Goal: Task Accomplishment & Management: Manage account settings

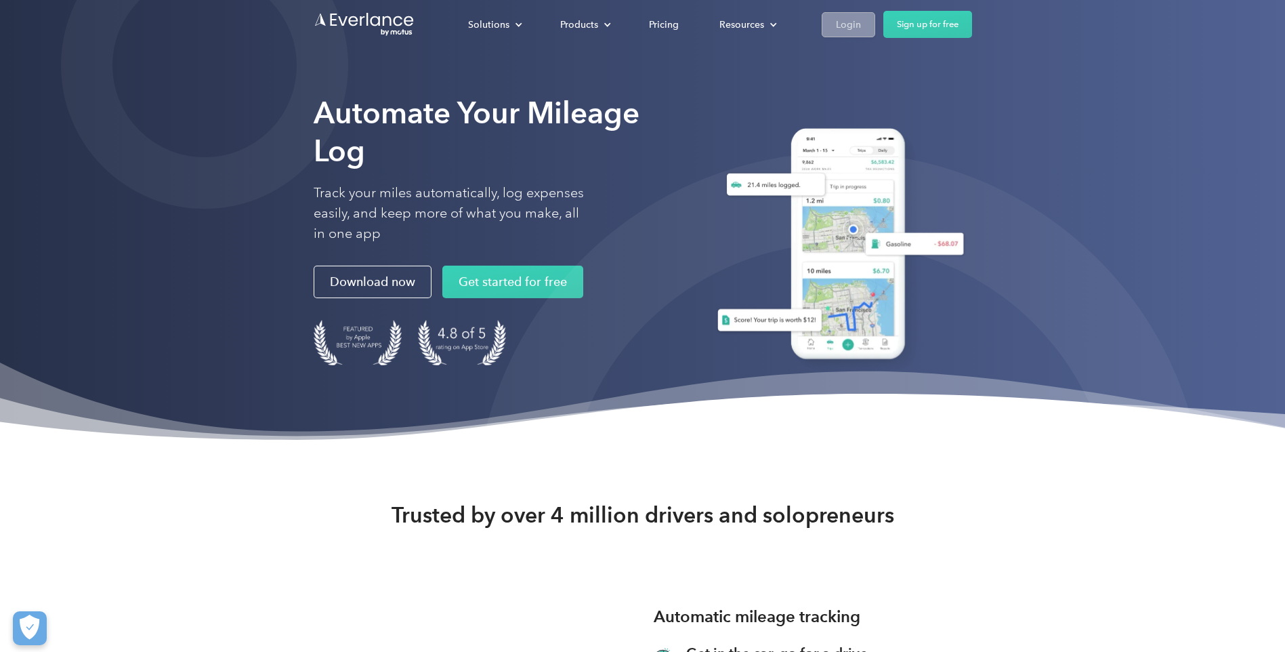
click at [840, 22] on div "Login" at bounding box center [848, 24] width 25 height 17
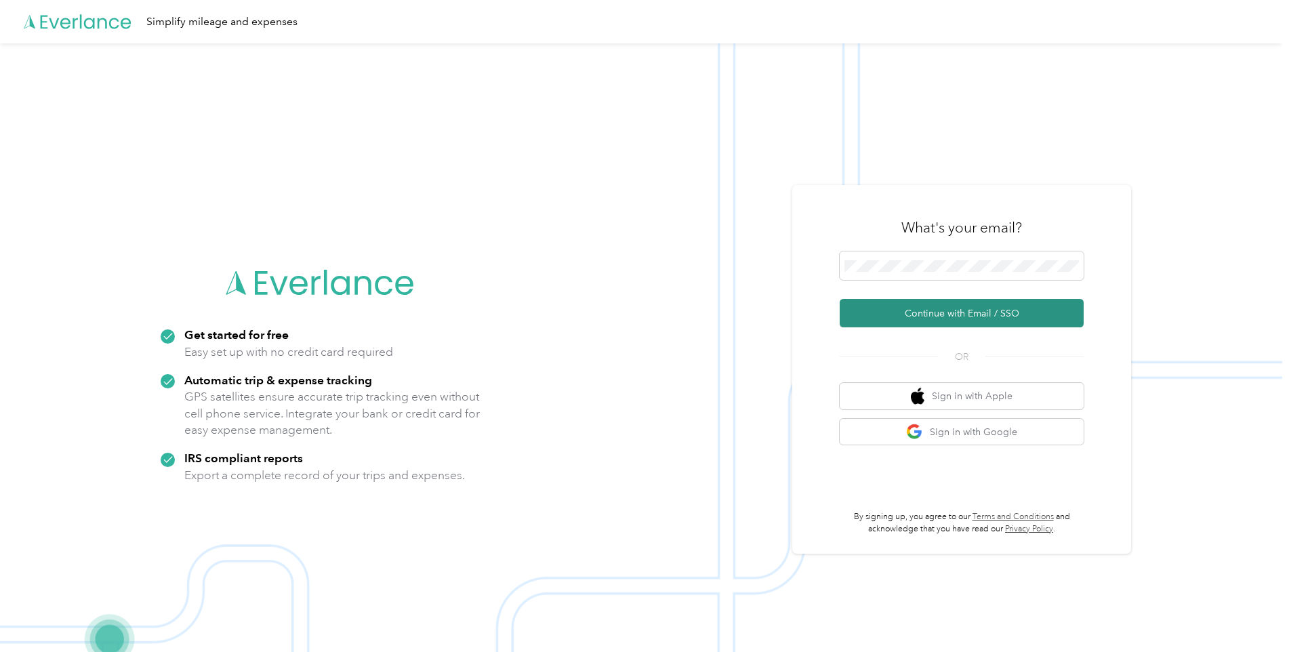
click at [865, 313] on button "Continue with Email / SSO" at bounding box center [962, 313] width 244 height 28
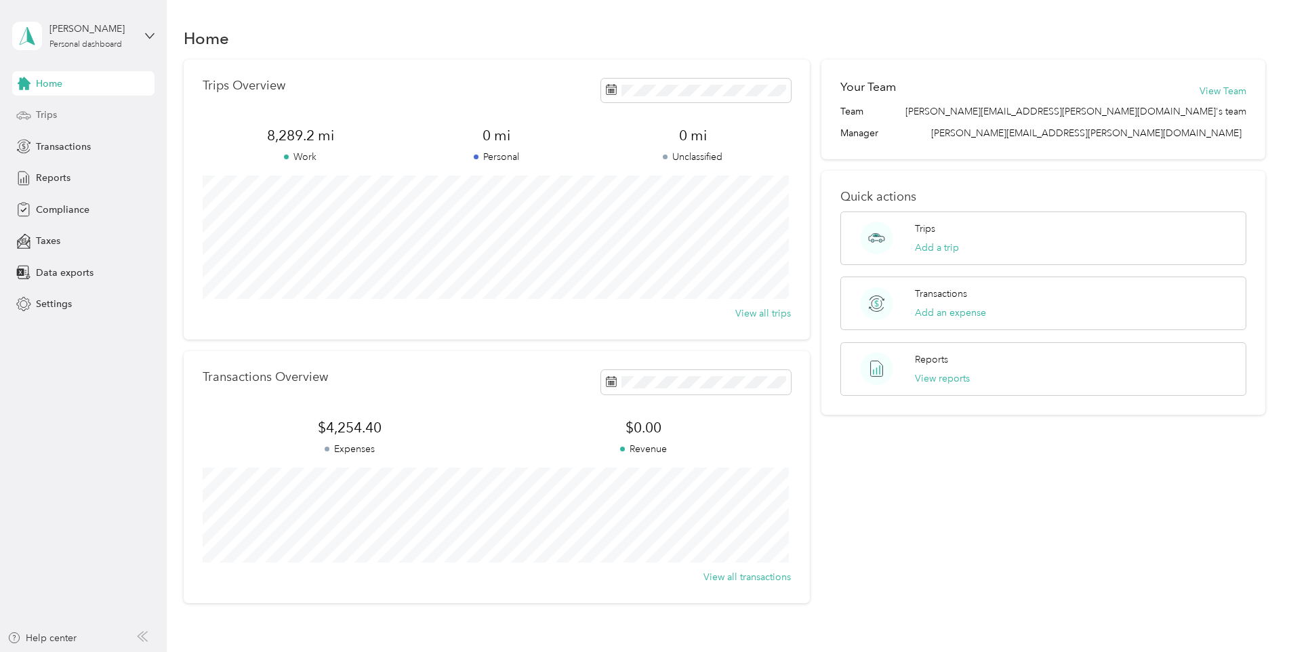
click at [47, 112] on span "Trips" at bounding box center [46, 115] width 21 height 14
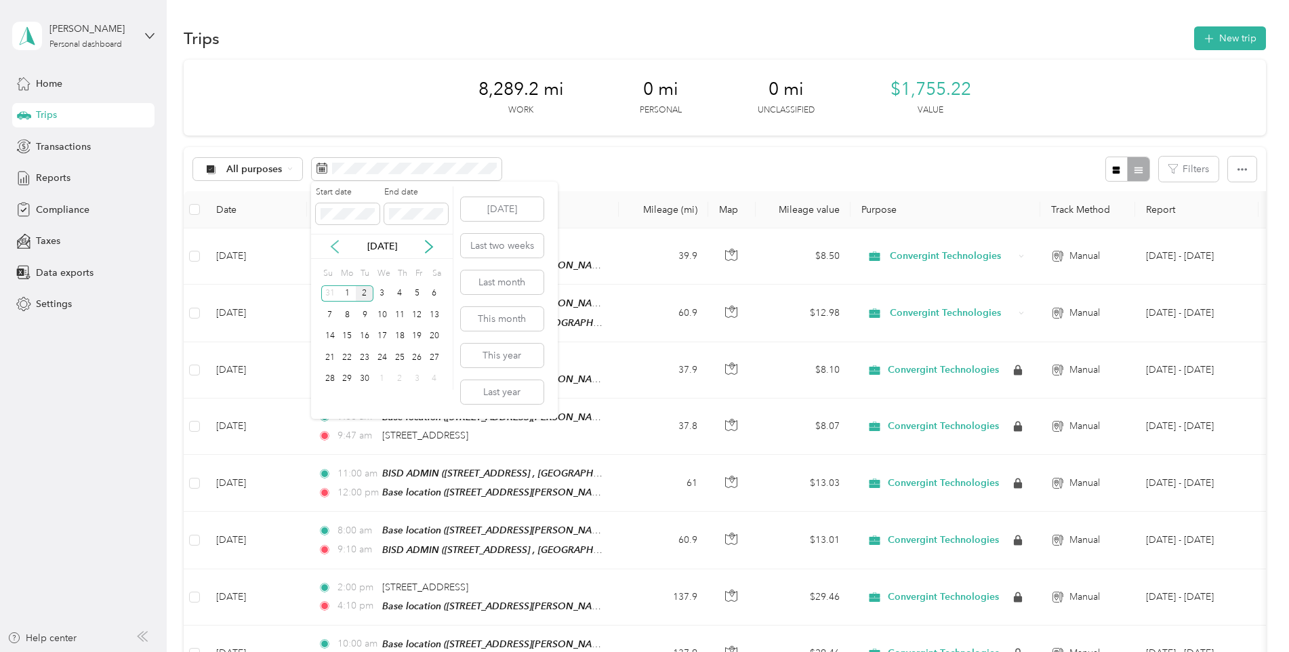
click at [340, 245] on icon at bounding box center [335, 247] width 14 height 14
click at [415, 290] on div "1" at bounding box center [417, 293] width 18 height 17
click at [327, 247] on div "[DATE]" at bounding box center [382, 246] width 142 height 14
click at [417, 379] on div "29" at bounding box center [417, 379] width 18 height 17
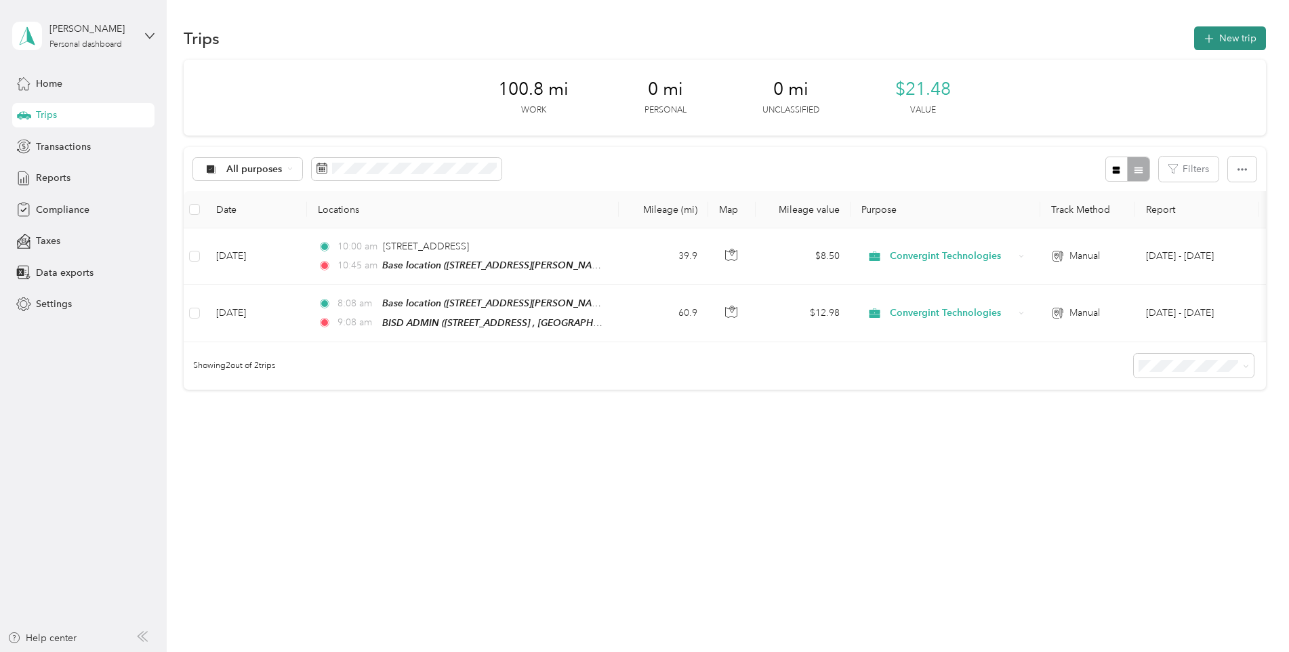
click at [1228, 35] on button "New trip" at bounding box center [1230, 38] width 72 height 24
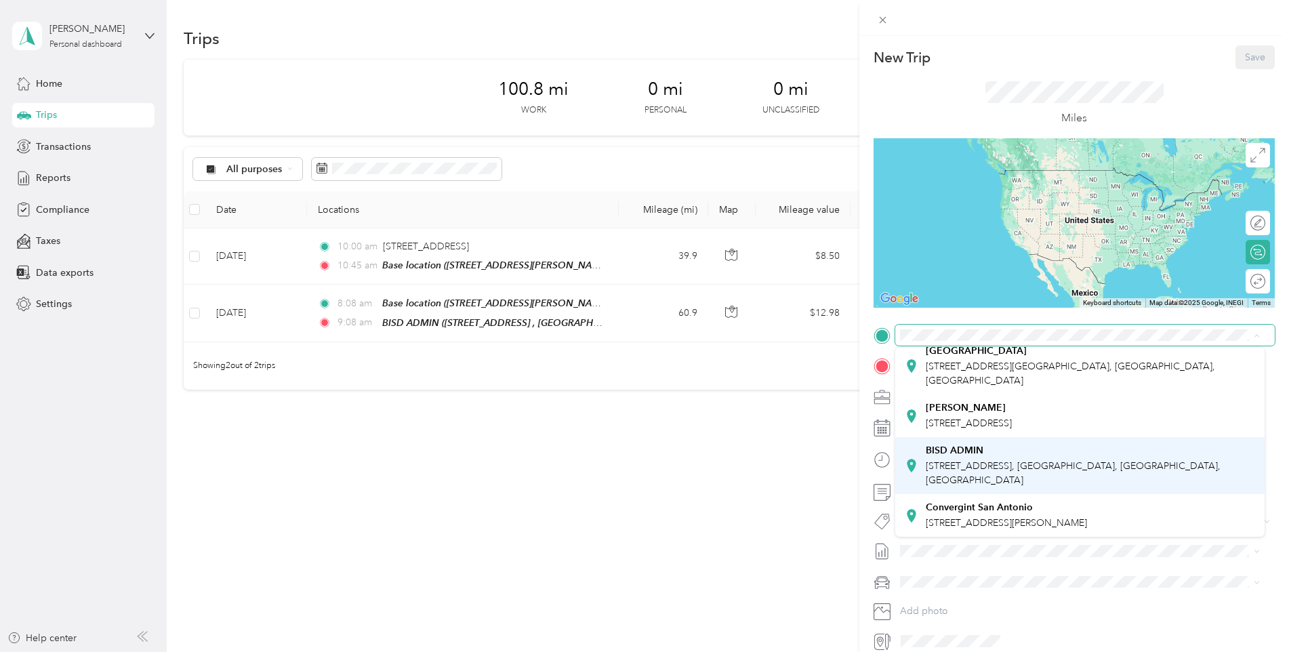
scroll to position [180, 0]
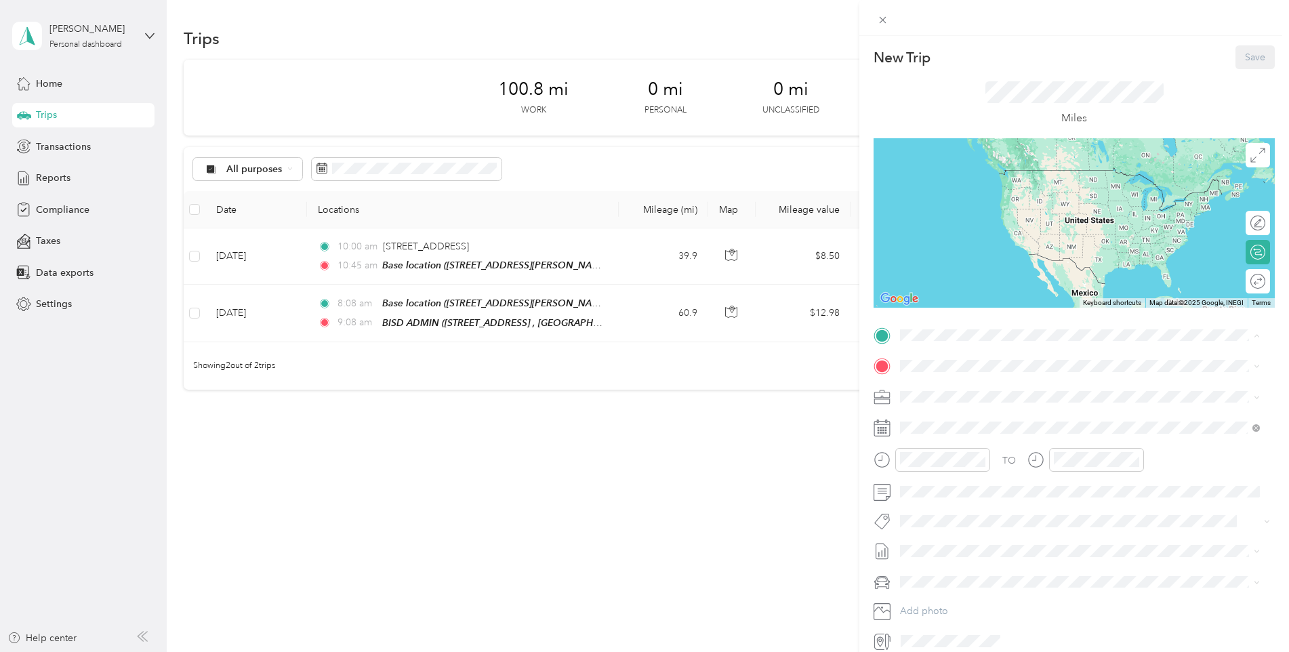
click at [987, 455] on div "BISD ADMIN 1900 E Price Rd, Brownsville, TX, United States , 78521, Brownsville…" at bounding box center [1090, 466] width 329 height 43
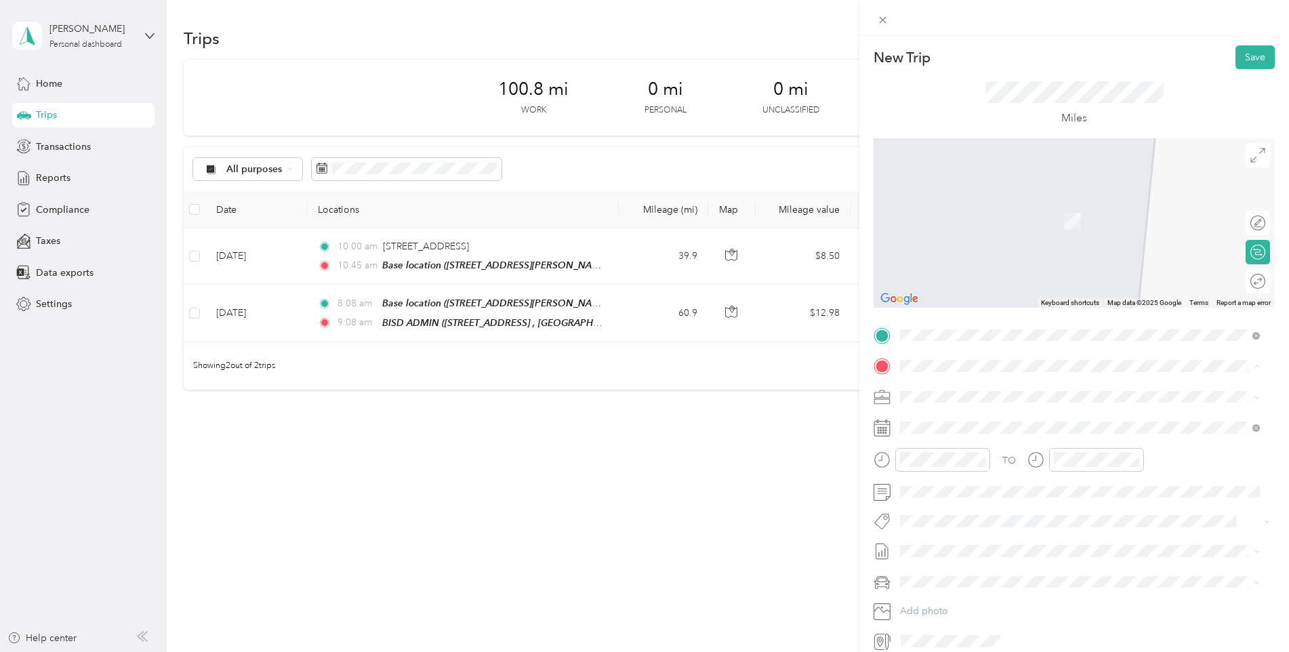
click at [909, 429] on icon at bounding box center [911, 434] width 9 height 13
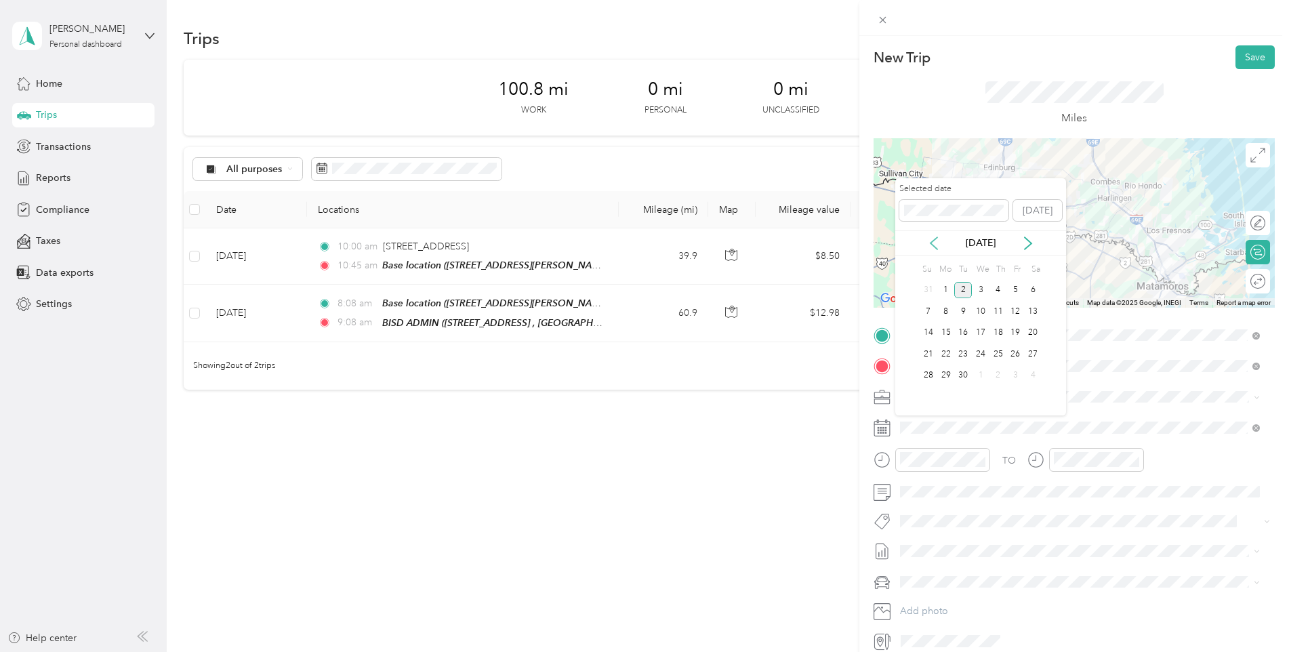
click at [937, 241] on icon at bounding box center [934, 243] width 14 height 14
click at [1015, 292] on div "1" at bounding box center [1016, 290] width 18 height 17
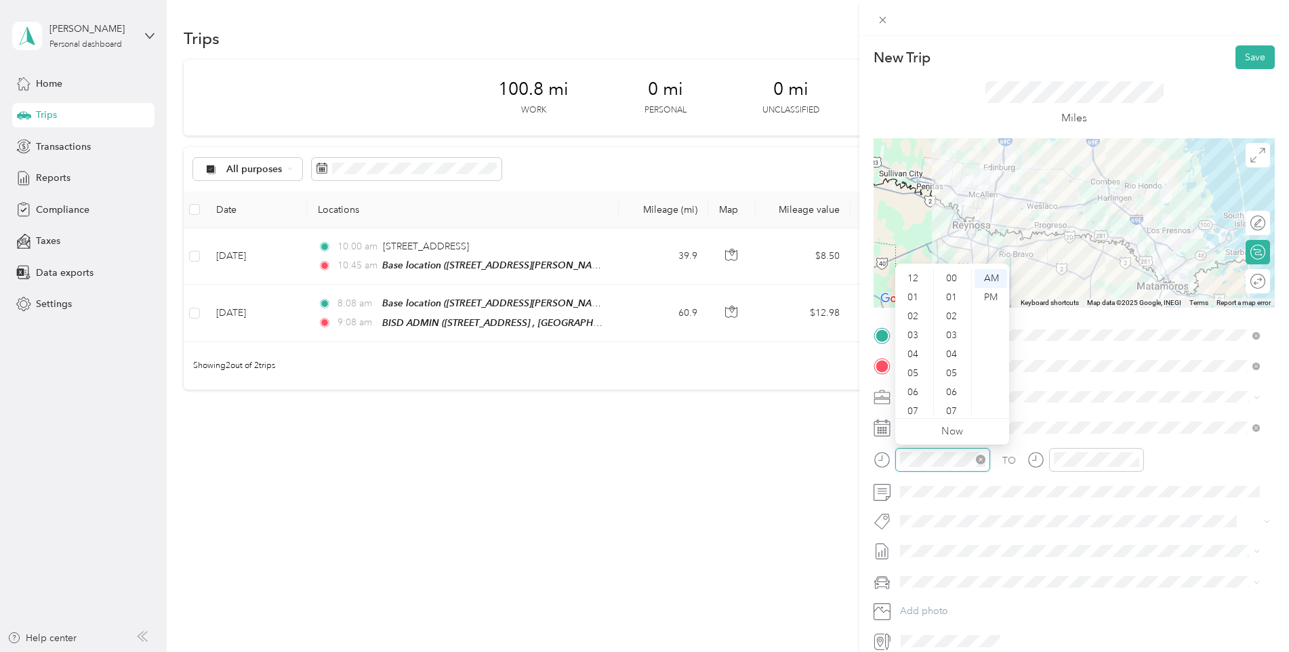
scroll to position [81, 0]
click at [915, 409] on div "11" at bounding box center [914, 405] width 33 height 19
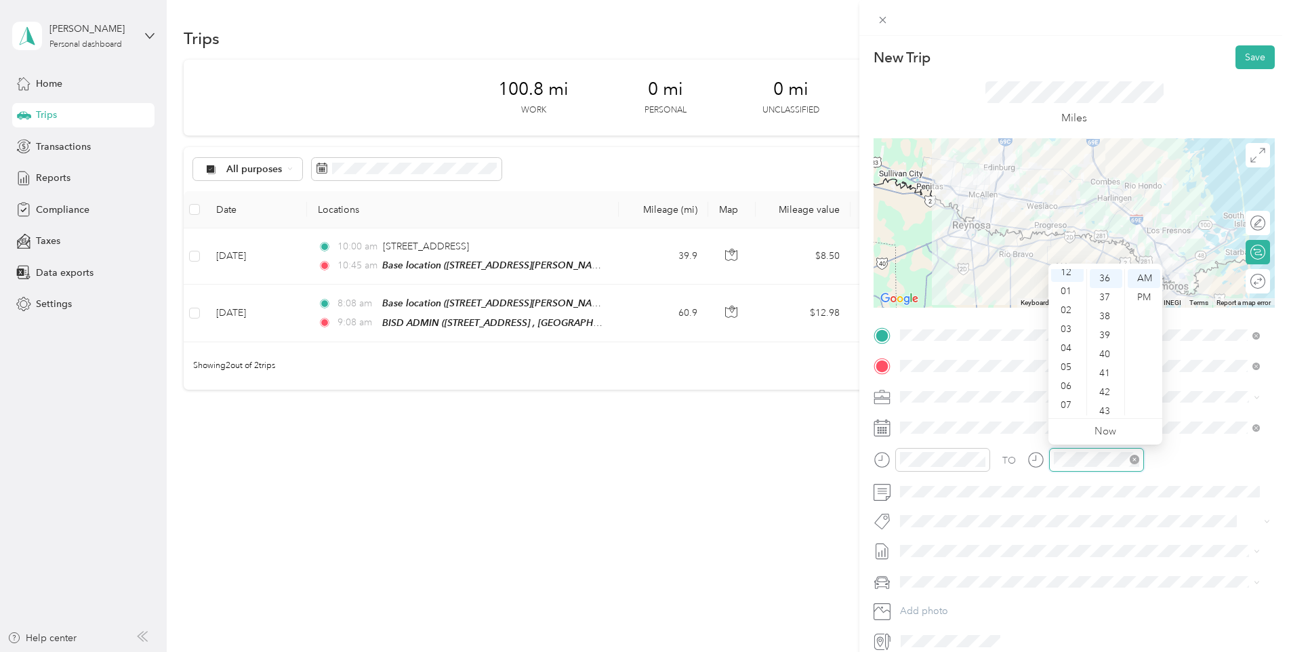
scroll to position [0, 0]
click at [1143, 292] on div "PM" at bounding box center [1144, 297] width 33 height 19
click at [1252, 55] on button "Save" at bounding box center [1254, 57] width 39 height 24
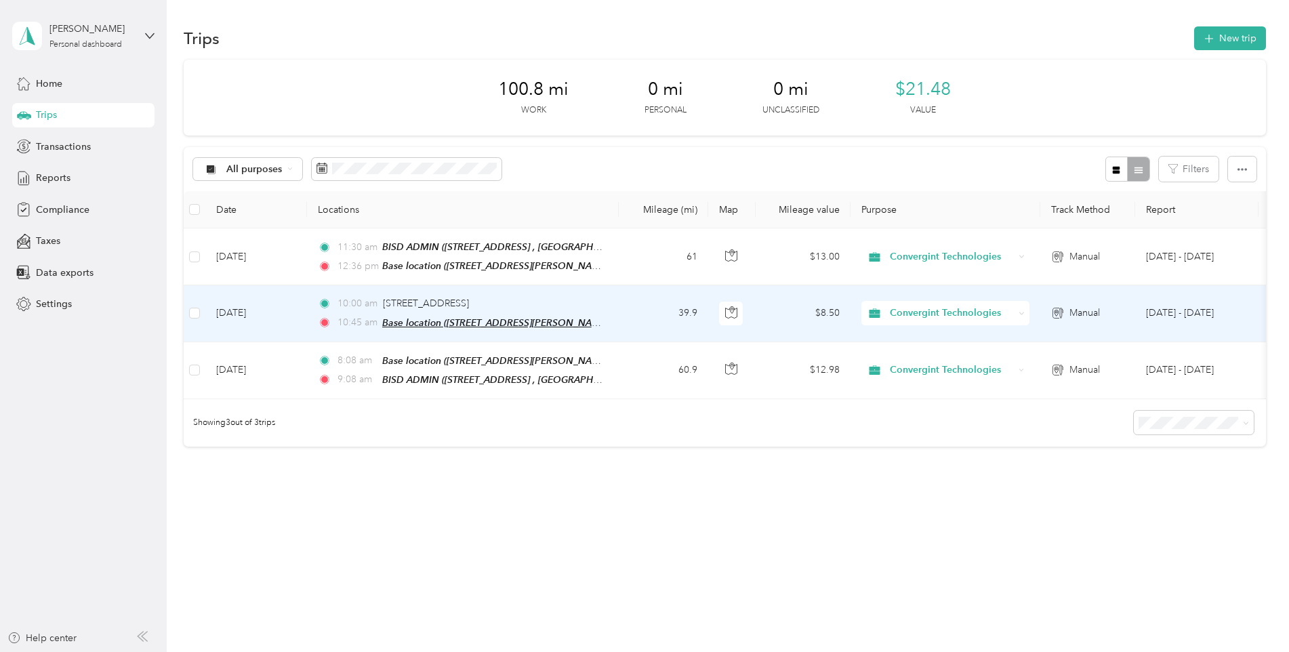
click at [594, 317] on span "Base location ([STREET_ADDRESS][PERSON_NAME] , [GEOGRAPHIC_DATA], [GEOGRAPHIC_D…" at bounding box center [598, 323] width 432 height 12
click at [672, 325] on td "39.9" at bounding box center [663, 313] width 89 height 56
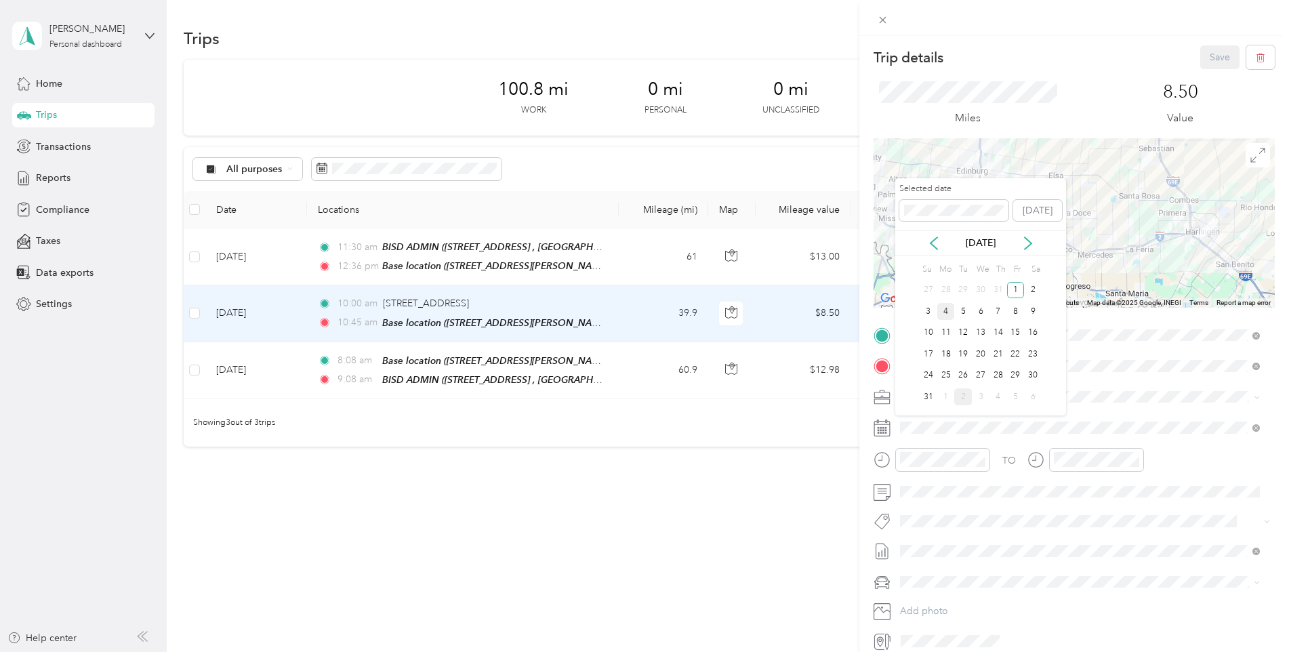
click at [947, 314] on div "4" at bounding box center [946, 311] width 18 height 17
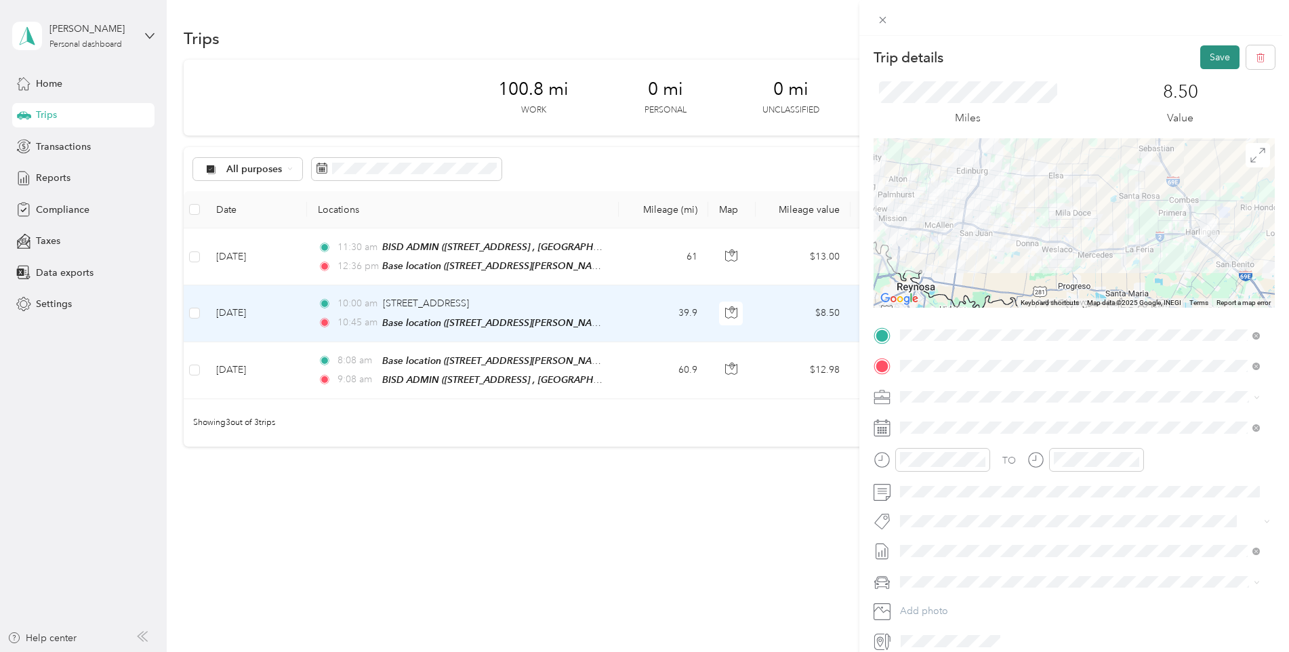
click at [1208, 57] on button "Save" at bounding box center [1219, 57] width 39 height 24
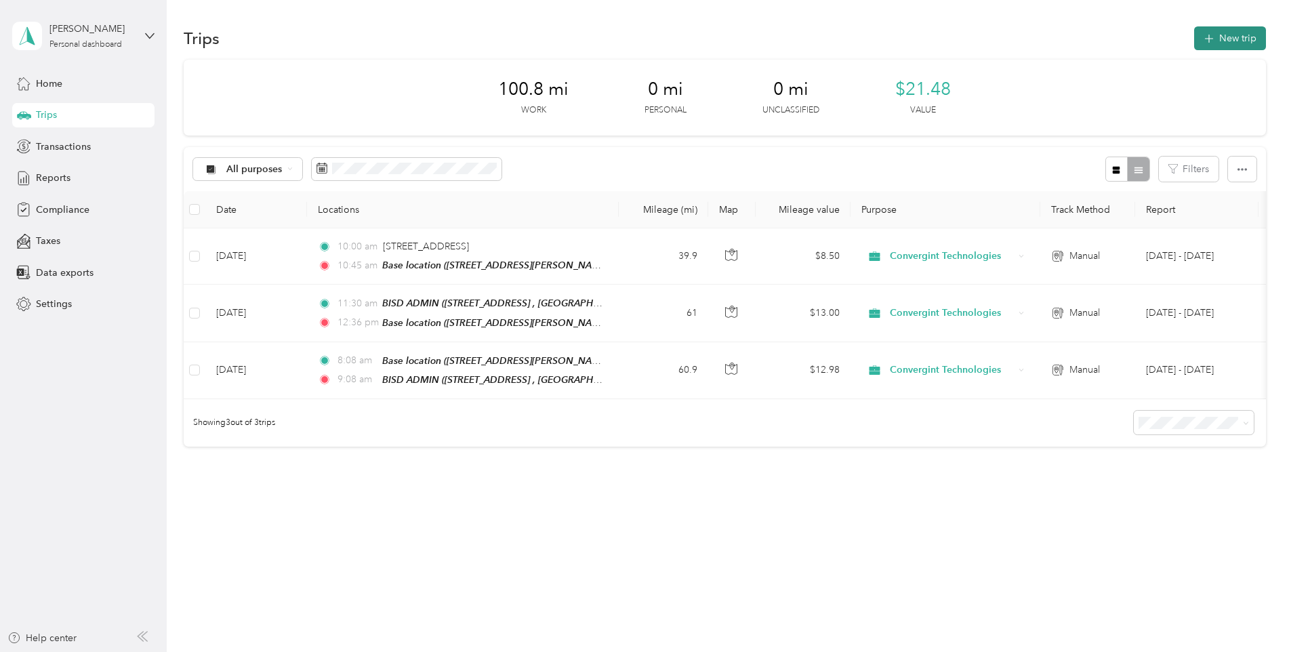
click at [1228, 34] on button "New trip" at bounding box center [1230, 38] width 72 height 24
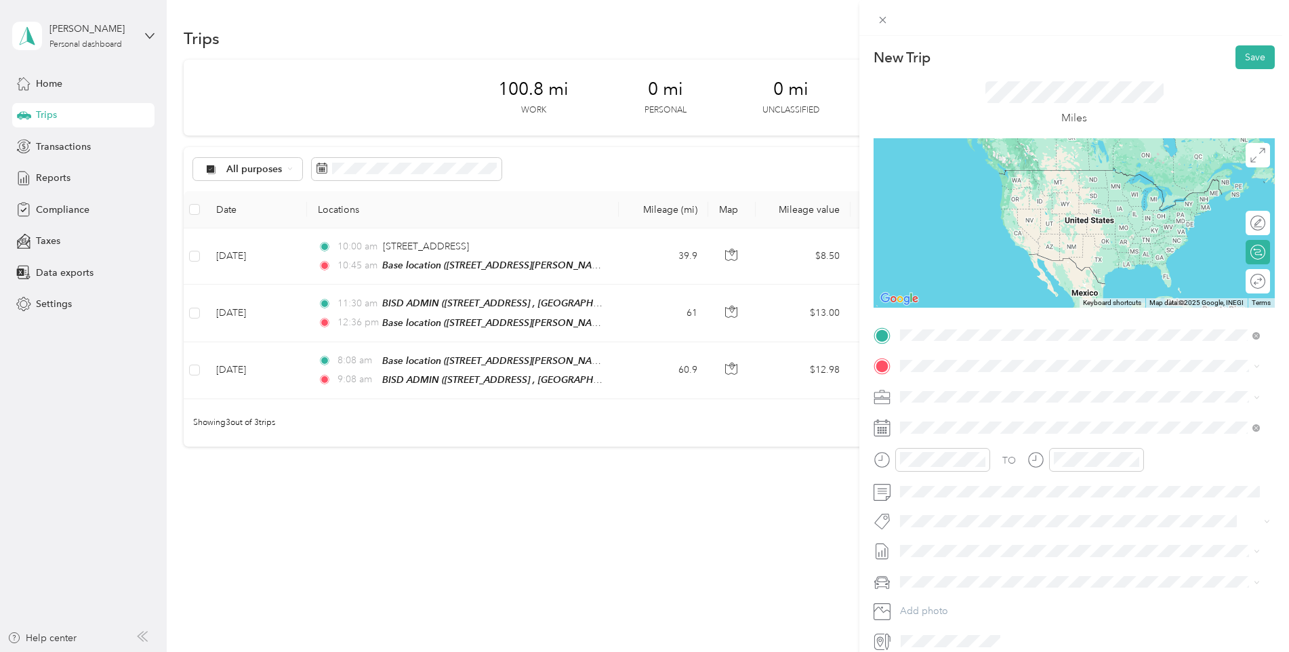
click at [987, 385] on span "407 North 77 Sunshine Strip Harlingen, Texas 78550, United States" at bounding box center [994, 384] width 136 height 12
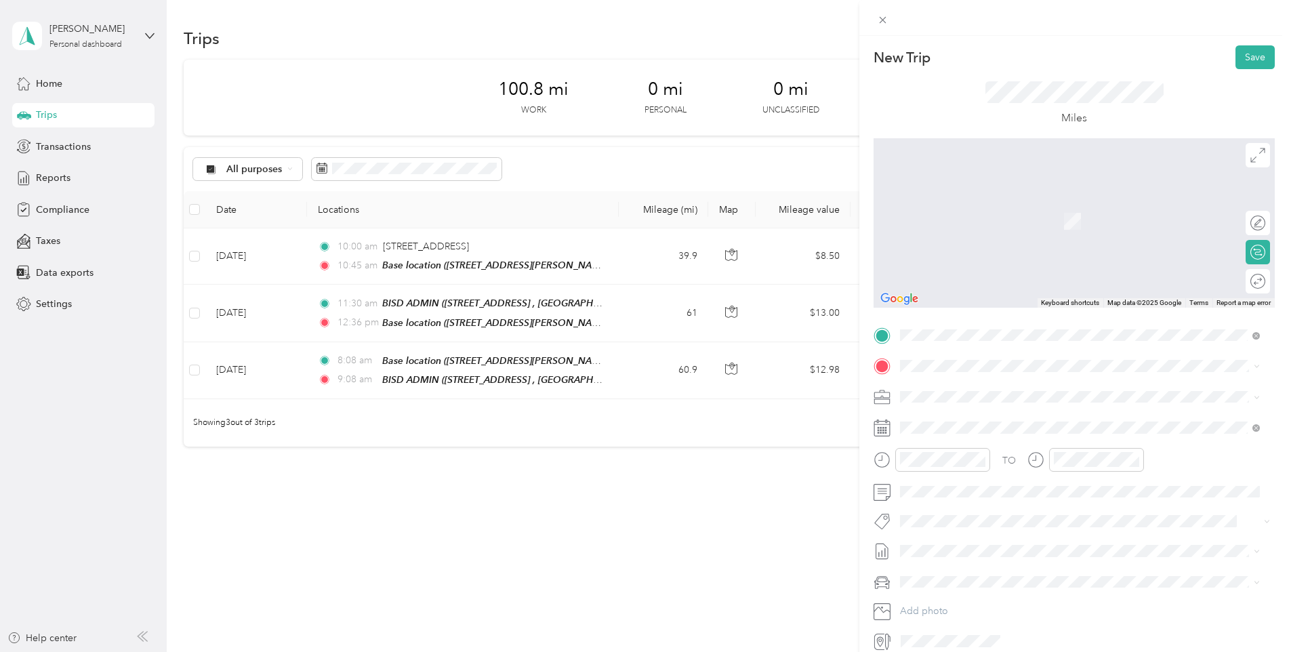
click at [810, 463] on div "New Trip Save This trip cannot be edited because it is either under review, app…" at bounding box center [644, 326] width 1289 height 652
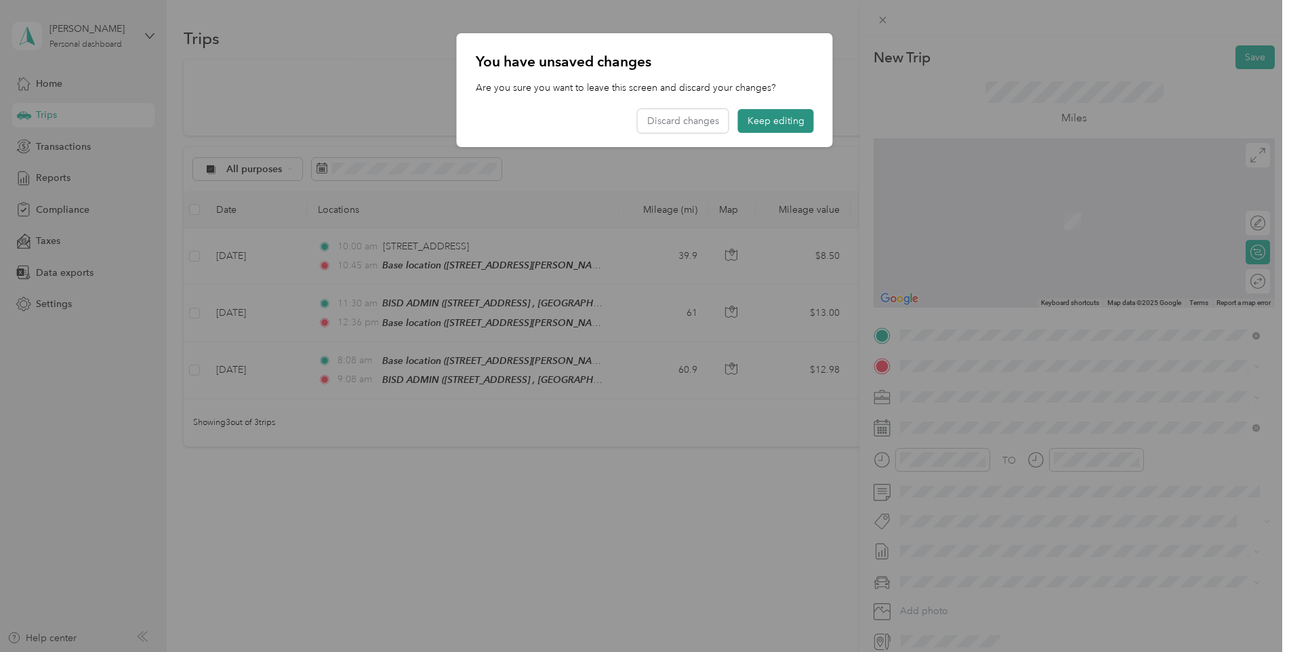
click at [772, 121] on button "Keep editing" at bounding box center [776, 121] width 76 height 24
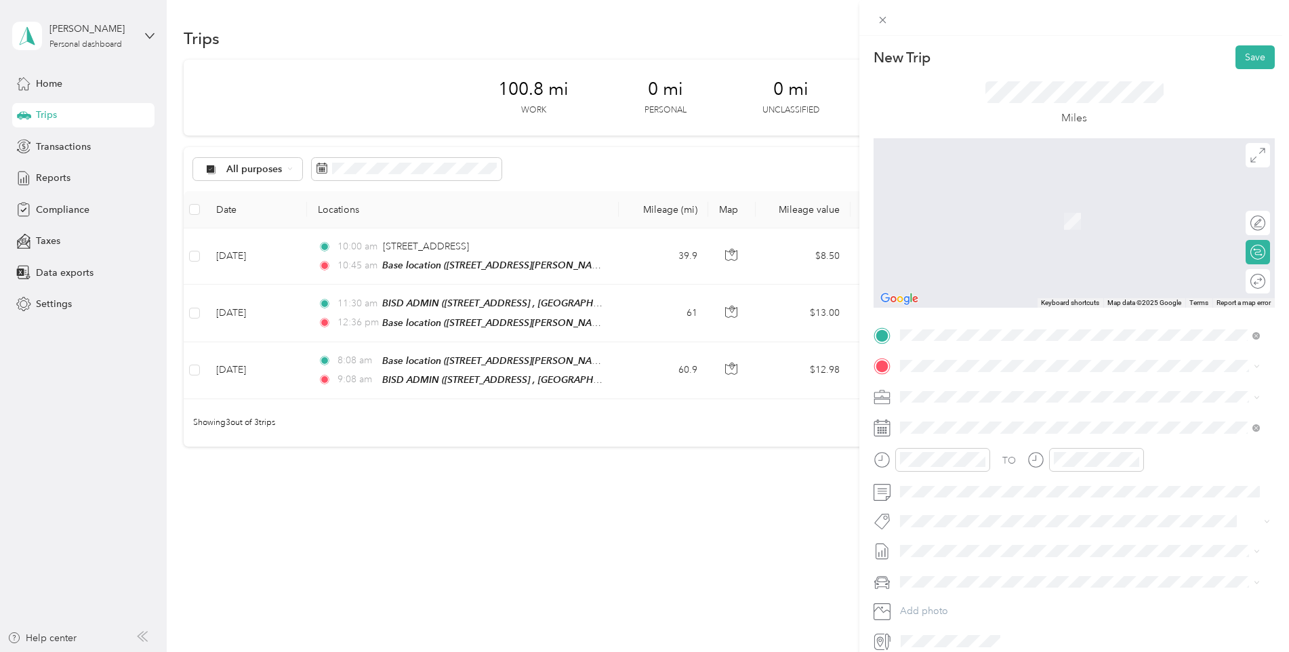
click at [821, 463] on div "New Trip Save This trip cannot be edited because it is either under review, app…" at bounding box center [644, 326] width 1289 height 652
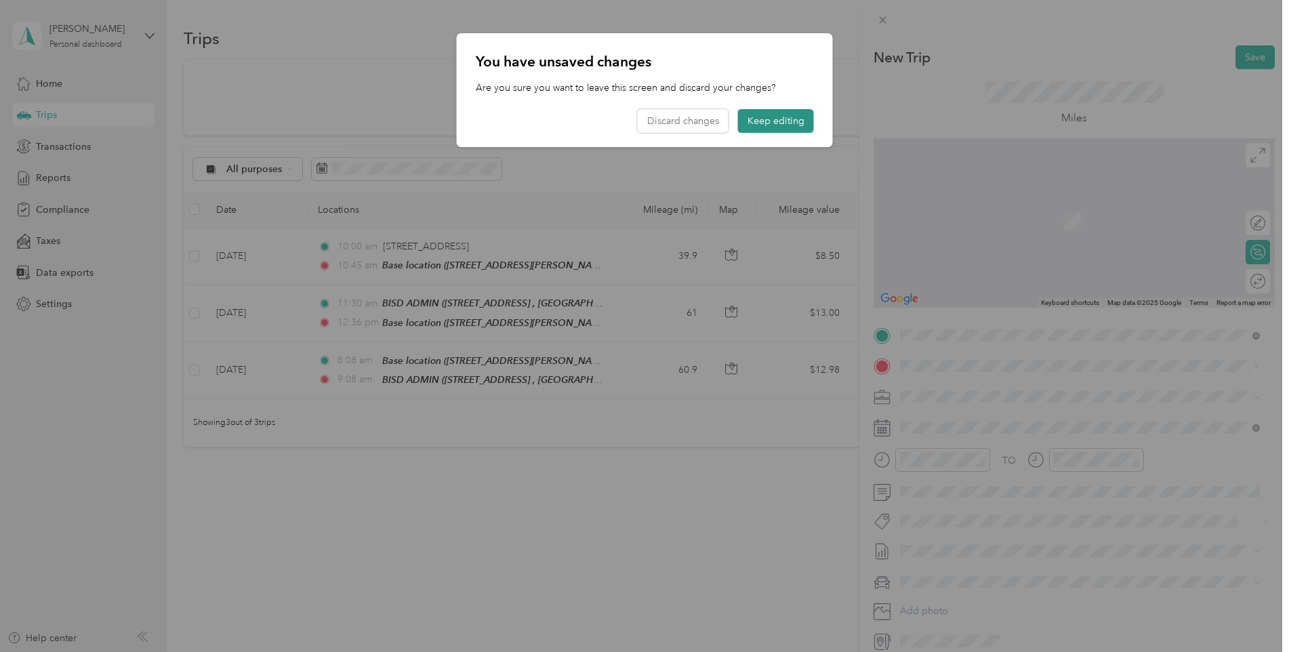
click at [788, 110] on button "Keep editing" at bounding box center [776, 121] width 76 height 24
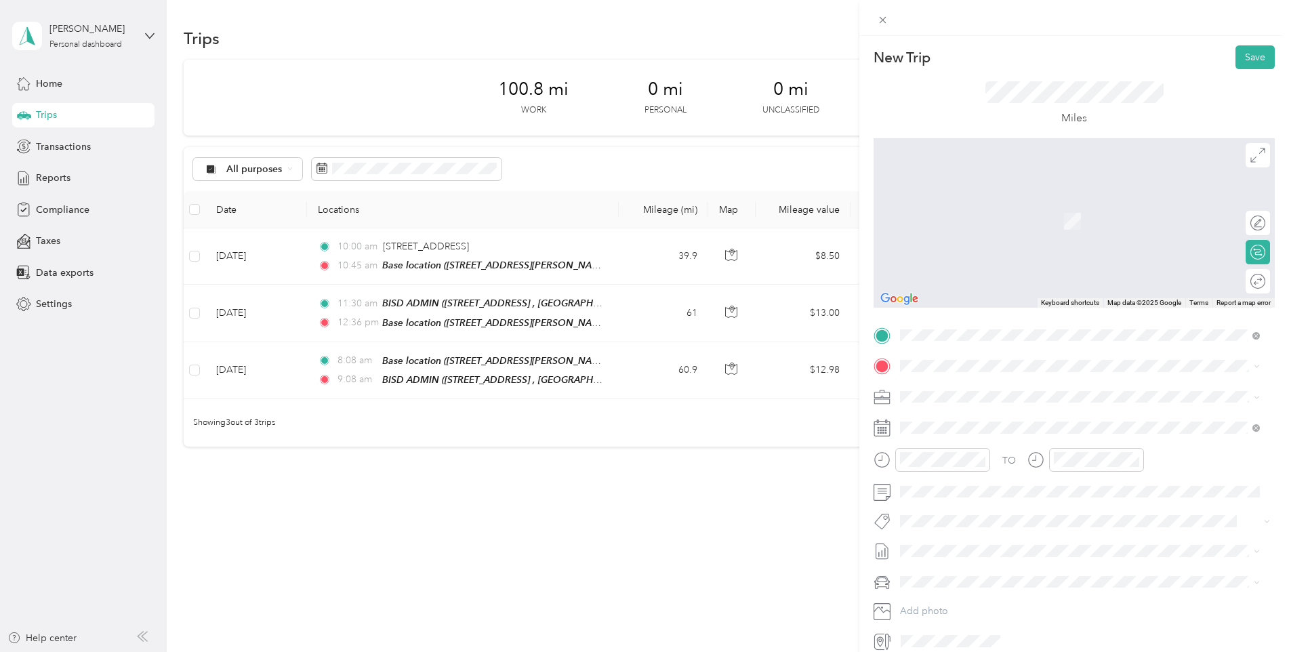
click at [832, 475] on div "New Trip Save This trip cannot be edited because it is either under review, app…" at bounding box center [644, 326] width 1289 height 652
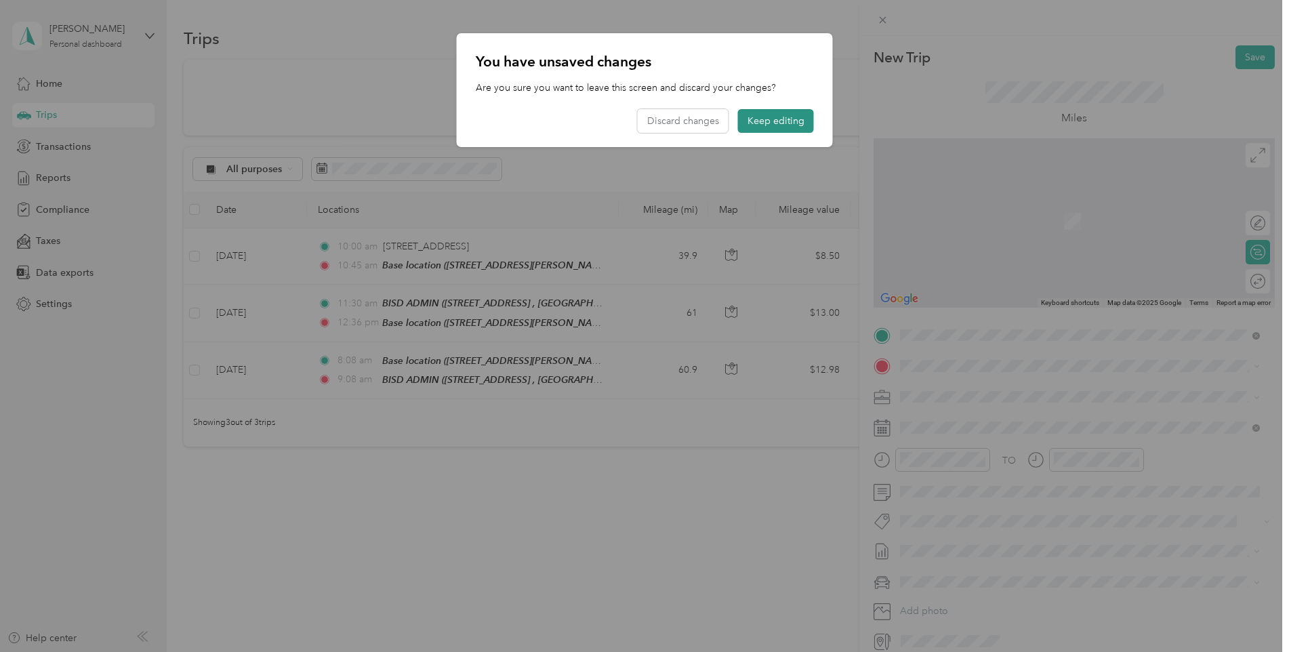
click at [776, 119] on button "Keep editing" at bounding box center [776, 121] width 76 height 24
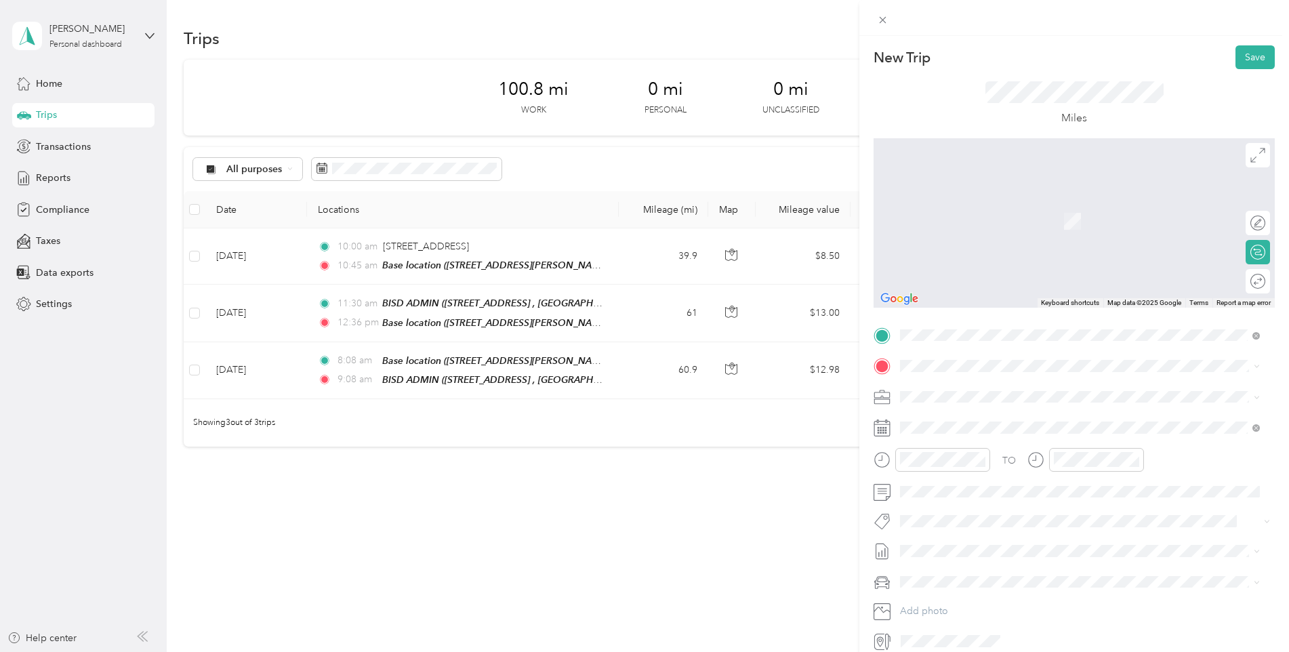
click at [974, 417] on span "1900 Martin Avenue McAllen, Texas 78504, United States" at bounding box center [1031, 413] width 211 height 12
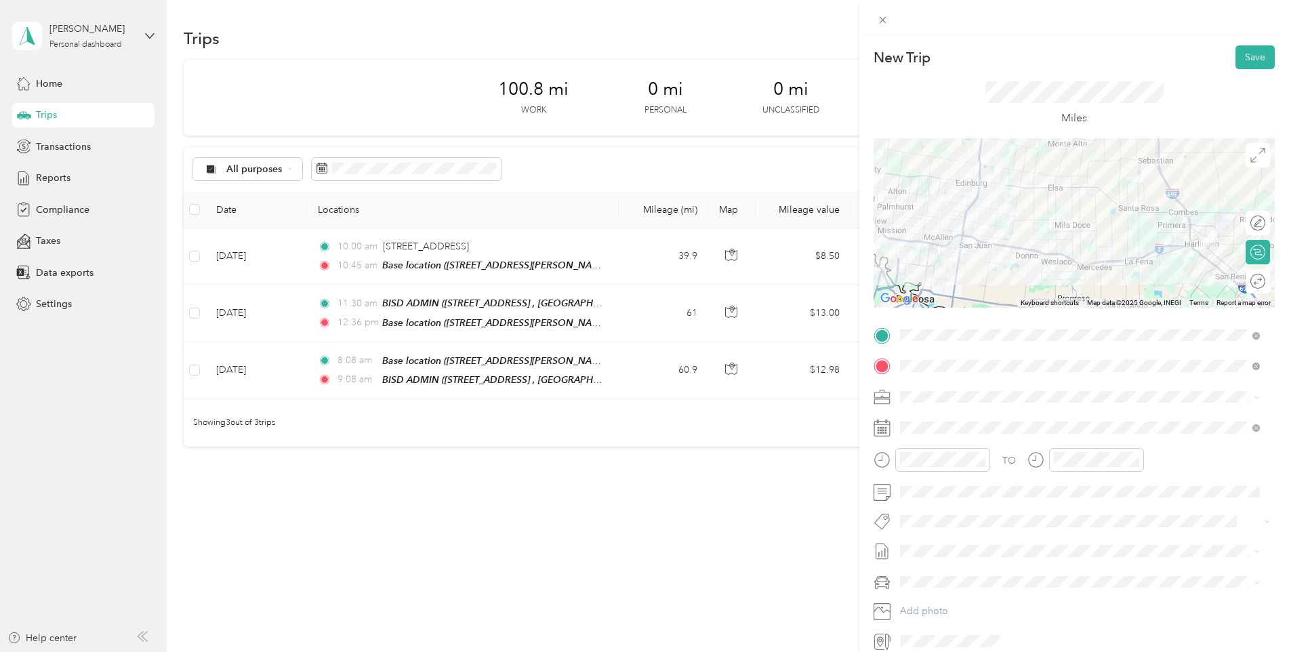
click at [1264, 362] on form "New Trip Save This trip cannot be edited because it is either under review, app…" at bounding box center [1074, 348] width 430 height 606
click at [1258, 363] on span at bounding box center [1255, 366] width 7 height 12
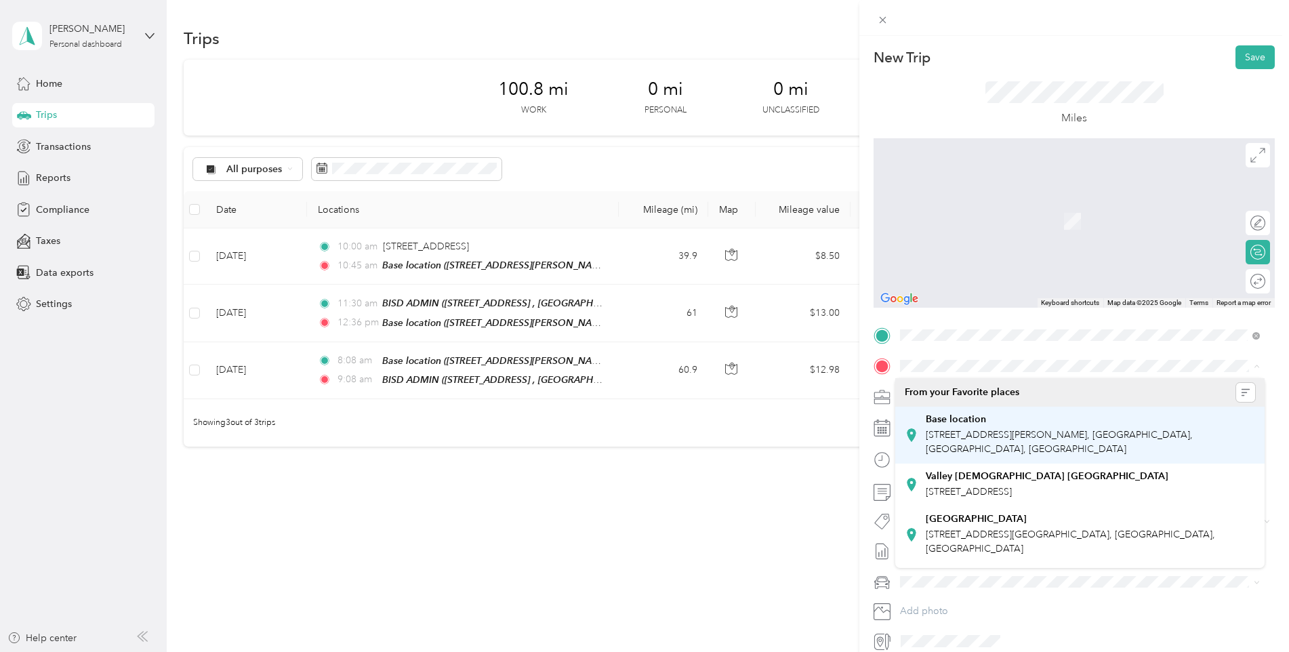
click at [980, 424] on strong "Base location" at bounding box center [956, 419] width 60 height 12
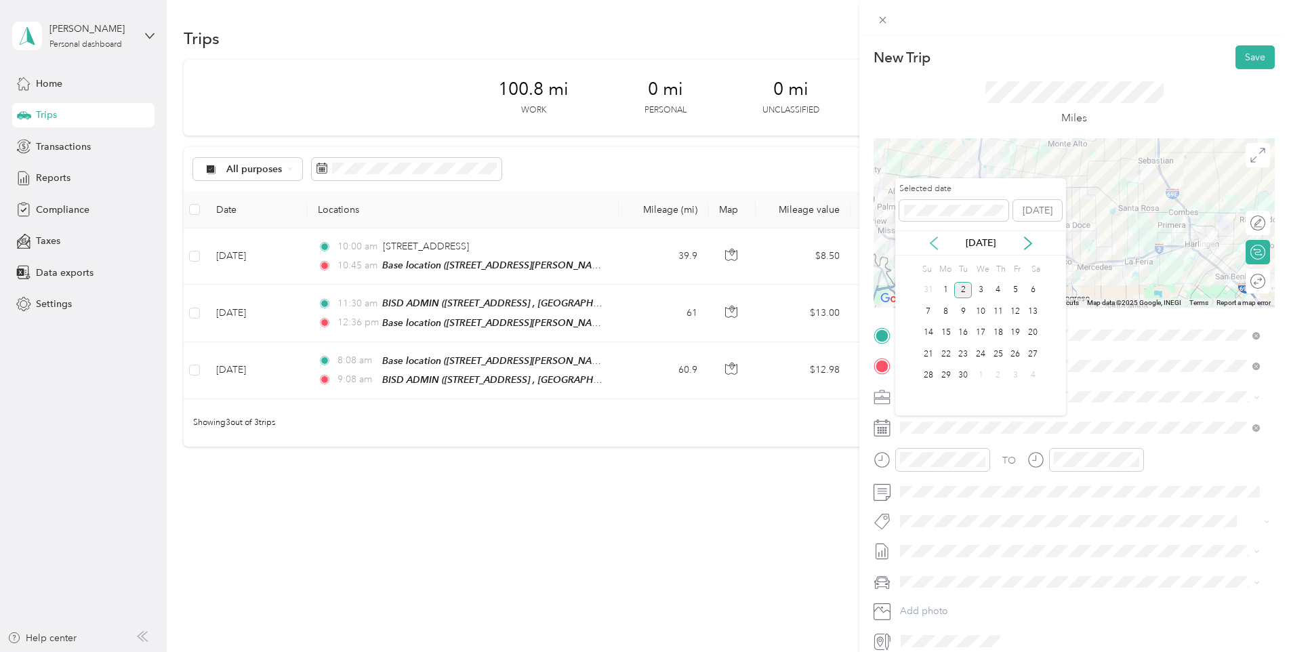
click at [933, 237] on icon at bounding box center [934, 243] width 14 height 14
click at [945, 308] on div "4" at bounding box center [946, 311] width 18 height 17
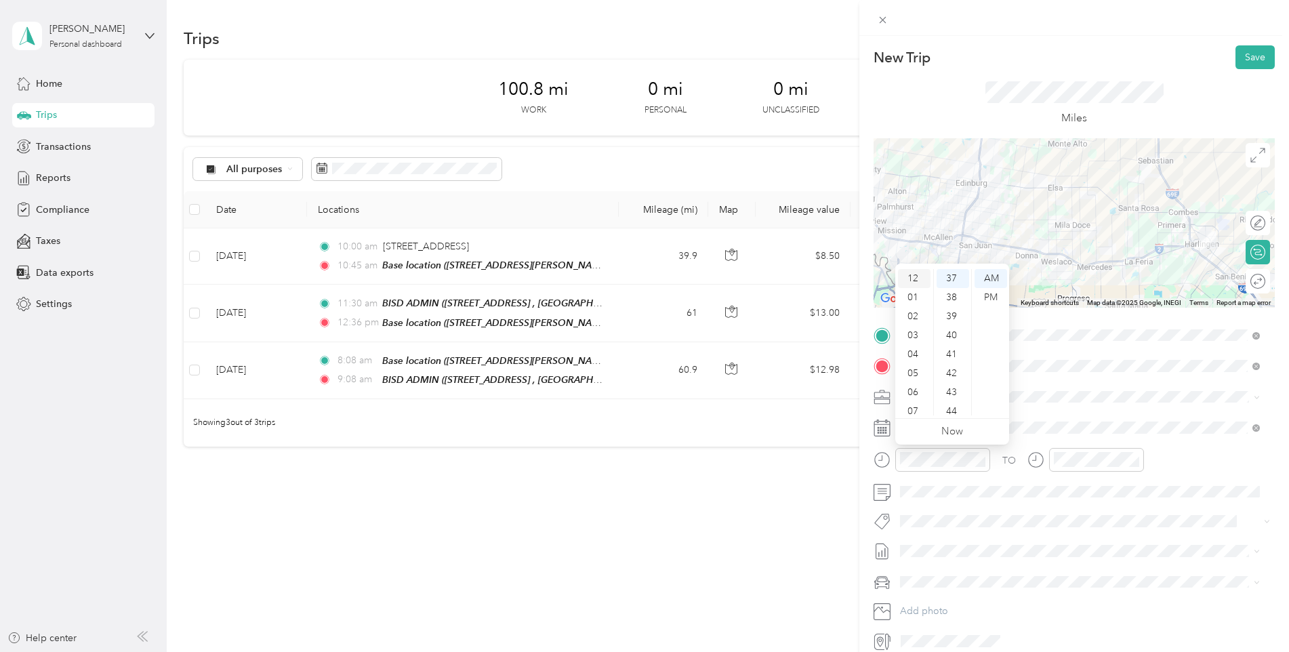
click at [917, 278] on div "12" at bounding box center [914, 278] width 33 height 19
click at [953, 274] on div "00" at bounding box center [952, 278] width 33 height 19
click at [993, 300] on div "PM" at bounding box center [990, 297] width 33 height 19
click at [1062, 280] on div "12" at bounding box center [1067, 278] width 33 height 19
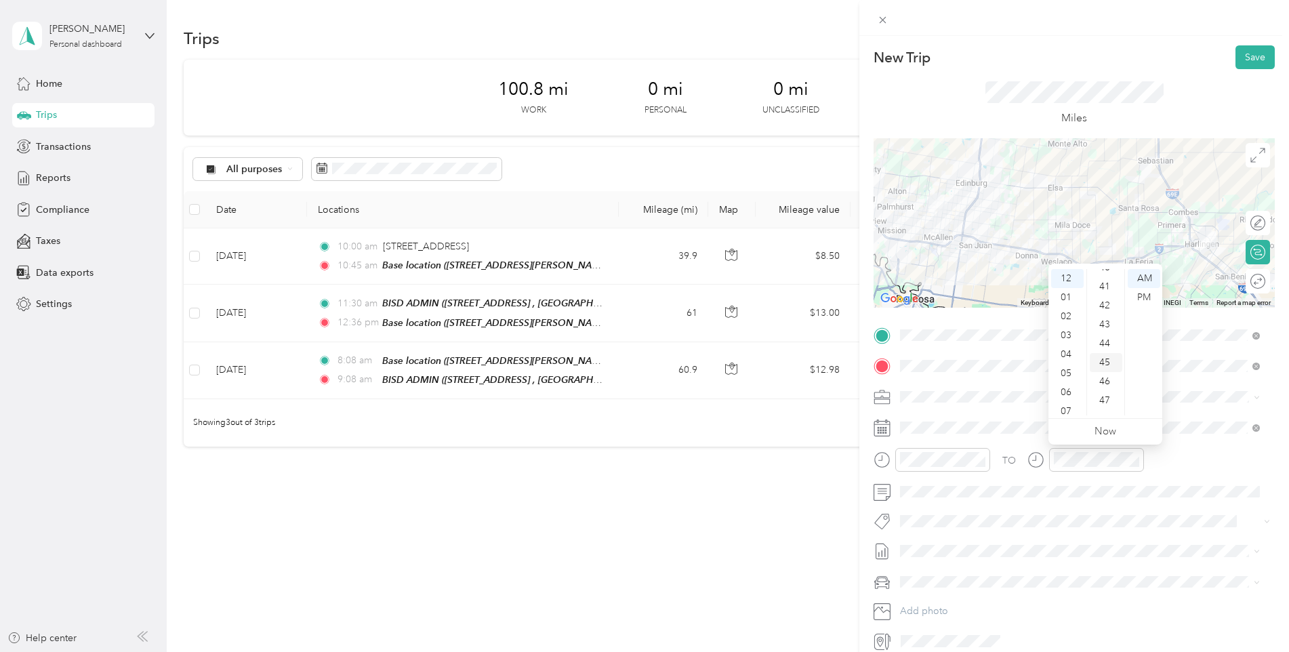
click at [1102, 361] on div "45" at bounding box center [1106, 362] width 33 height 19
click at [1134, 293] on div "PM" at bounding box center [1144, 297] width 33 height 19
click at [1238, 50] on button "Save" at bounding box center [1254, 57] width 39 height 24
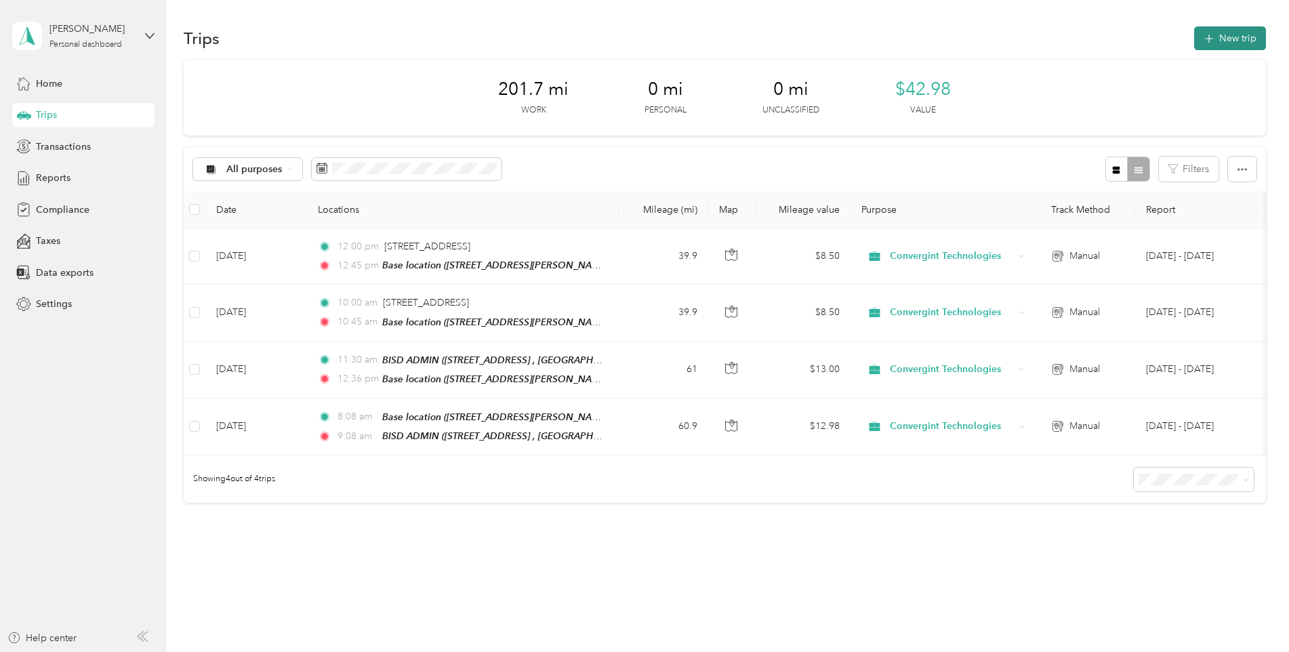
click at [1209, 39] on icon "button" at bounding box center [1209, 39] width 16 height 16
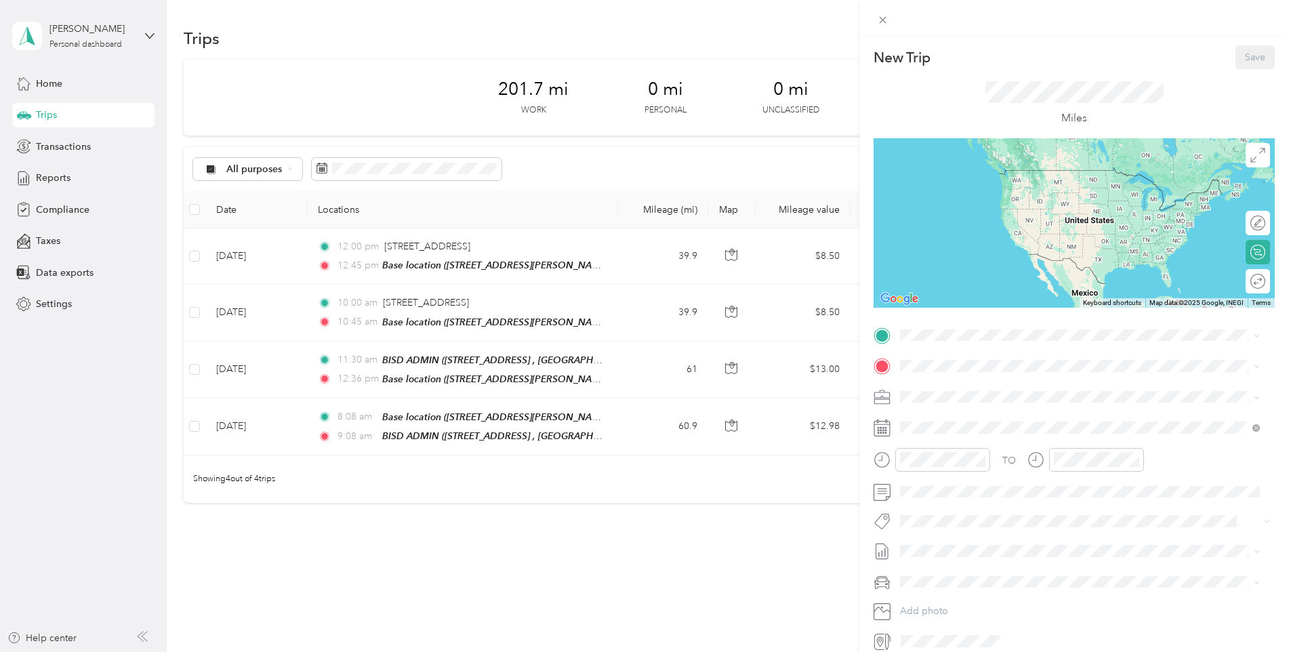
click at [1003, 389] on div "Base location" at bounding box center [1090, 385] width 329 height 12
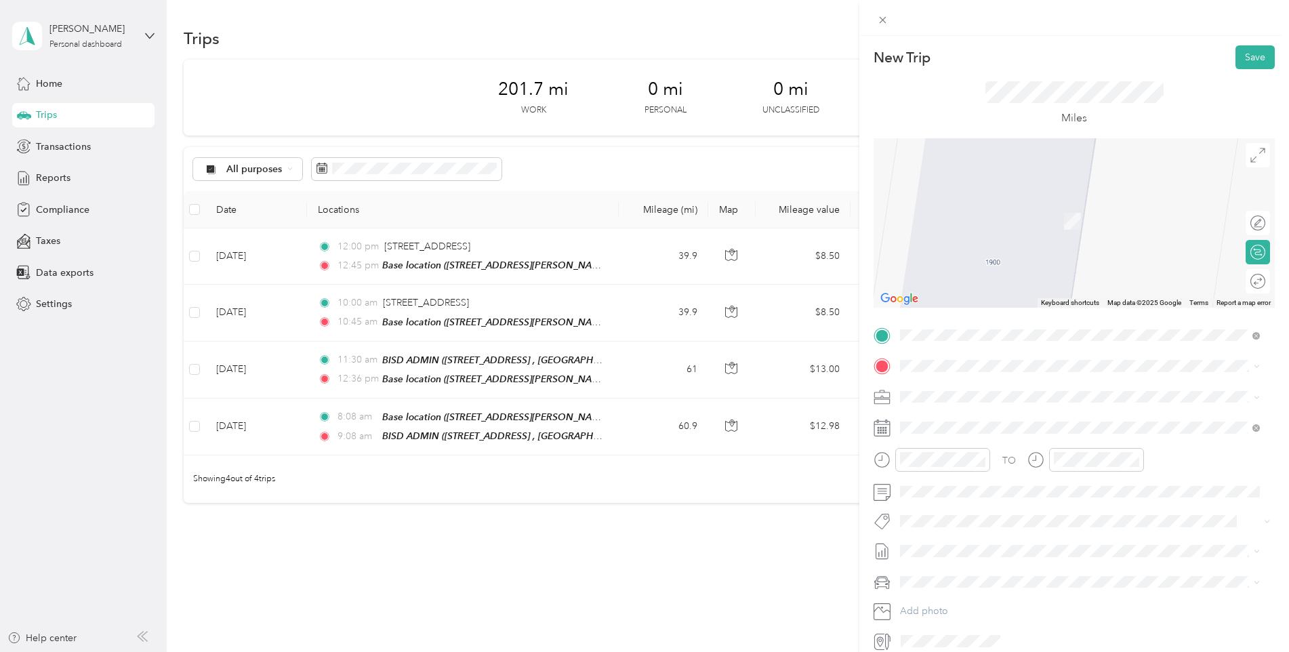
click at [1068, 499] on div "Valley Baptist Brownsville 1040 W Jefferson St, Brownsville, TX, United States …" at bounding box center [1047, 484] width 243 height 28
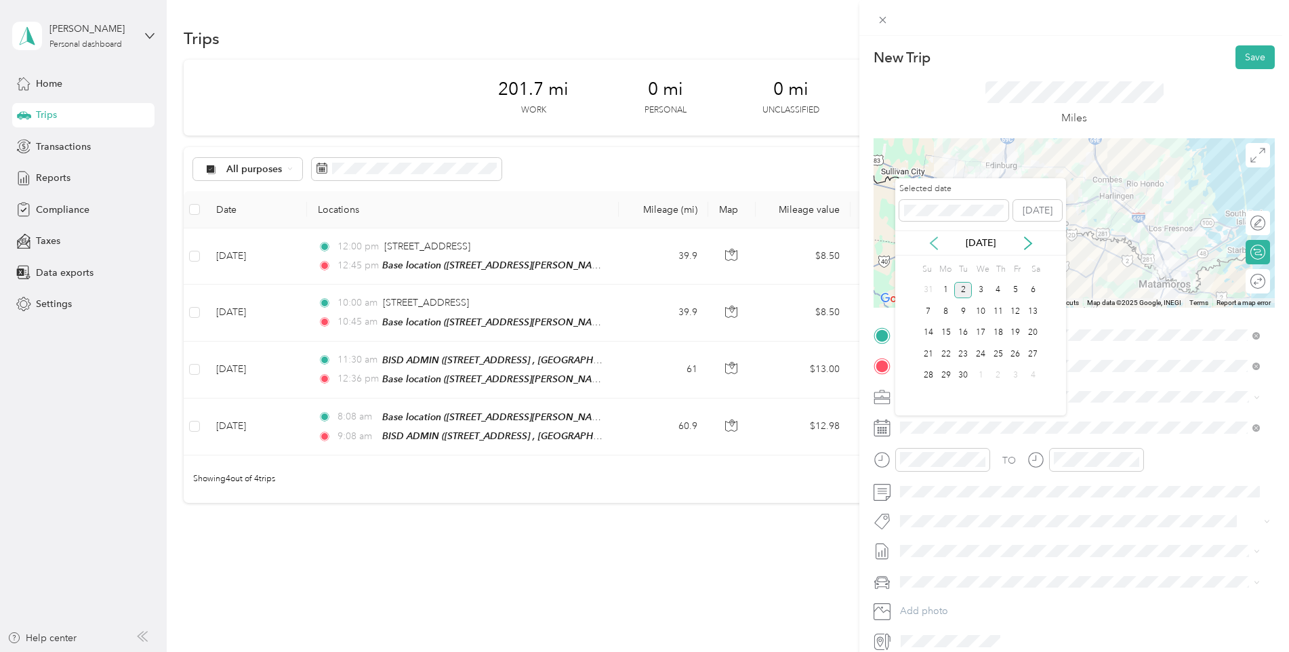
click at [928, 241] on icon at bounding box center [934, 243] width 14 height 14
click at [980, 314] on div "6" at bounding box center [981, 311] width 18 height 17
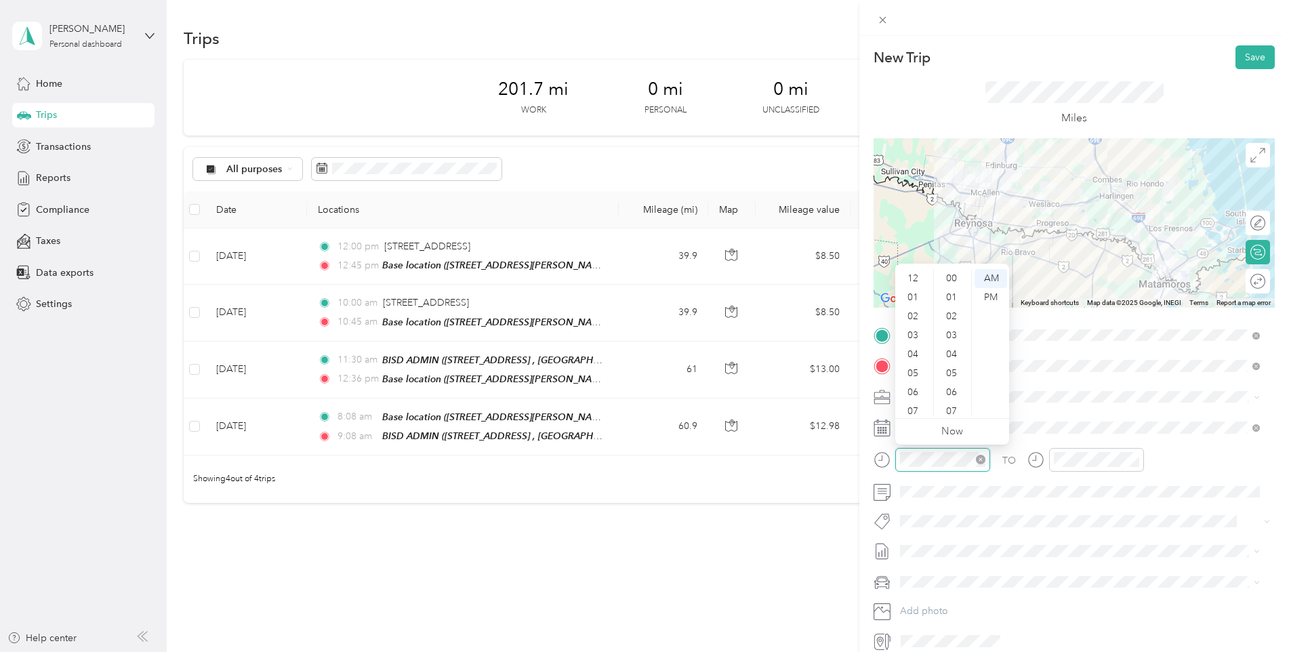
scroll to position [81, 0]
click at [916, 352] on div "08" at bounding box center [914, 348] width 33 height 19
click at [949, 279] on div "00" at bounding box center [952, 278] width 33 height 19
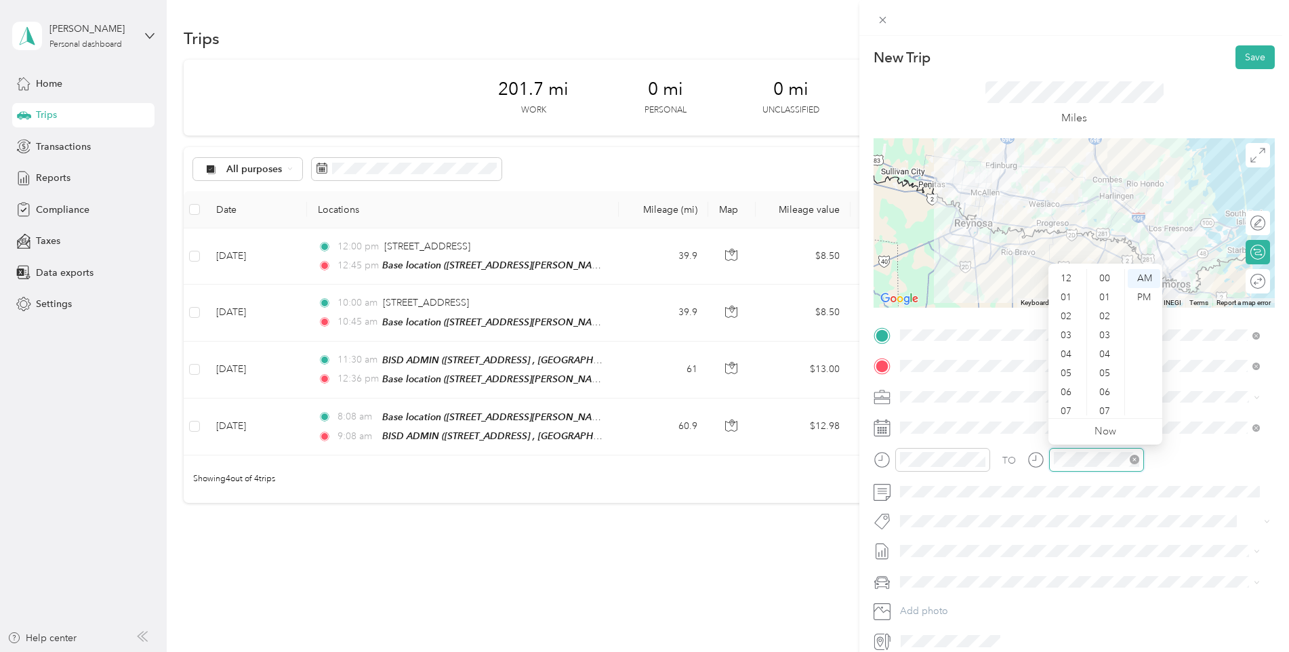
scroll to position [81, 0]
click at [1069, 367] on div "09" at bounding box center [1067, 367] width 33 height 19
click at [1105, 325] on div "10" at bounding box center [1106, 332] width 33 height 19
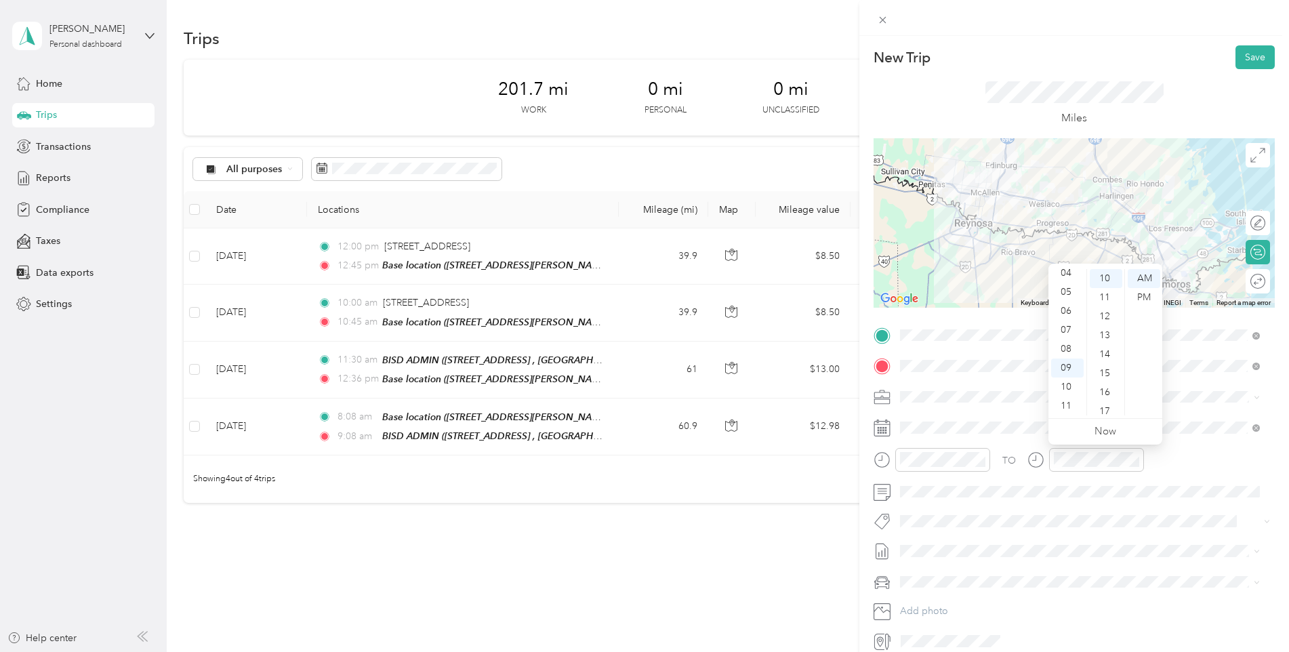
click at [1207, 460] on div "TO" at bounding box center [1073, 464] width 401 height 33
click at [1242, 49] on button "Save" at bounding box center [1254, 57] width 39 height 24
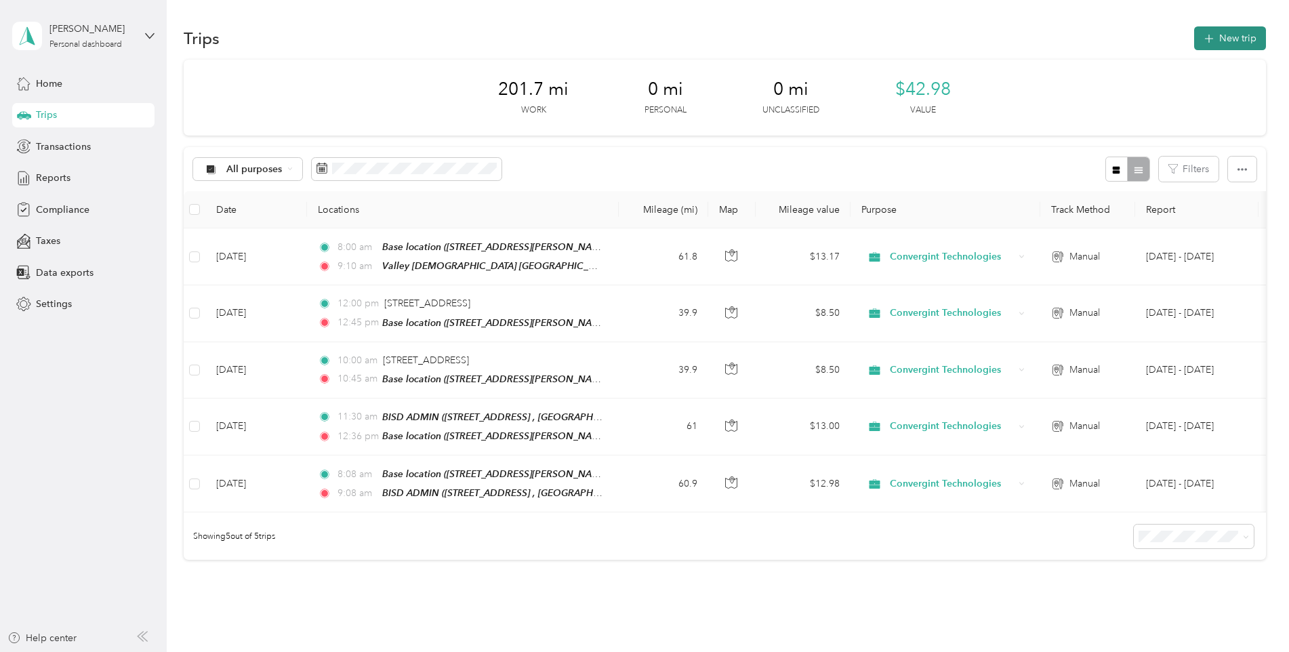
click at [1230, 45] on button "New trip" at bounding box center [1230, 38] width 72 height 24
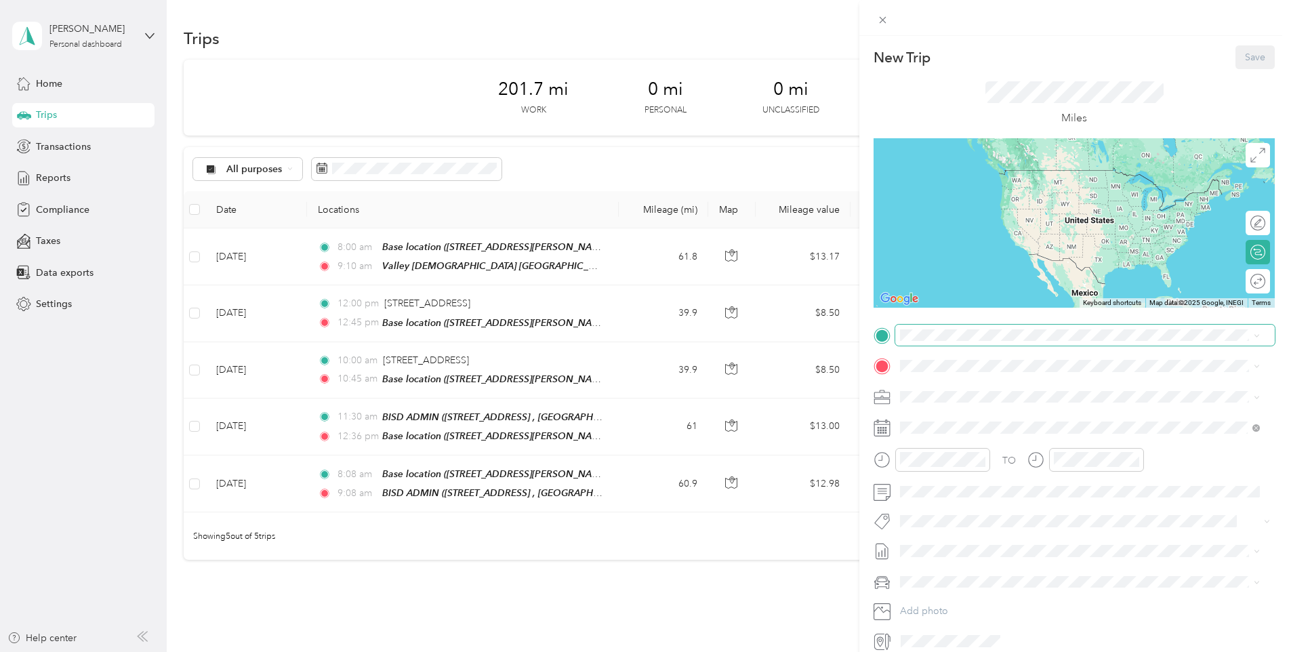
click at [1027, 325] on span at bounding box center [1084, 336] width 379 height 22
click at [1031, 450] on div "Valley Baptist Brownsville 1040 W Jefferson St, Brownsville, TX, United States …" at bounding box center [1047, 454] width 243 height 28
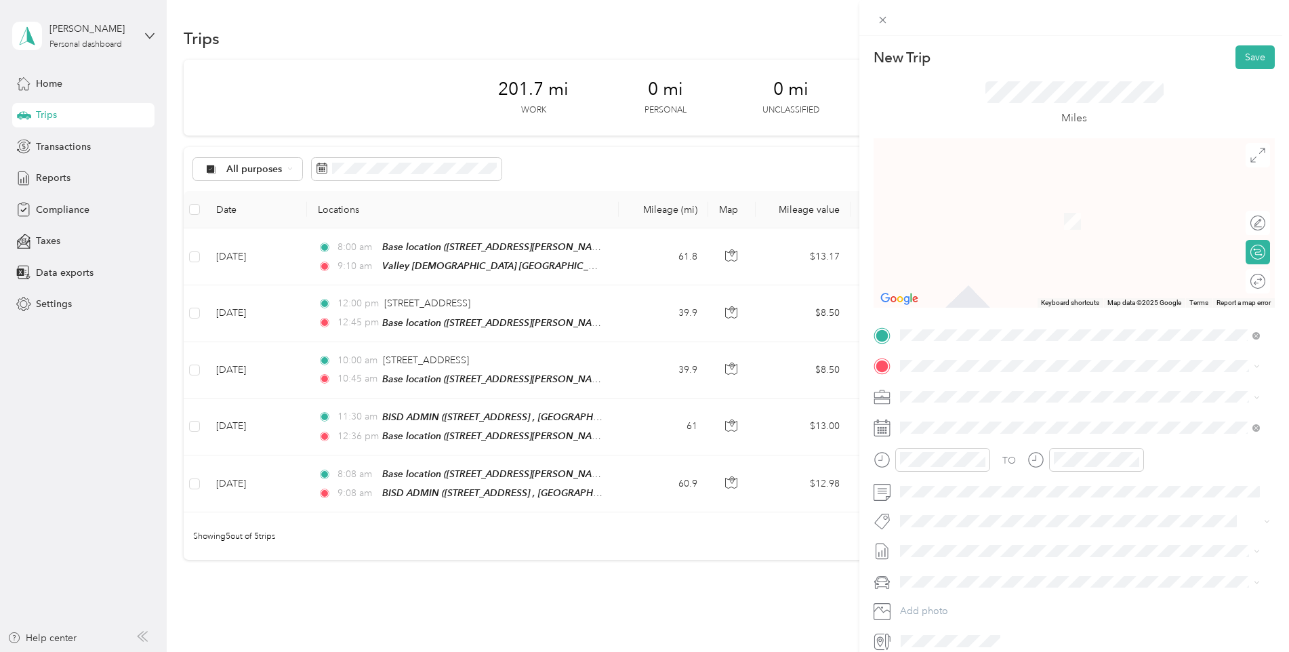
click at [978, 420] on strong "Base location" at bounding box center [956, 419] width 60 height 12
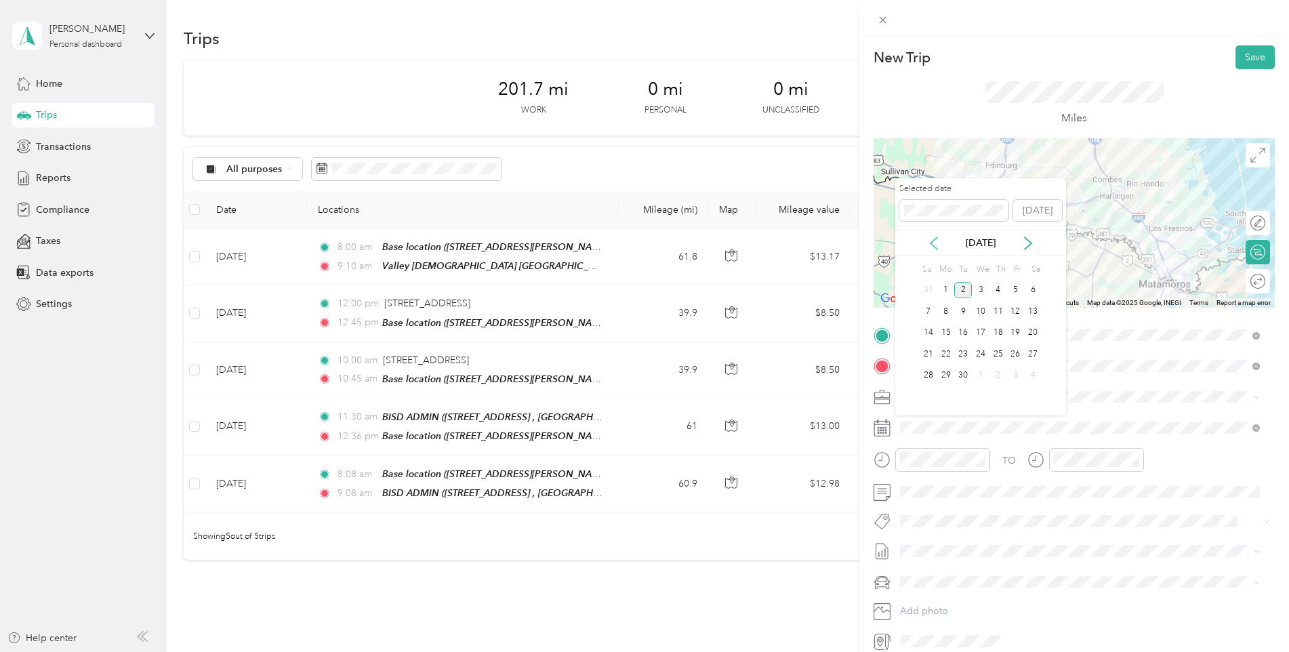
click at [936, 241] on icon at bounding box center [934, 243] width 14 height 14
click at [978, 312] on div "6" at bounding box center [981, 311] width 18 height 17
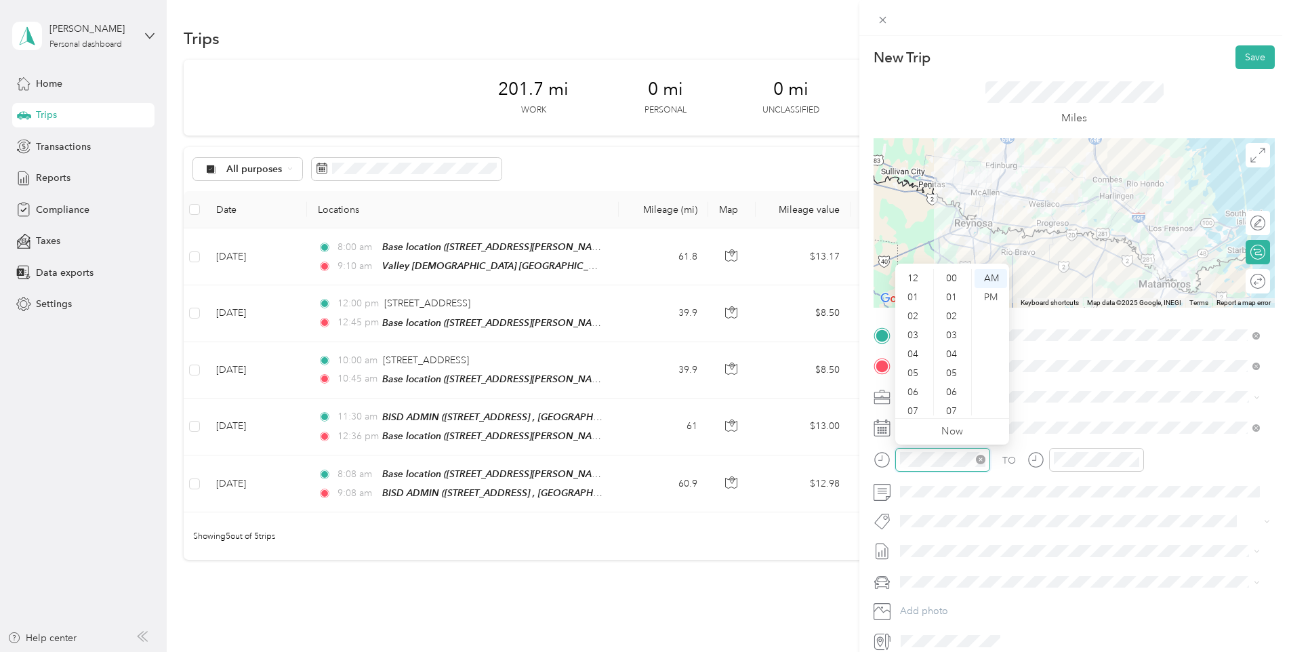
scroll to position [81, 0]
click at [923, 407] on div "11" at bounding box center [914, 405] width 33 height 19
click at [953, 332] on div "35" at bounding box center [952, 338] width 33 height 19
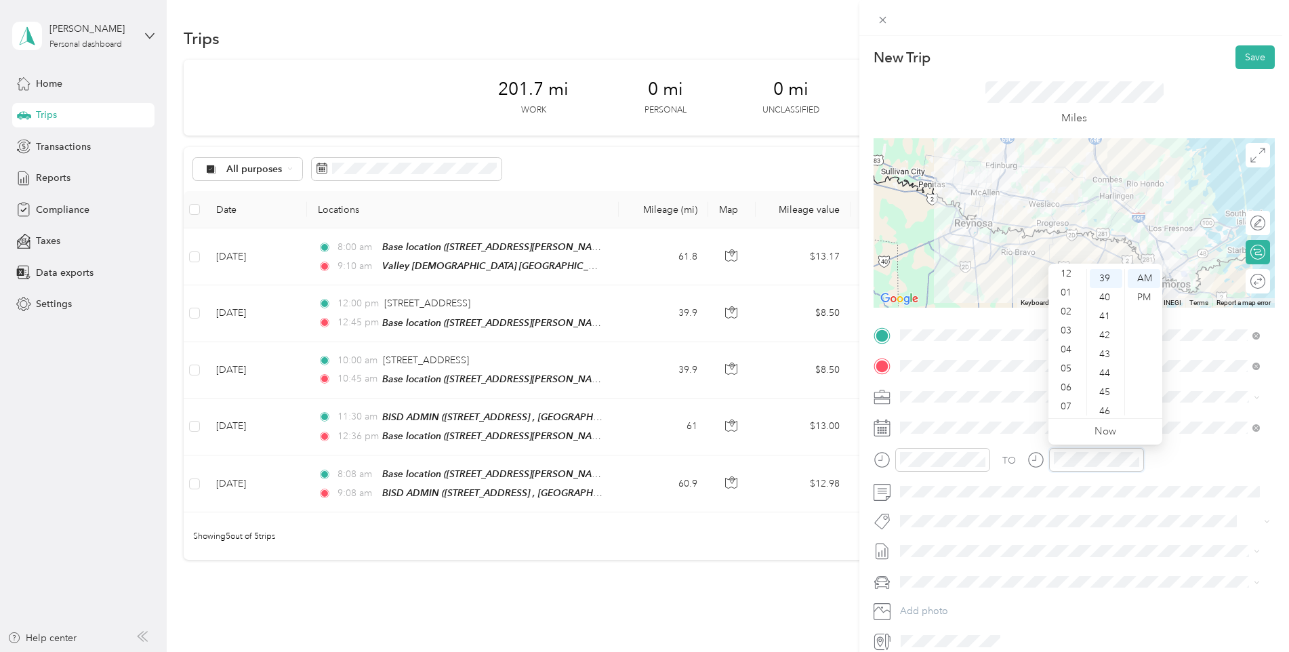
scroll to position [0, 0]
click at [1068, 277] on div "12" at bounding box center [1067, 278] width 33 height 19
click at [1104, 346] on div "50" at bounding box center [1106, 351] width 33 height 19
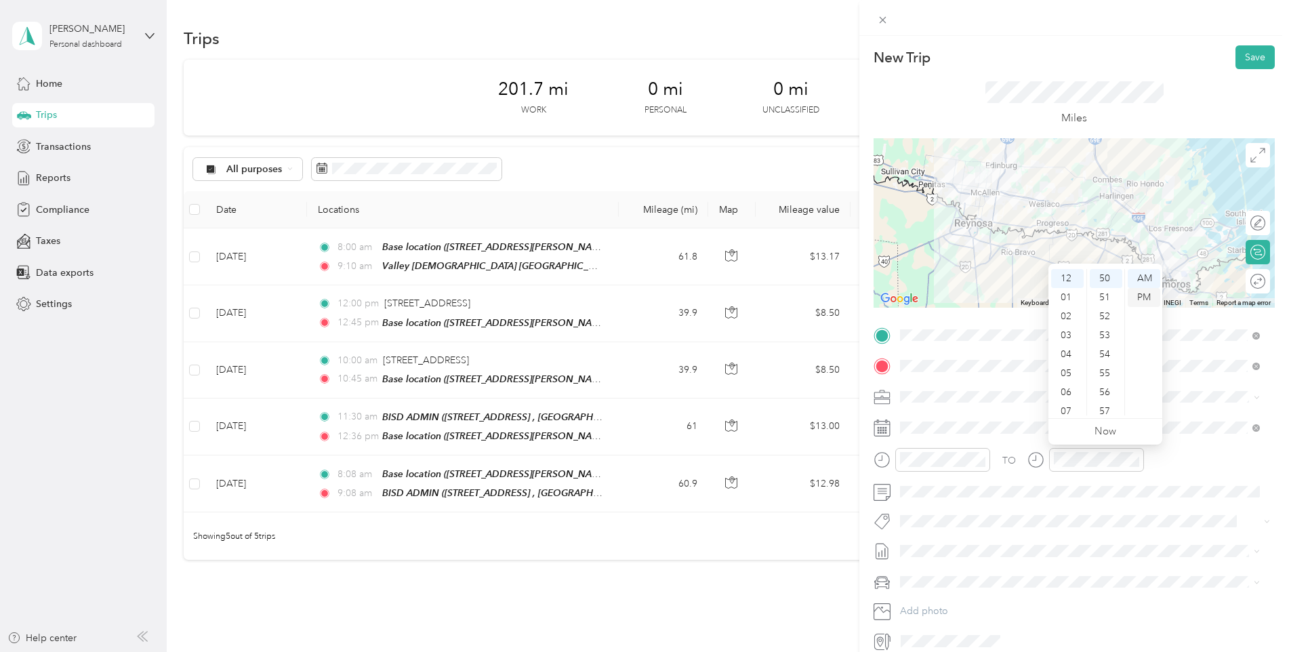
click at [1139, 300] on div "PM" at bounding box center [1144, 297] width 33 height 19
click at [1247, 59] on button "Save" at bounding box center [1254, 57] width 39 height 24
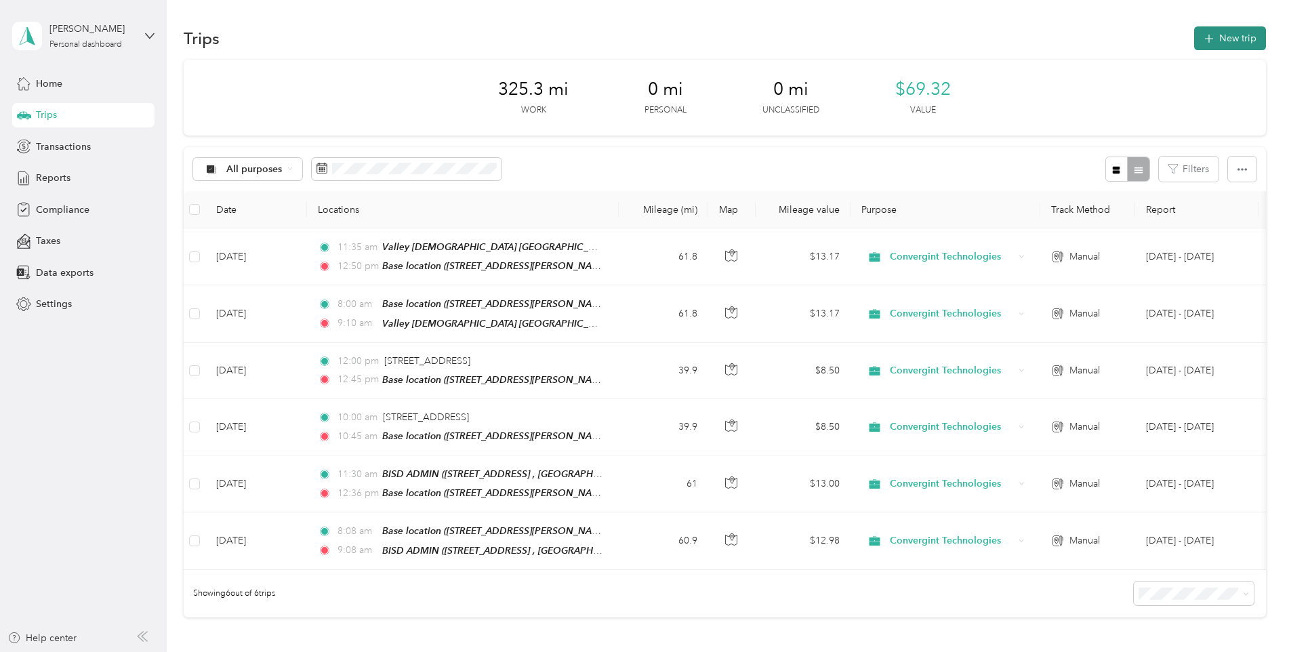
click at [1235, 48] on button "New trip" at bounding box center [1230, 38] width 72 height 24
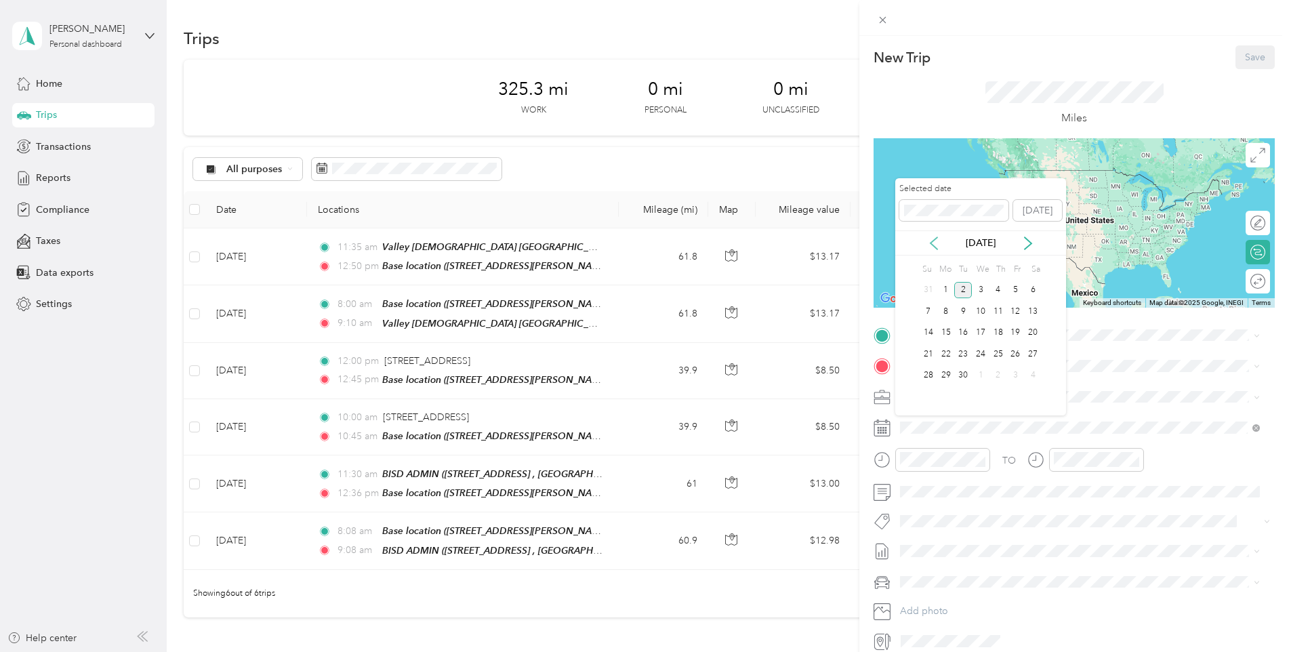
click at [930, 240] on icon at bounding box center [934, 243] width 14 height 14
click at [1016, 312] on div "8" at bounding box center [1016, 311] width 18 height 17
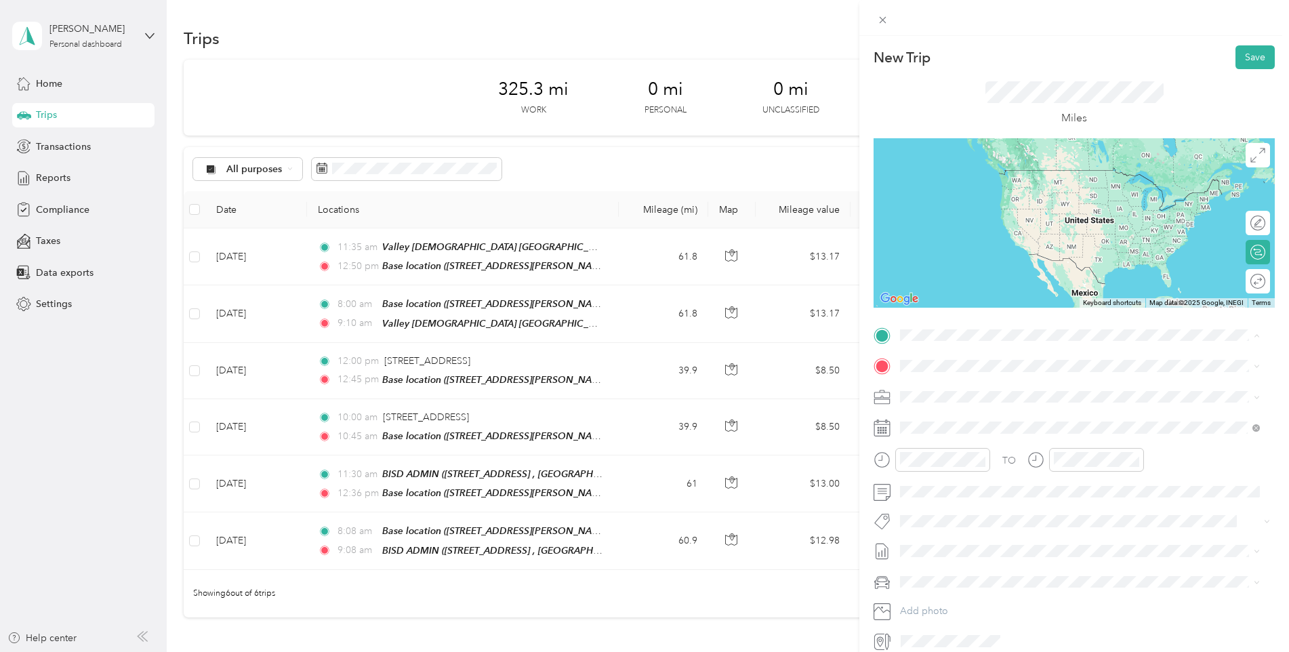
click at [953, 403] on span "[STREET_ADDRESS][PERSON_NAME], [GEOGRAPHIC_DATA], [GEOGRAPHIC_DATA], [GEOGRAPHI…" at bounding box center [1059, 411] width 267 height 26
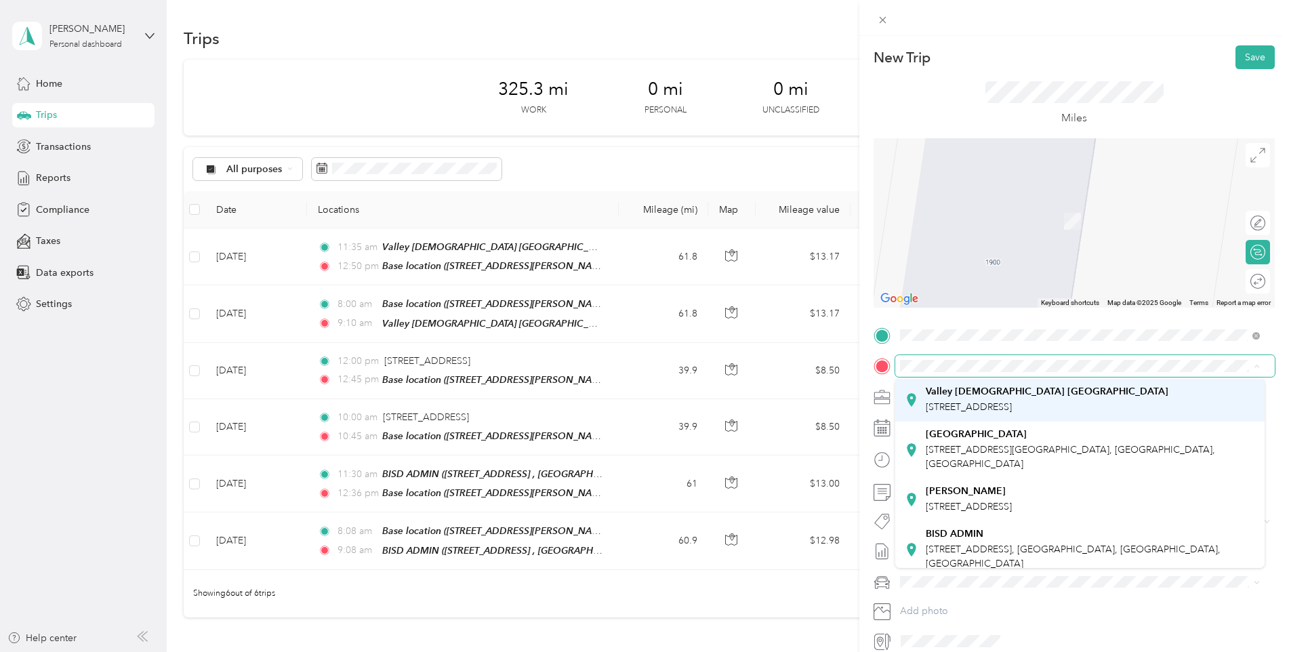
scroll to position [180, 0]
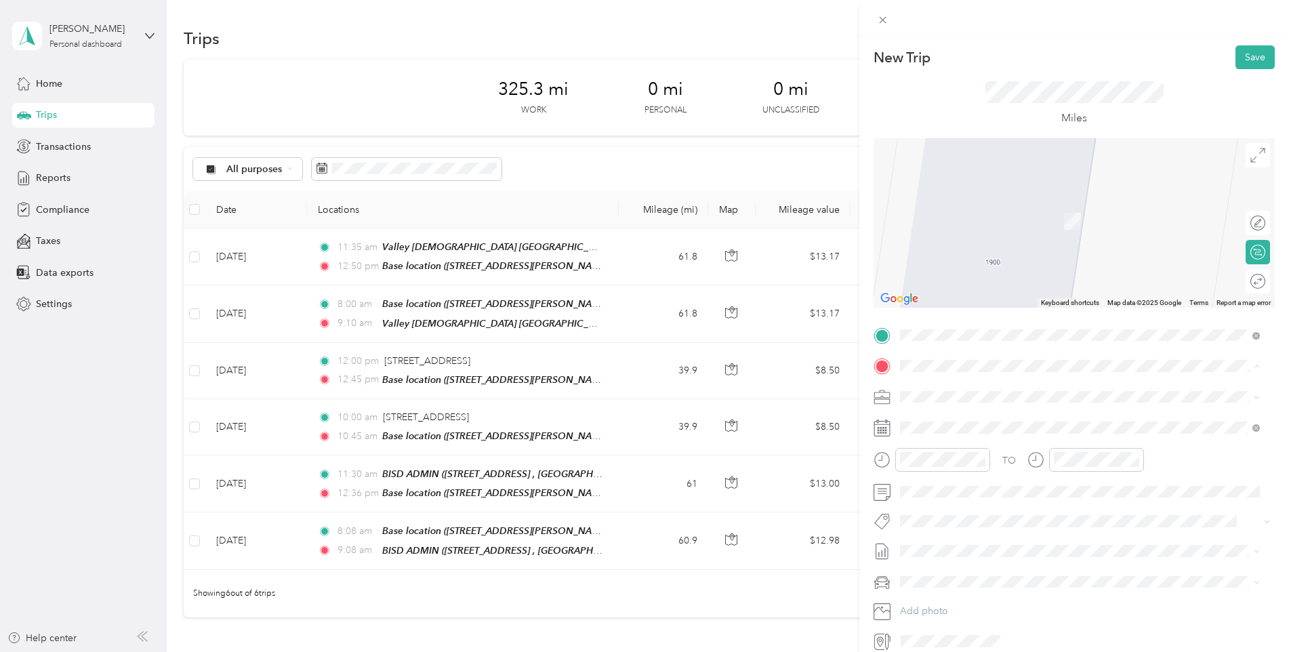
click at [1012, 448] on span "[STREET_ADDRESS]" at bounding box center [969, 454] width 86 height 12
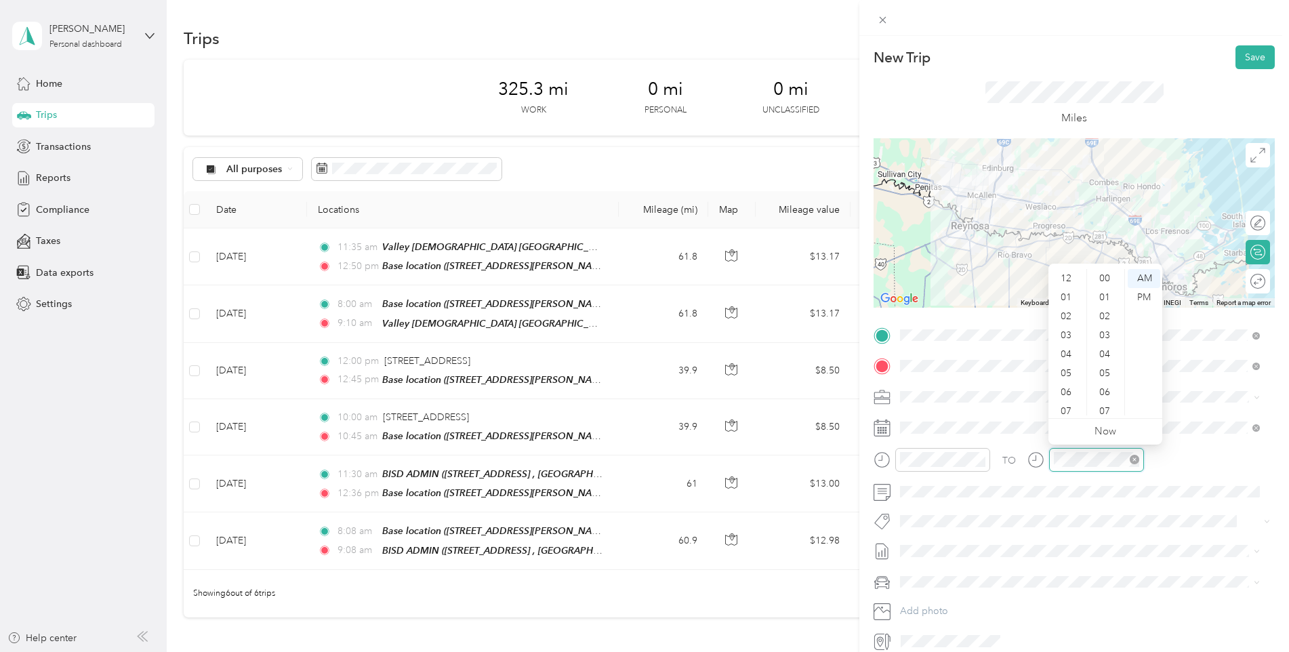
scroll to position [81, 0]
click at [1064, 390] on div "10" at bounding box center [1067, 386] width 33 height 19
click at [1176, 464] on div "TO" at bounding box center [1073, 464] width 401 height 33
click at [1244, 60] on button "Save" at bounding box center [1254, 57] width 39 height 24
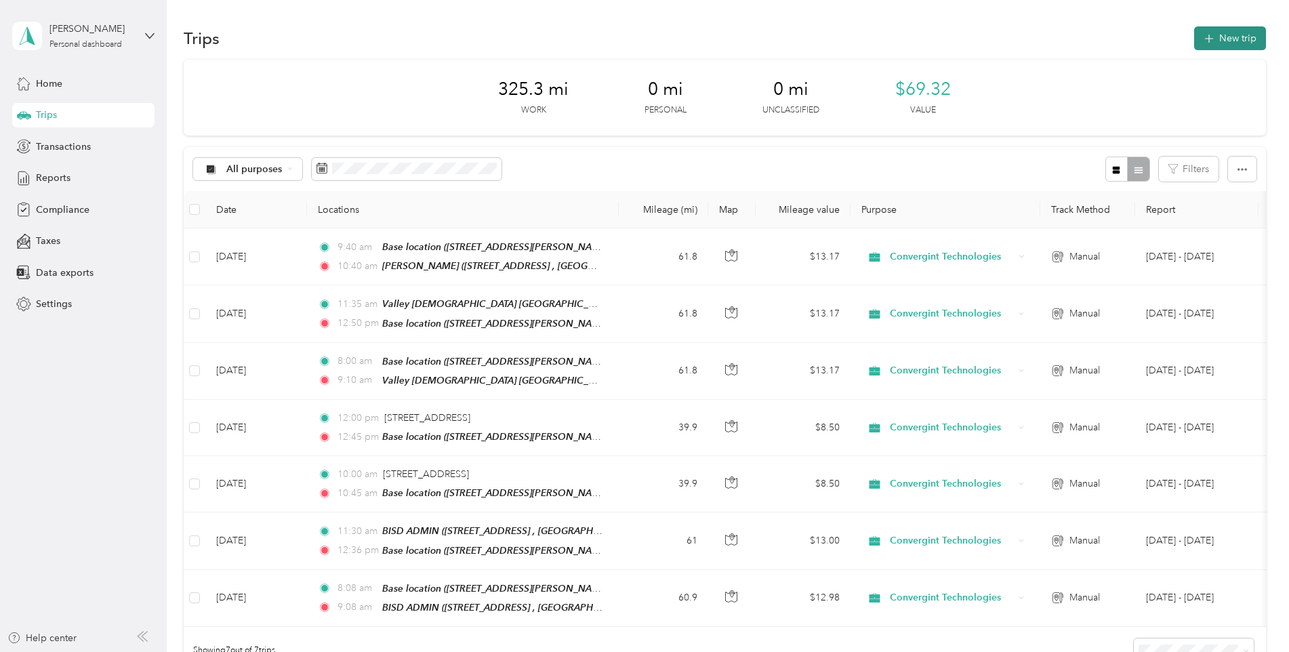
click at [1232, 45] on button "New trip" at bounding box center [1230, 38] width 72 height 24
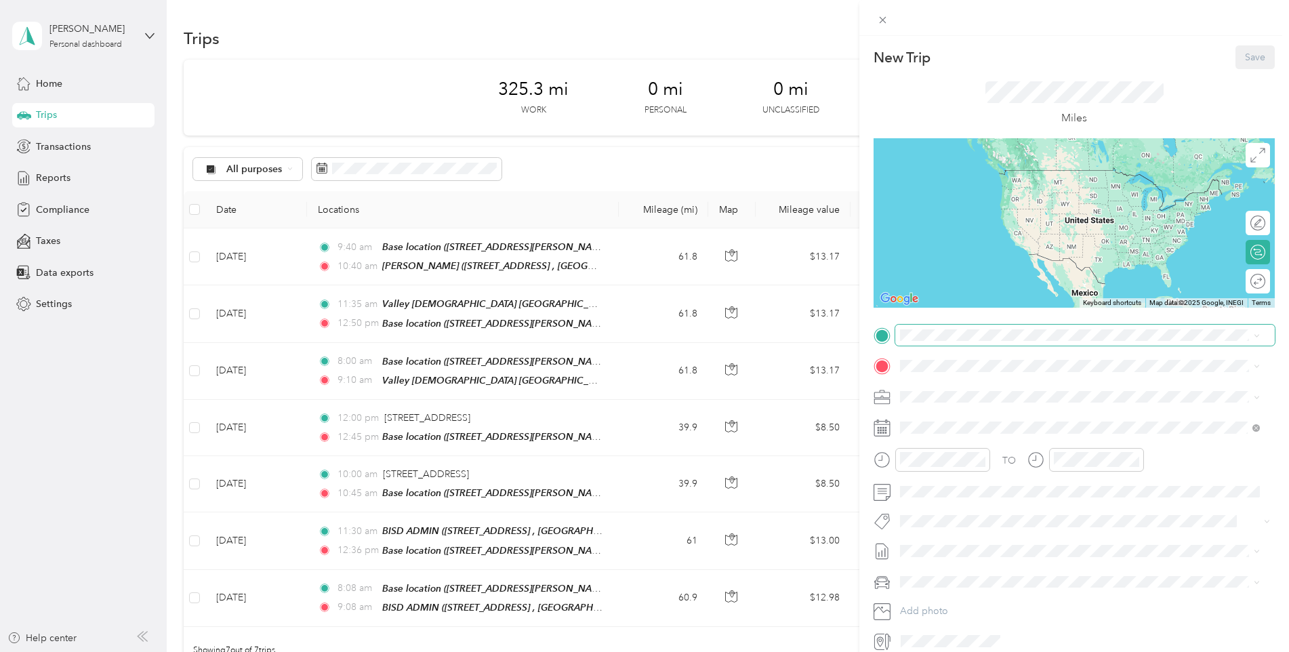
click at [997, 325] on span at bounding box center [1084, 336] width 379 height 22
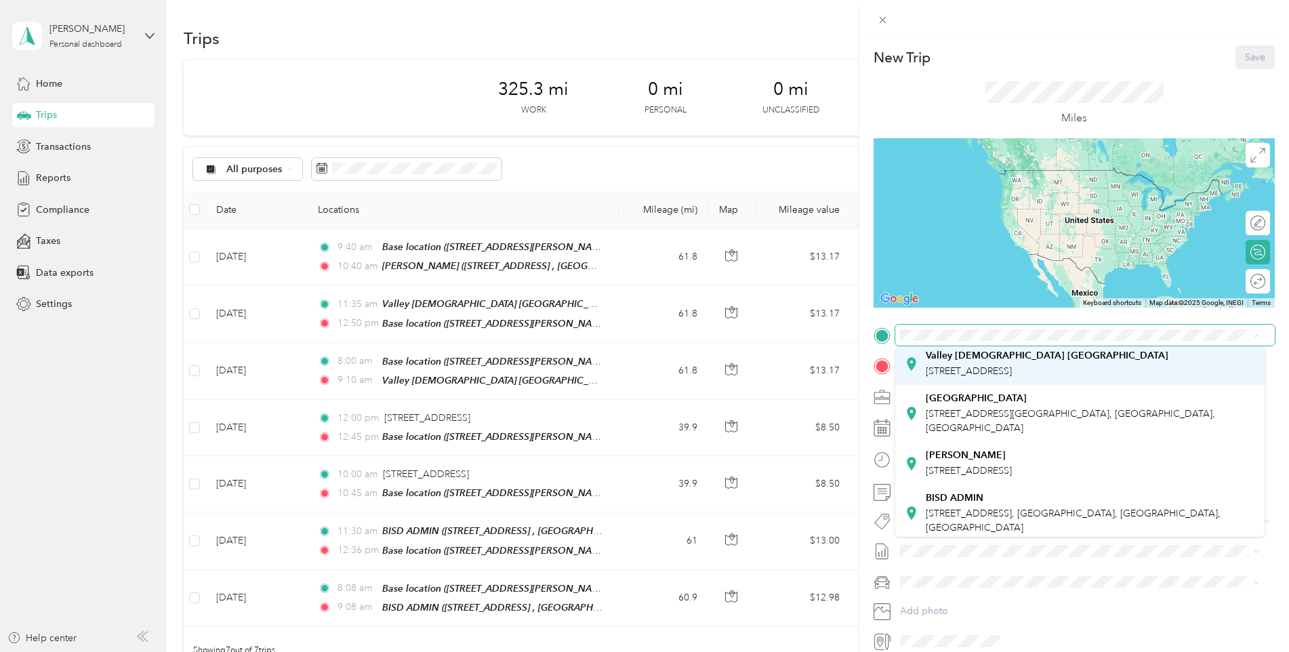
scroll to position [180, 0]
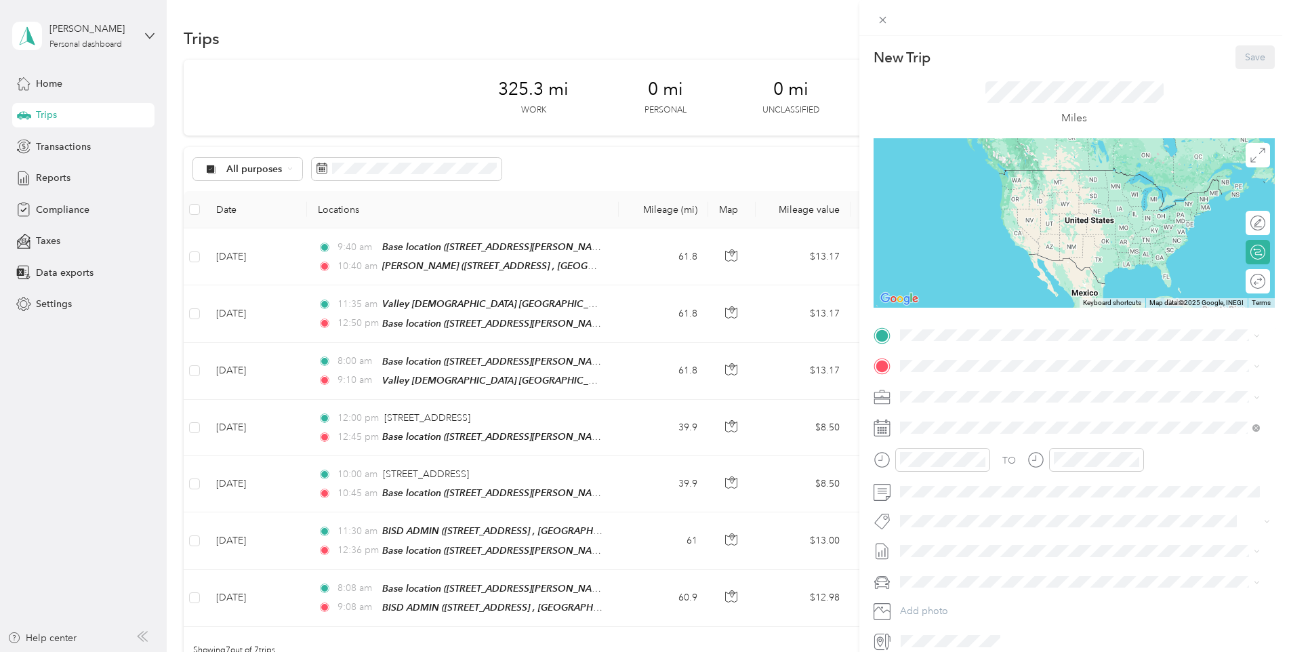
click at [1012, 417] on span "[STREET_ADDRESS]" at bounding box center [969, 423] width 86 height 12
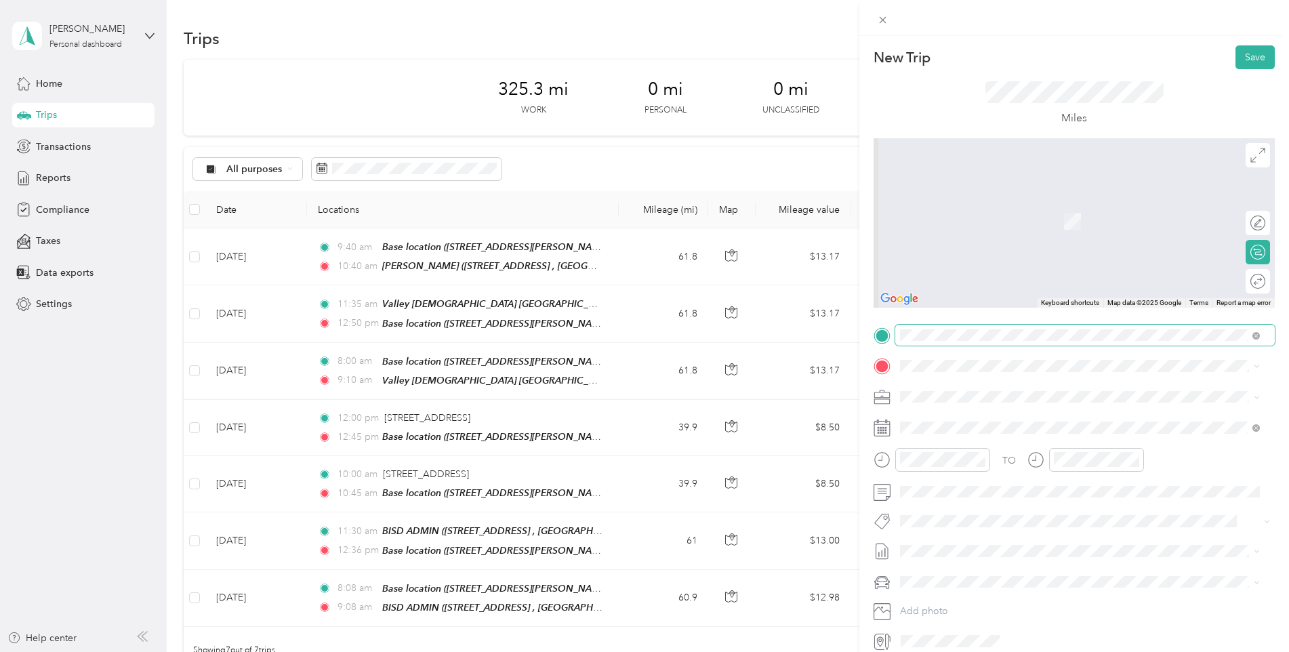
drag, startPoint x: 976, startPoint y: 344, endPoint x: 968, endPoint y: 348, distance: 8.8
click at [975, 344] on span at bounding box center [1084, 336] width 379 height 22
click at [966, 428] on div "Base location [STREET_ADDRESS][PERSON_NAME], [GEOGRAPHIC_DATA], [GEOGRAPHIC_DAT…" at bounding box center [1090, 434] width 329 height 43
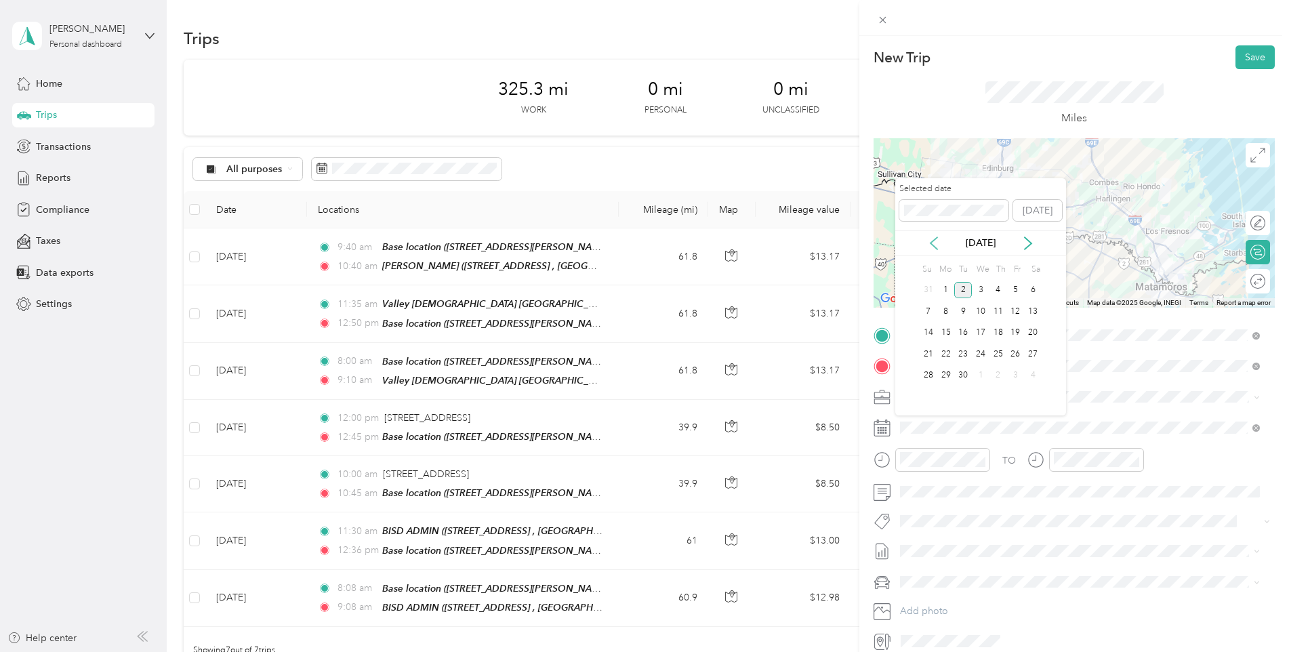
click at [931, 242] on icon at bounding box center [933, 243] width 7 height 12
click at [1012, 309] on div "8" at bounding box center [1016, 311] width 18 height 17
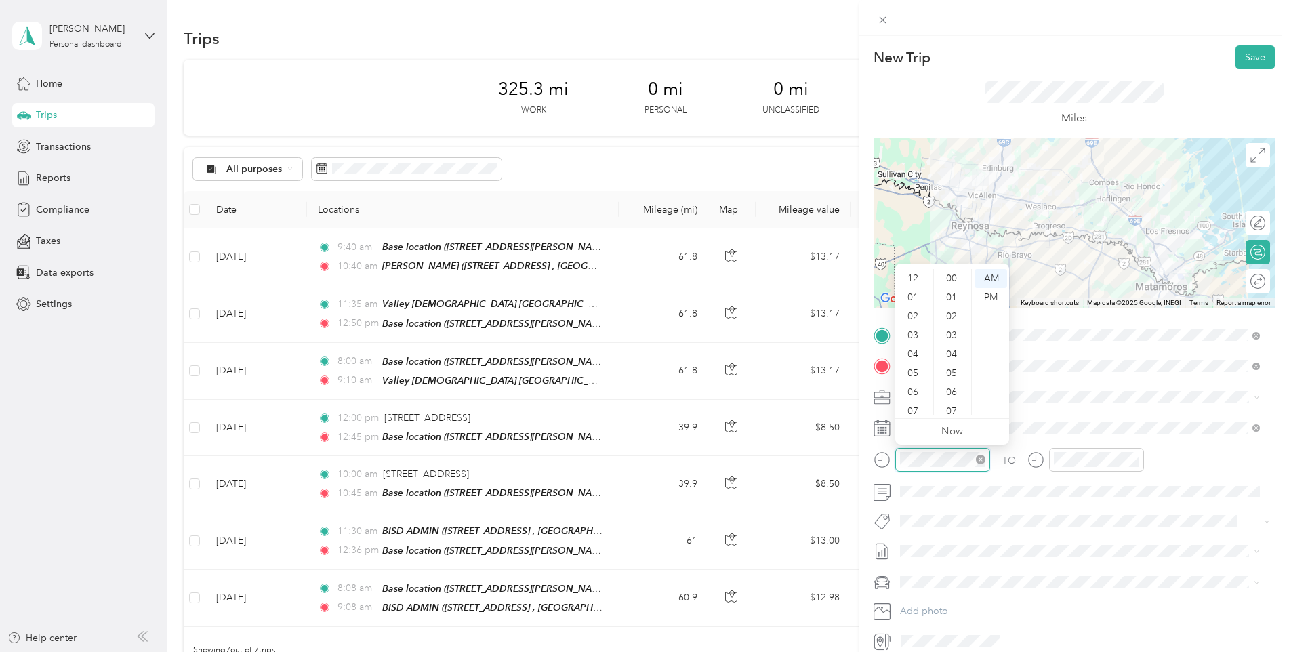
scroll to position [81, 0]
click at [913, 402] on div "11" at bounding box center [914, 405] width 33 height 19
click at [953, 336] on div "30" at bounding box center [952, 340] width 33 height 19
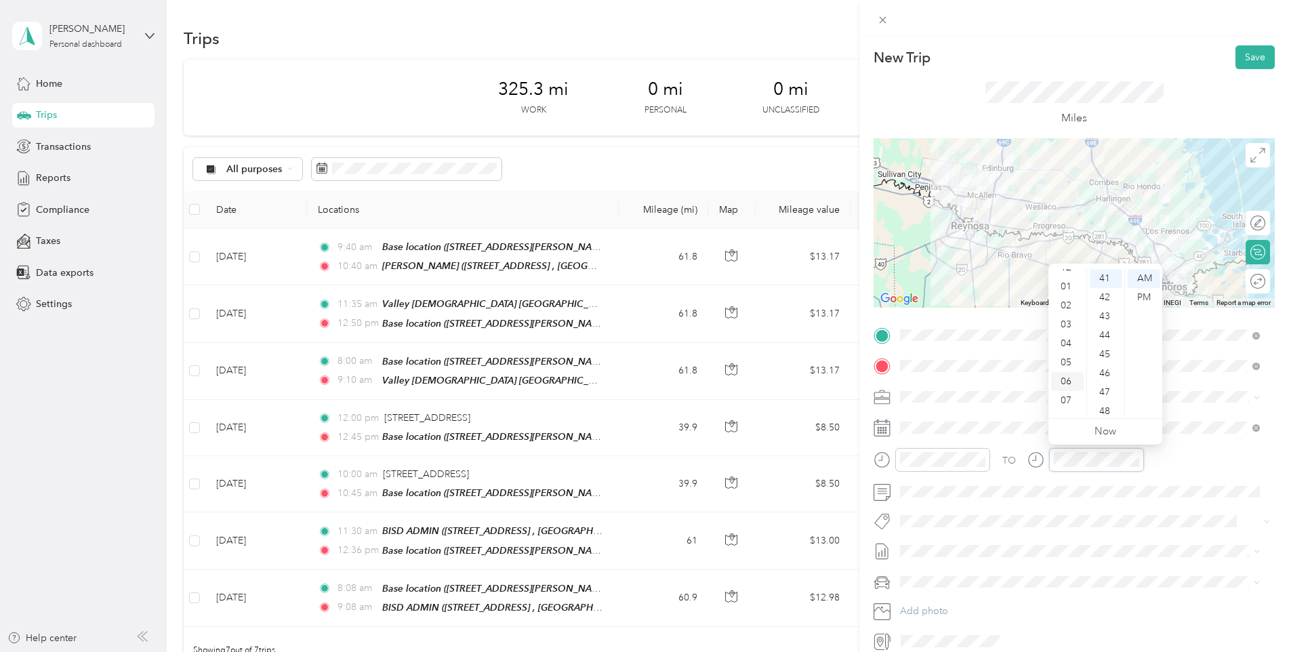
scroll to position [0, 0]
click at [1066, 278] on div "12" at bounding box center [1067, 278] width 33 height 19
click at [1100, 327] on div "40" at bounding box center [1106, 327] width 33 height 19
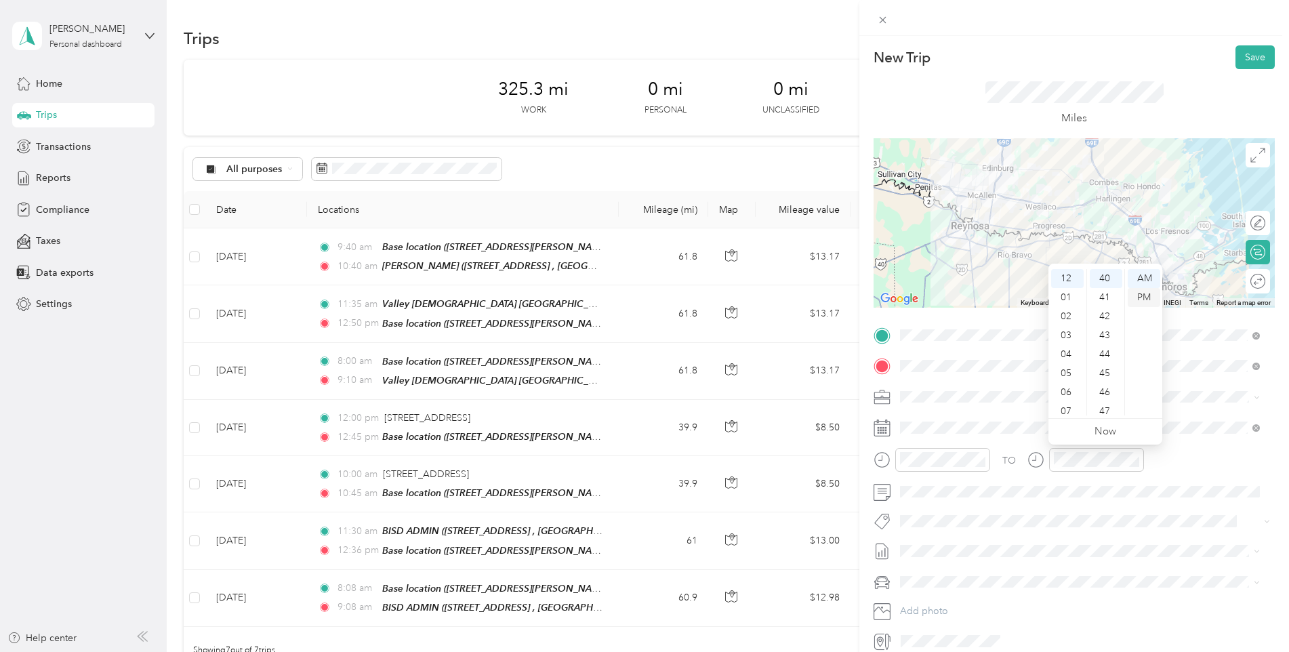
click at [1141, 297] on div "PM" at bounding box center [1144, 297] width 33 height 19
click at [1193, 454] on div "TO" at bounding box center [1073, 464] width 401 height 33
click at [1250, 62] on button "Save" at bounding box center [1254, 57] width 39 height 24
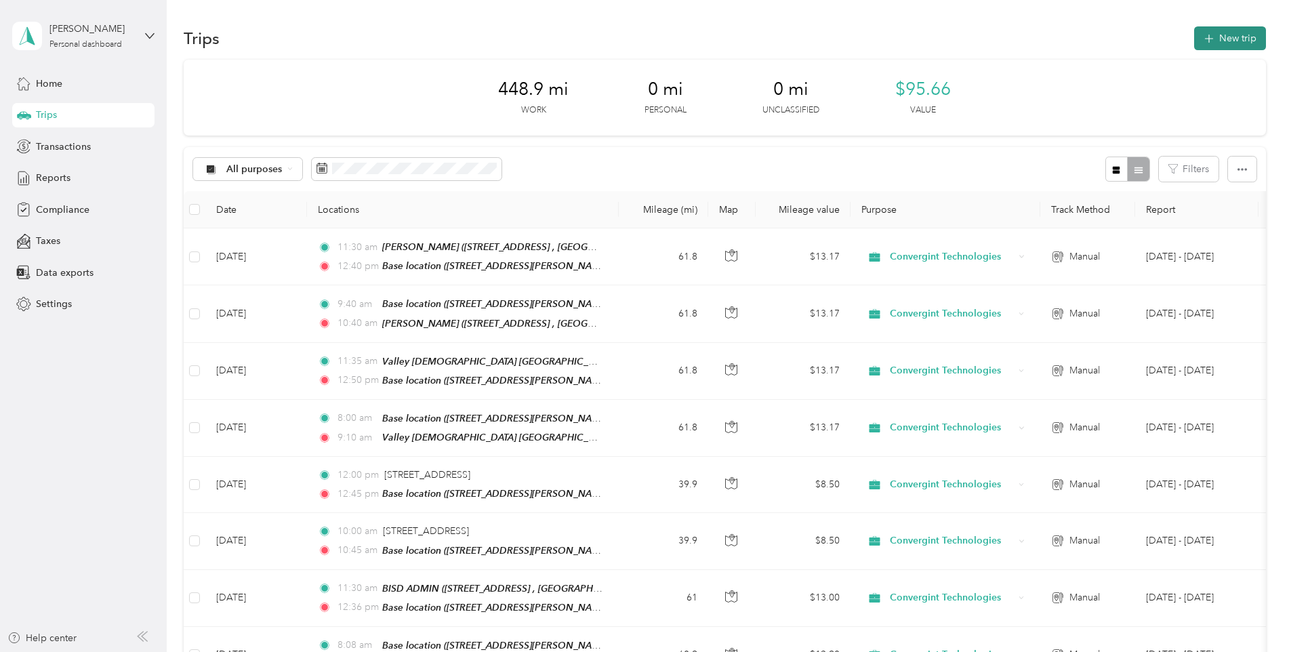
click at [1236, 46] on button "New trip" at bounding box center [1230, 38] width 72 height 24
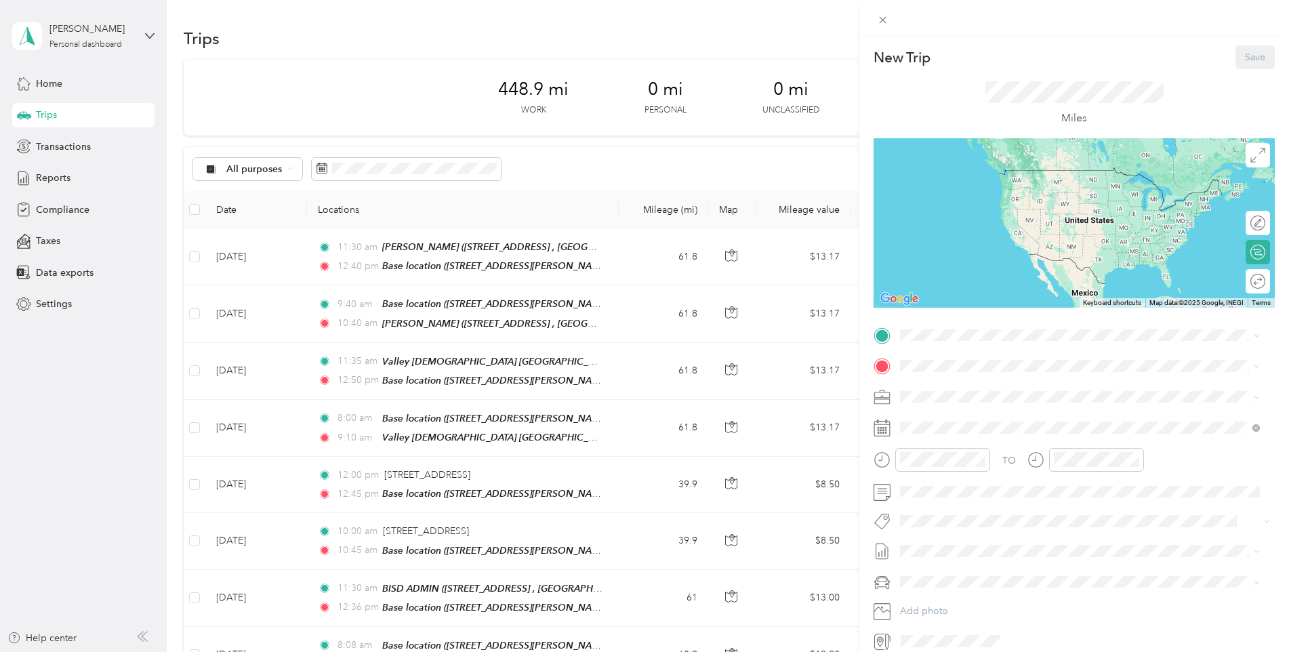
click at [974, 346] on div "TO Add photo" at bounding box center [1073, 488] width 401 height 327
click at [969, 400] on span "[STREET_ADDRESS][PERSON_NAME], [GEOGRAPHIC_DATA], [GEOGRAPHIC_DATA], [GEOGRAPHI…" at bounding box center [1059, 411] width 267 height 26
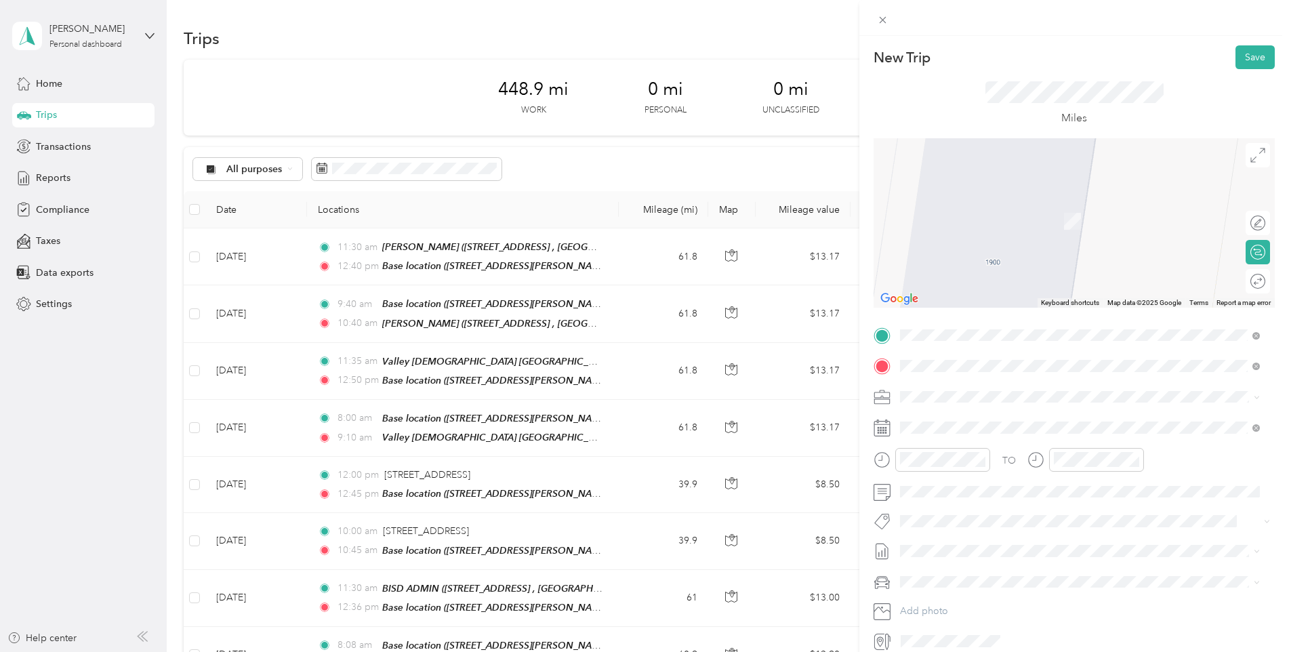
click at [998, 419] on span "700 University Boulevard Kingsville, Texas 78363, United States" at bounding box center [994, 415] width 136 height 12
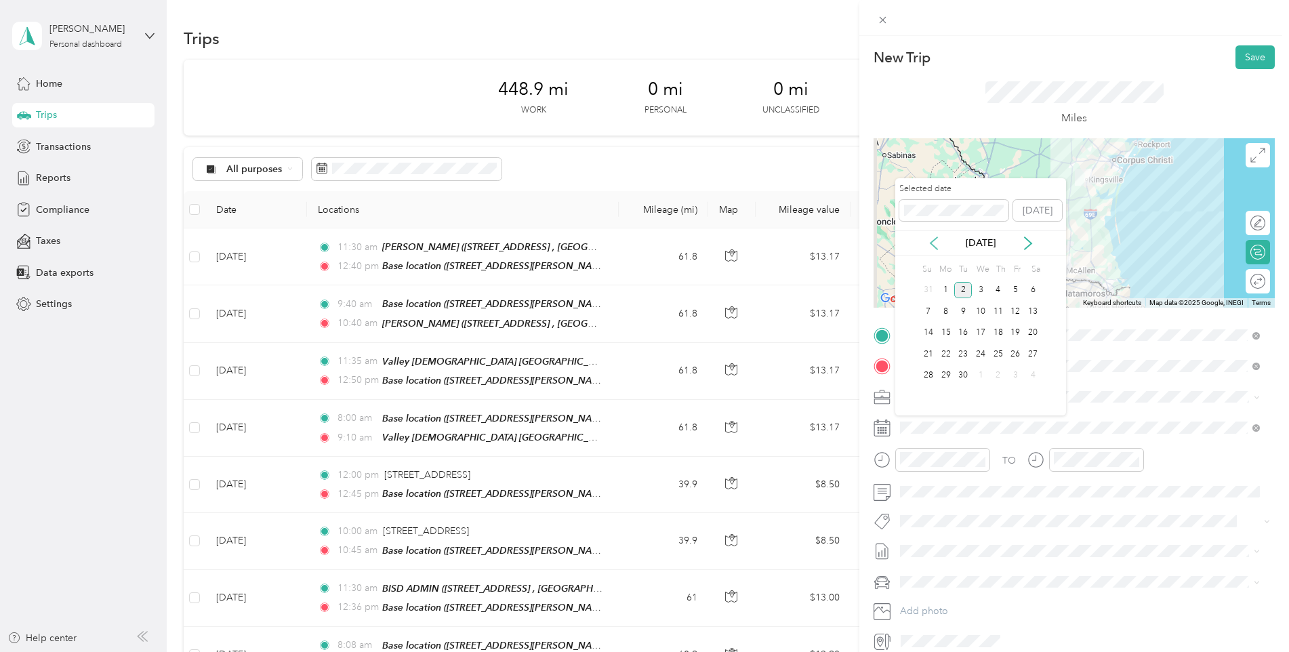
click at [935, 249] on icon at bounding box center [934, 243] width 14 height 14
click at [964, 330] on div "12" at bounding box center [963, 333] width 18 height 17
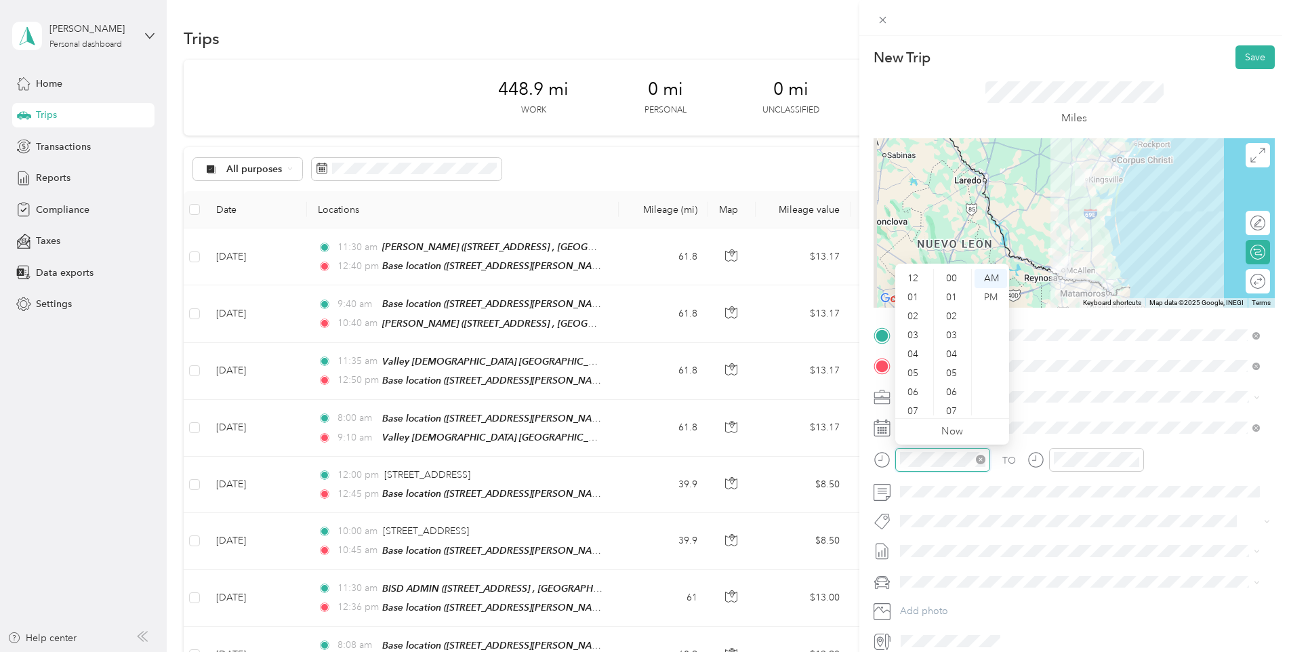
scroll to position [81, 0]
click at [916, 351] on div "08" at bounding box center [914, 348] width 33 height 19
click at [959, 269] on div "00" at bounding box center [952, 278] width 33 height 19
click at [959, 278] on div "00" at bounding box center [952, 278] width 33 height 19
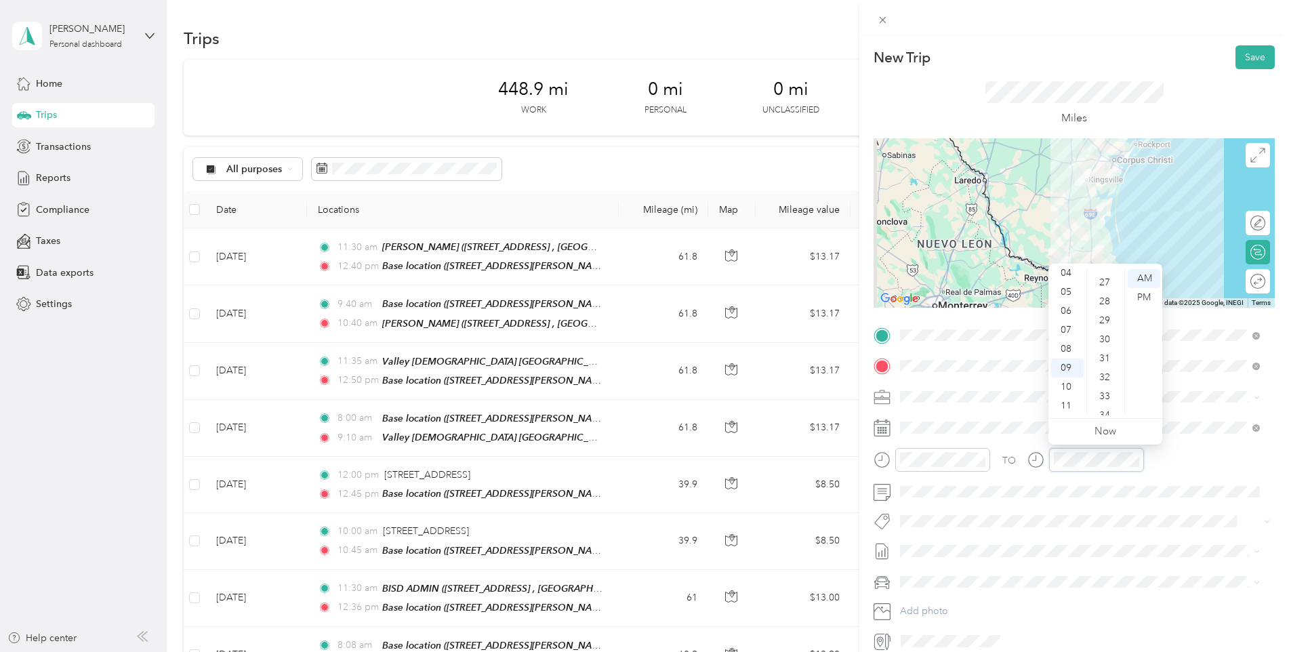
scroll to position [507, 0]
click at [1110, 342] on div "30" at bounding box center [1106, 340] width 33 height 19
click at [1184, 453] on div "TO" at bounding box center [1073, 464] width 401 height 33
click at [1249, 58] on button "Save" at bounding box center [1254, 57] width 39 height 24
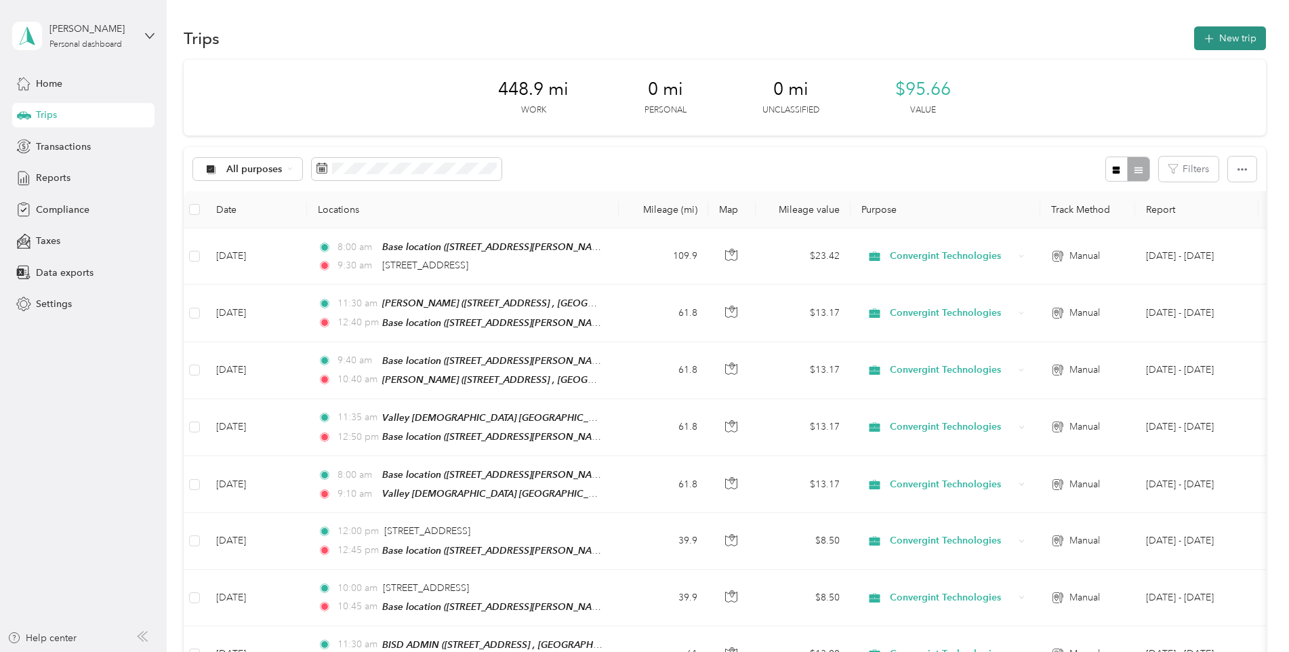
click at [1236, 41] on button "New trip" at bounding box center [1230, 38] width 72 height 24
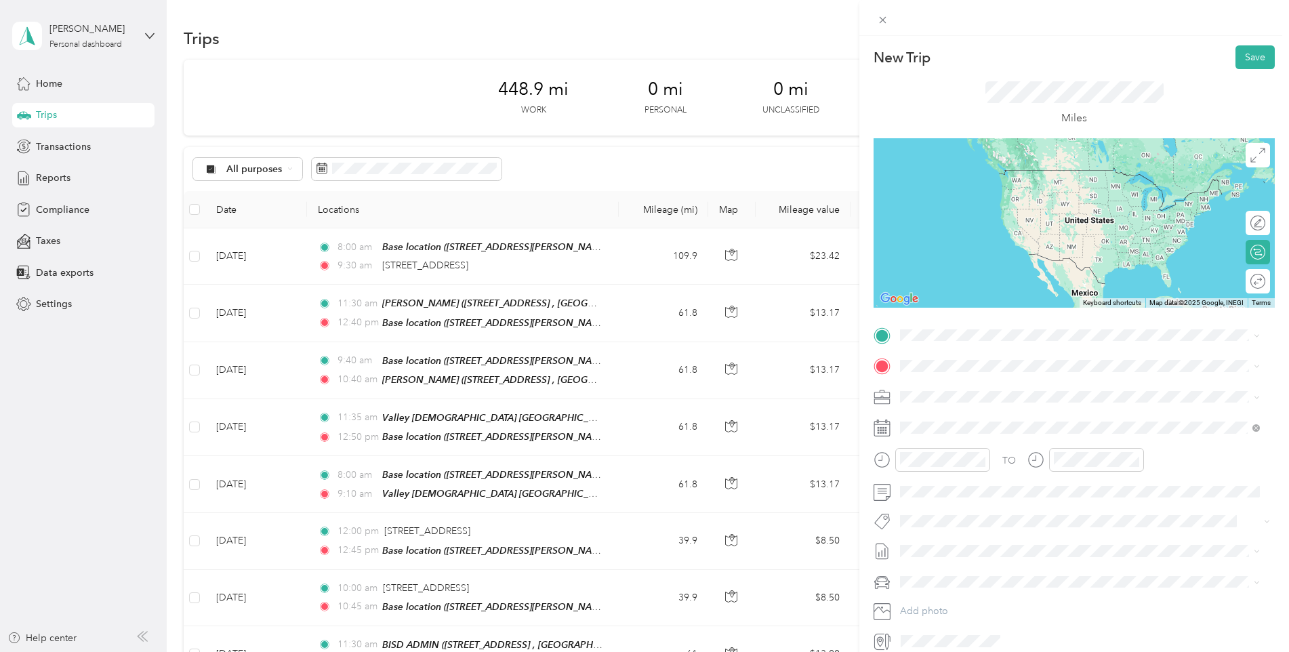
click at [1020, 384] on span "700 University Boulevard Kingsville, Texas 78363, United States" at bounding box center [994, 381] width 136 height 12
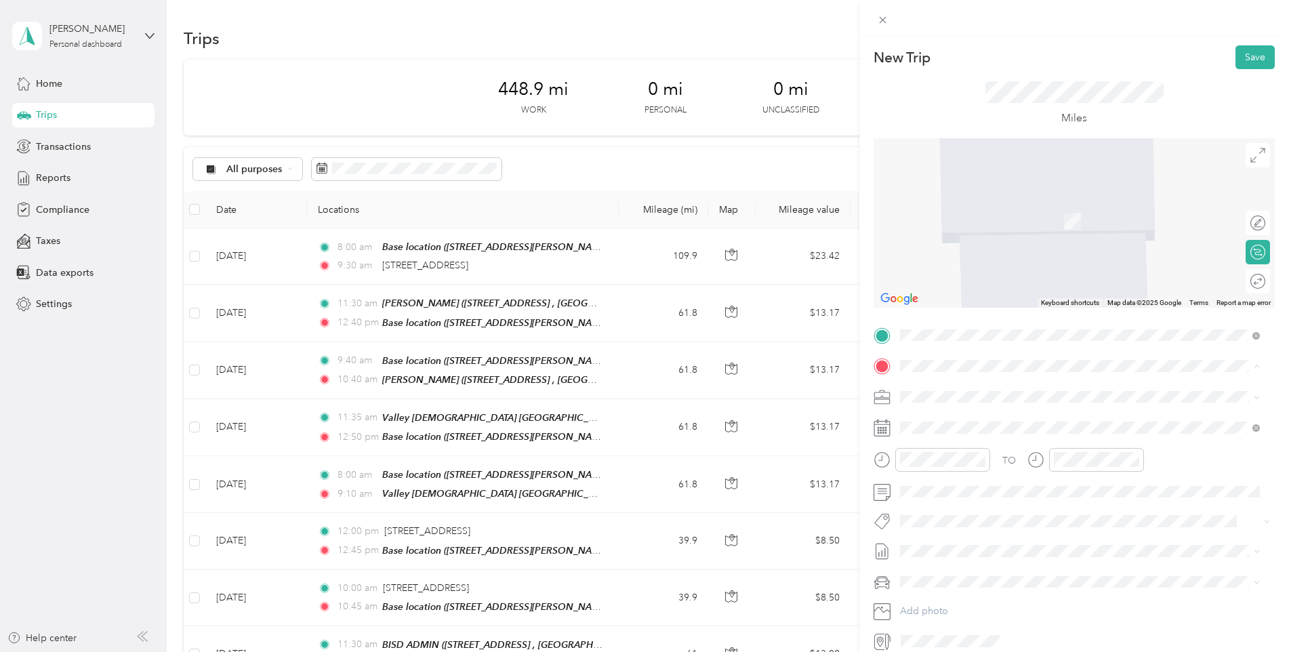
click at [962, 432] on span "[STREET_ADDRESS][PERSON_NAME], [GEOGRAPHIC_DATA], [GEOGRAPHIC_DATA], [GEOGRAPHI…" at bounding box center [1059, 442] width 267 height 26
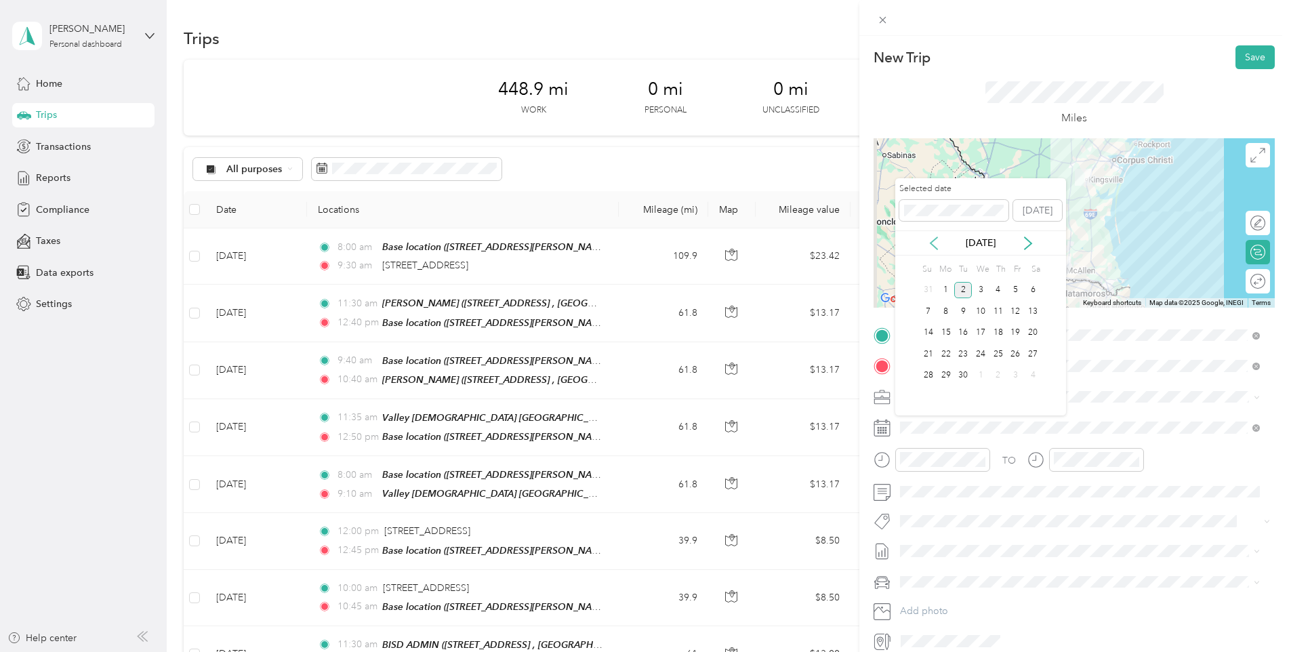
click at [933, 243] on icon at bounding box center [934, 243] width 14 height 14
click at [961, 333] on div "12" at bounding box center [963, 333] width 18 height 17
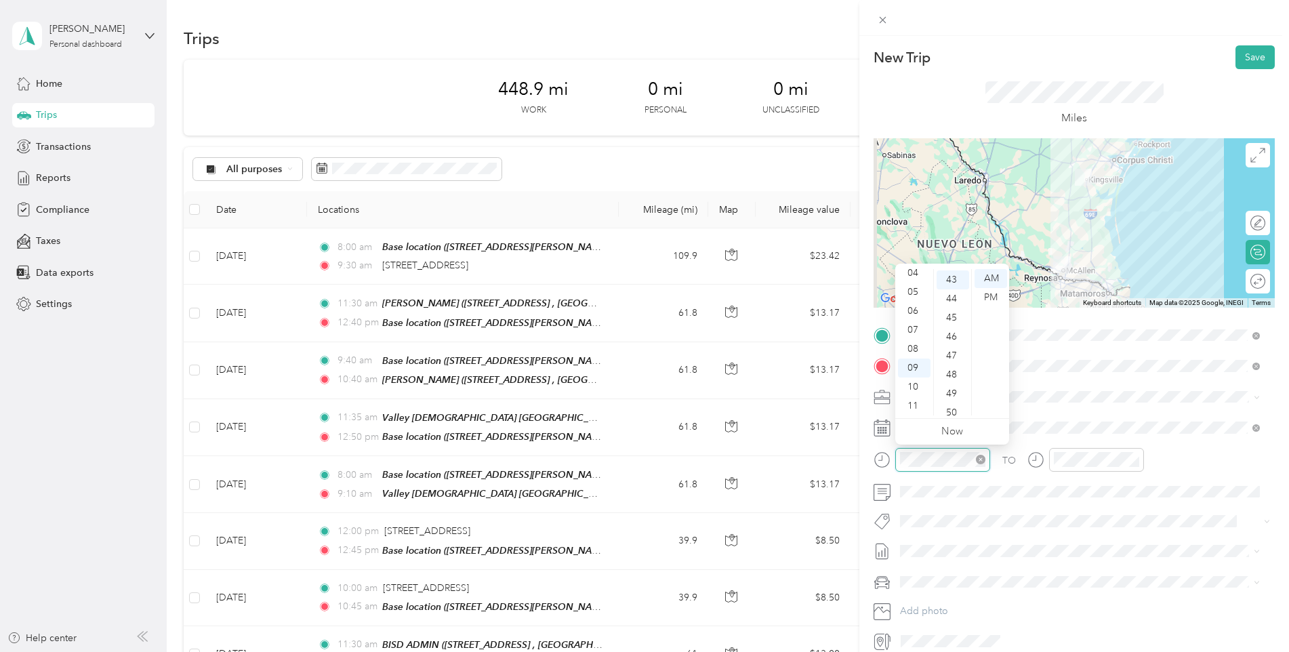
scroll to position [816, 0]
click at [918, 400] on div "11" at bounding box center [914, 405] width 33 height 19
click at [952, 273] on div "00" at bounding box center [952, 278] width 33 height 19
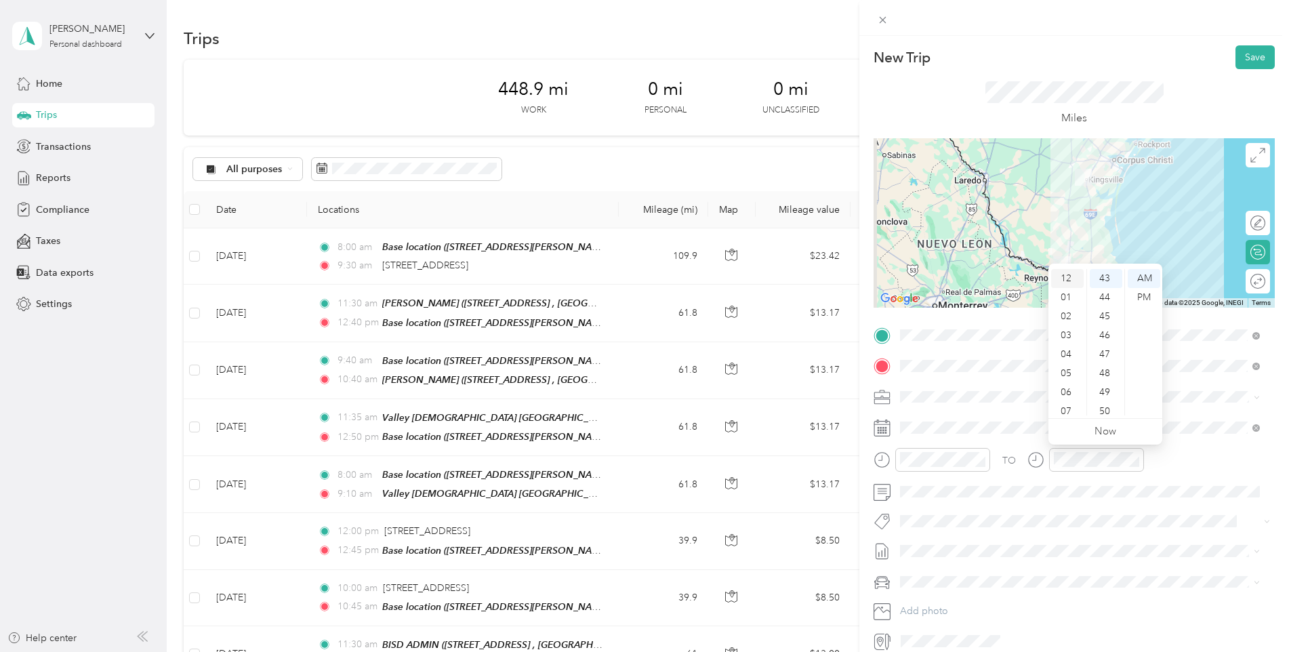
click at [1071, 282] on div "12" at bounding box center [1067, 278] width 33 height 19
click at [1103, 289] on div "40" at bounding box center [1106, 289] width 33 height 19
click at [1140, 297] on div "PM" at bounding box center [1144, 297] width 33 height 19
click at [1188, 438] on div "TO Add photo" at bounding box center [1073, 488] width 401 height 327
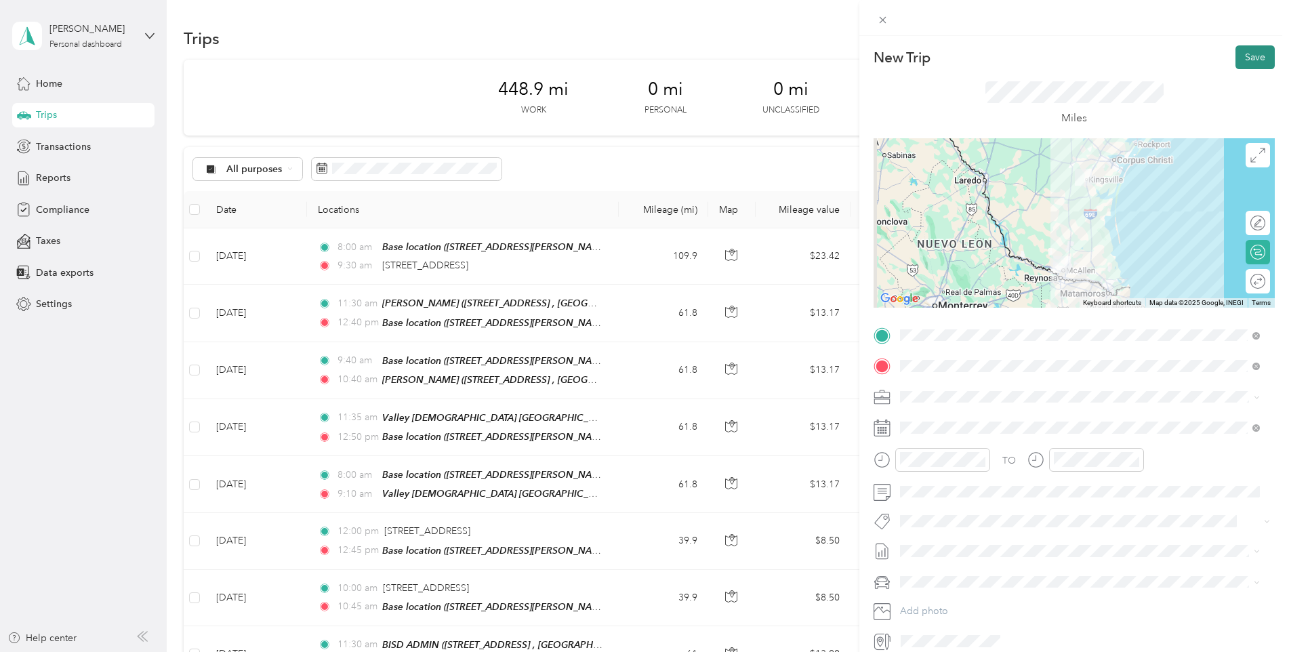
click at [1249, 54] on button "Save" at bounding box center [1254, 57] width 39 height 24
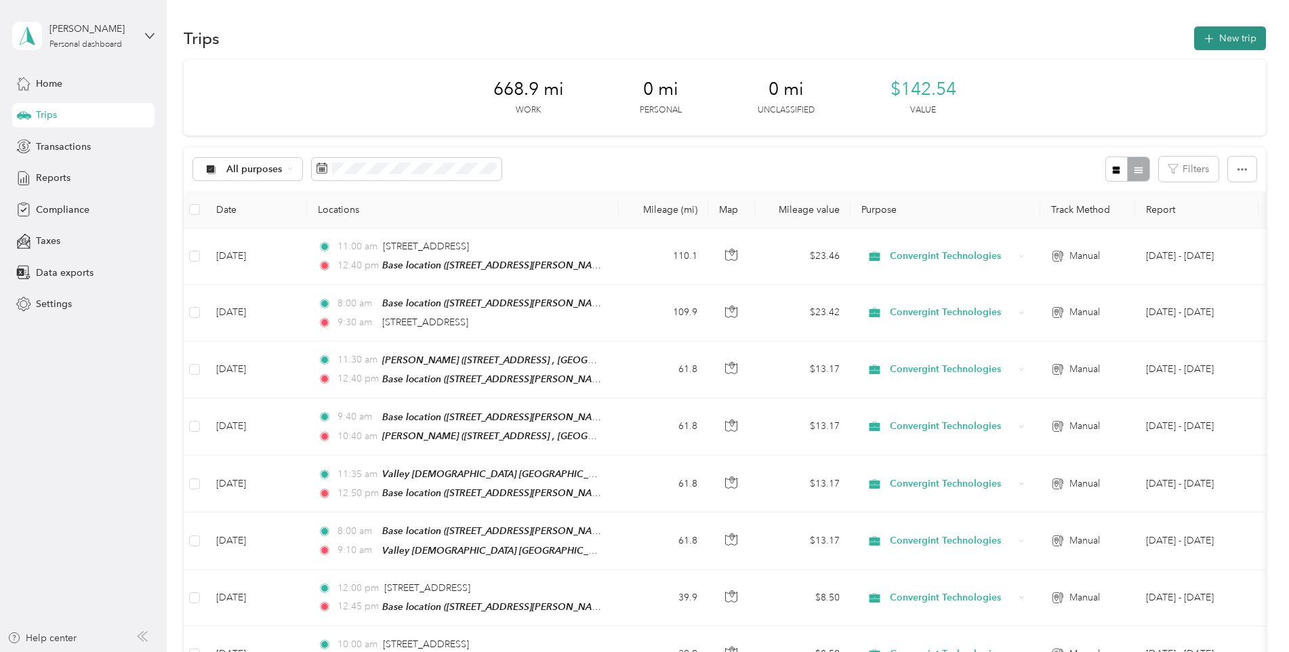
click at [1218, 43] on button "New trip" at bounding box center [1230, 38] width 72 height 24
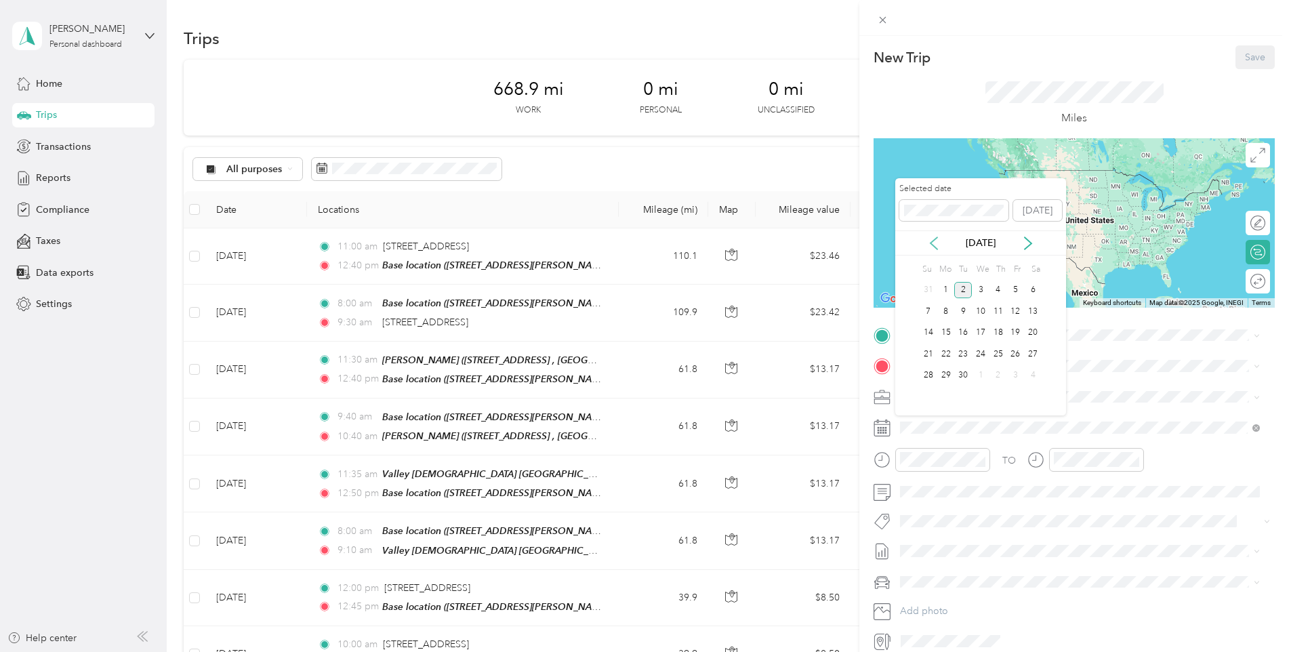
click at [936, 245] on icon at bounding box center [934, 243] width 14 height 14
click at [1001, 333] on div "14" at bounding box center [998, 333] width 18 height 17
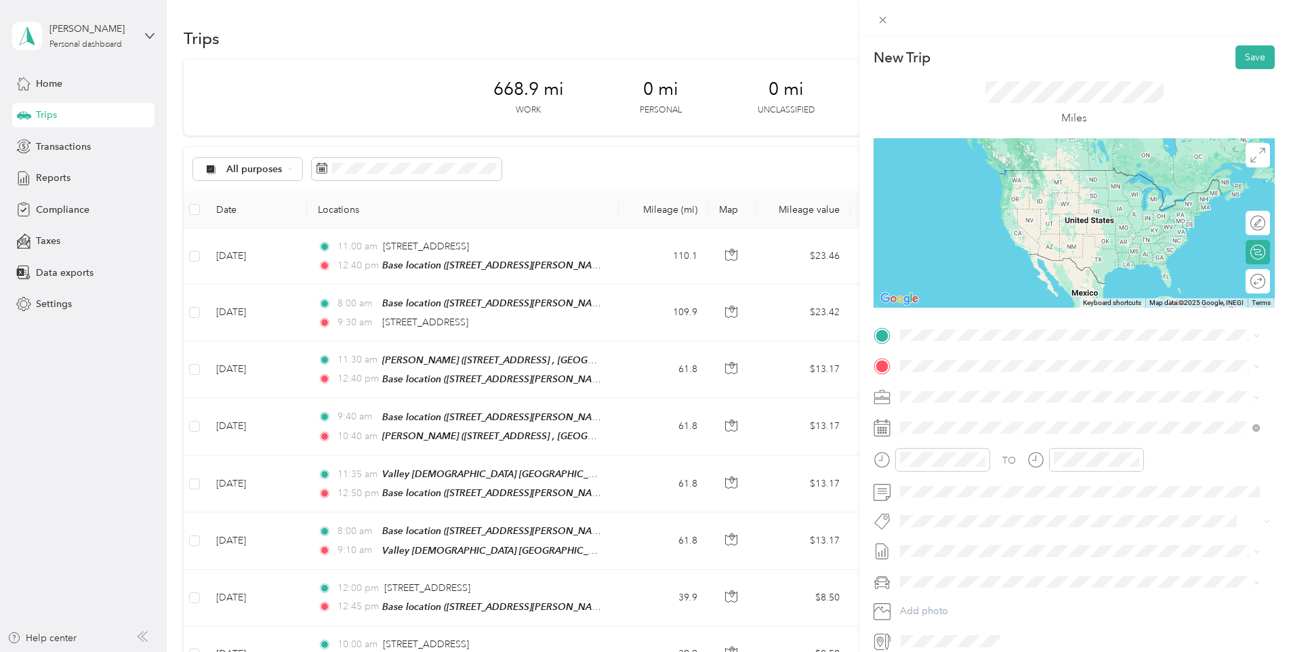
click at [1003, 398] on span "[STREET_ADDRESS][PERSON_NAME], [GEOGRAPHIC_DATA], [GEOGRAPHIC_DATA], [GEOGRAPHI…" at bounding box center [1059, 409] width 267 height 26
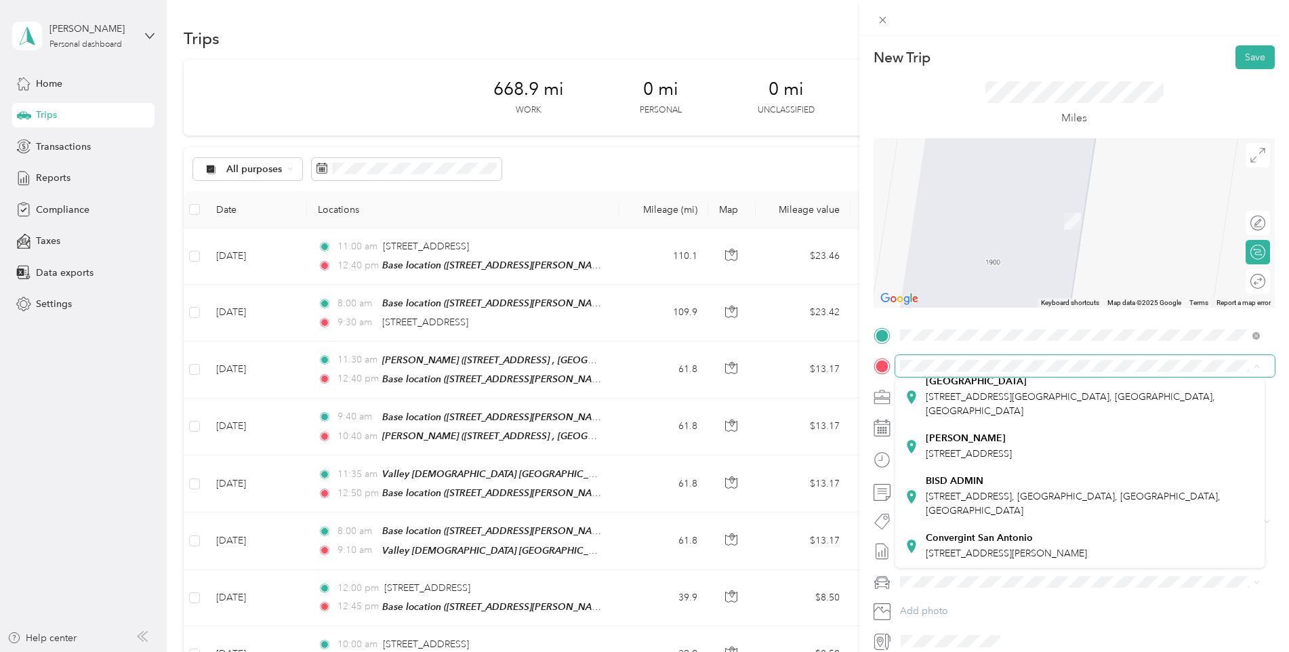
scroll to position [180, 0]
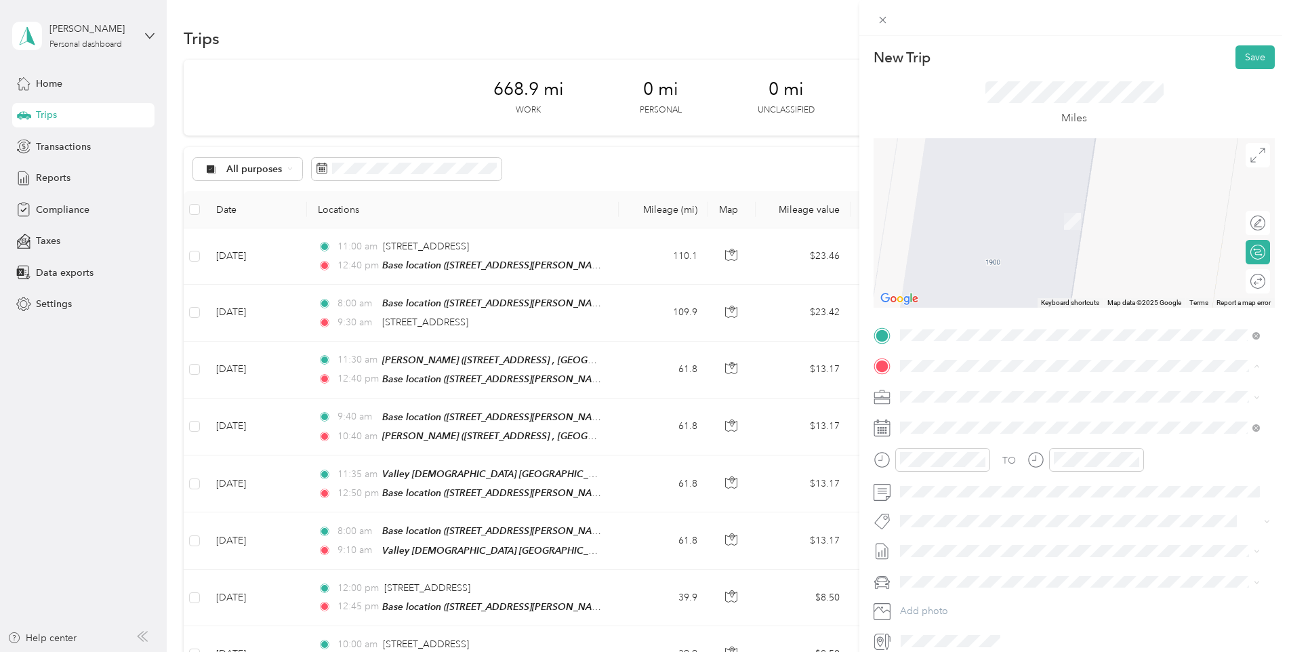
click at [1078, 488] on div "BISD ADMIN 1900 E Price Rd, Brownsville, TX, United States , 78521, Brownsville…" at bounding box center [1090, 496] width 329 height 43
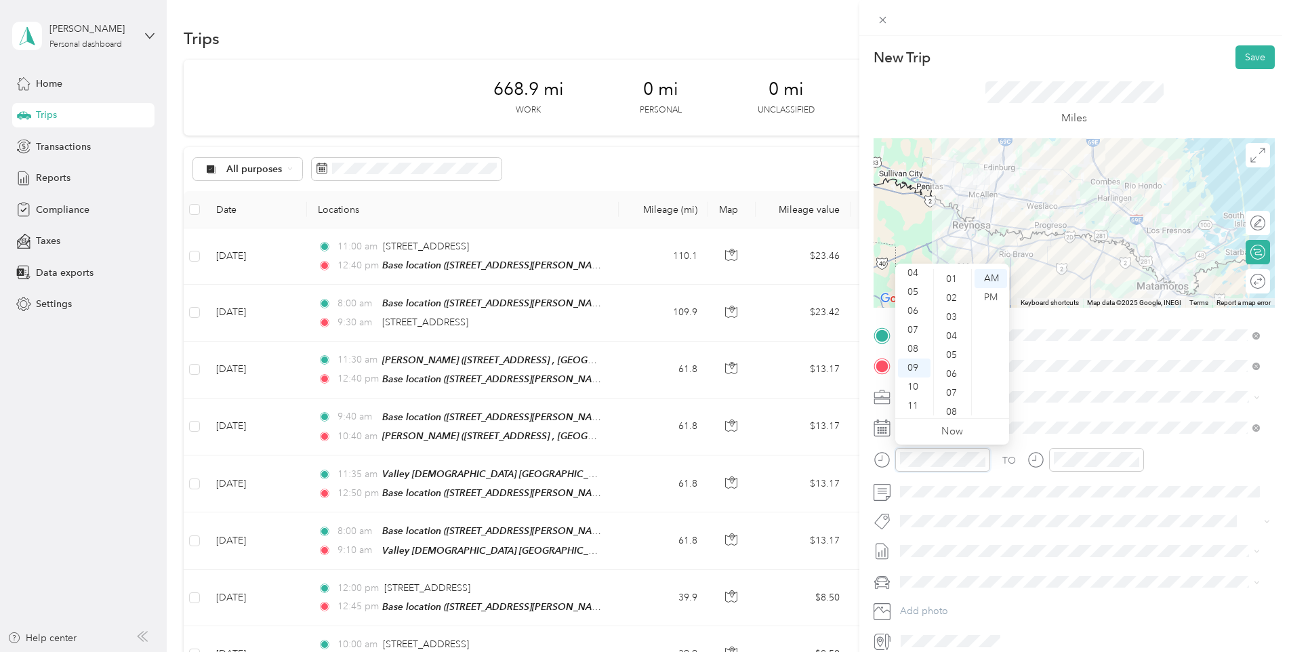
scroll to position [0, 0]
click at [952, 280] on div "00" at bounding box center [952, 278] width 33 height 19
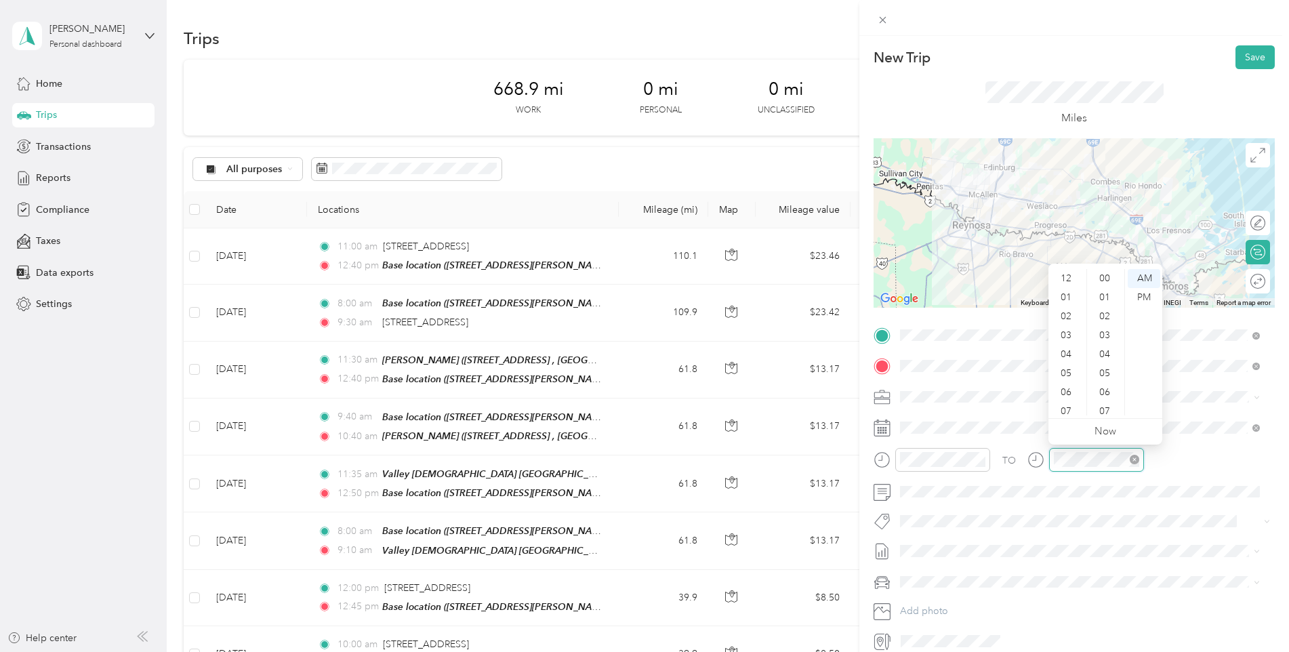
scroll to position [81, 0]
click at [1066, 390] on div "10" at bounding box center [1067, 386] width 33 height 19
click at [1102, 276] on div "00" at bounding box center [1106, 278] width 33 height 19
click at [1237, 56] on button "Save" at bounding box center [1254, 57] width 39 height 24
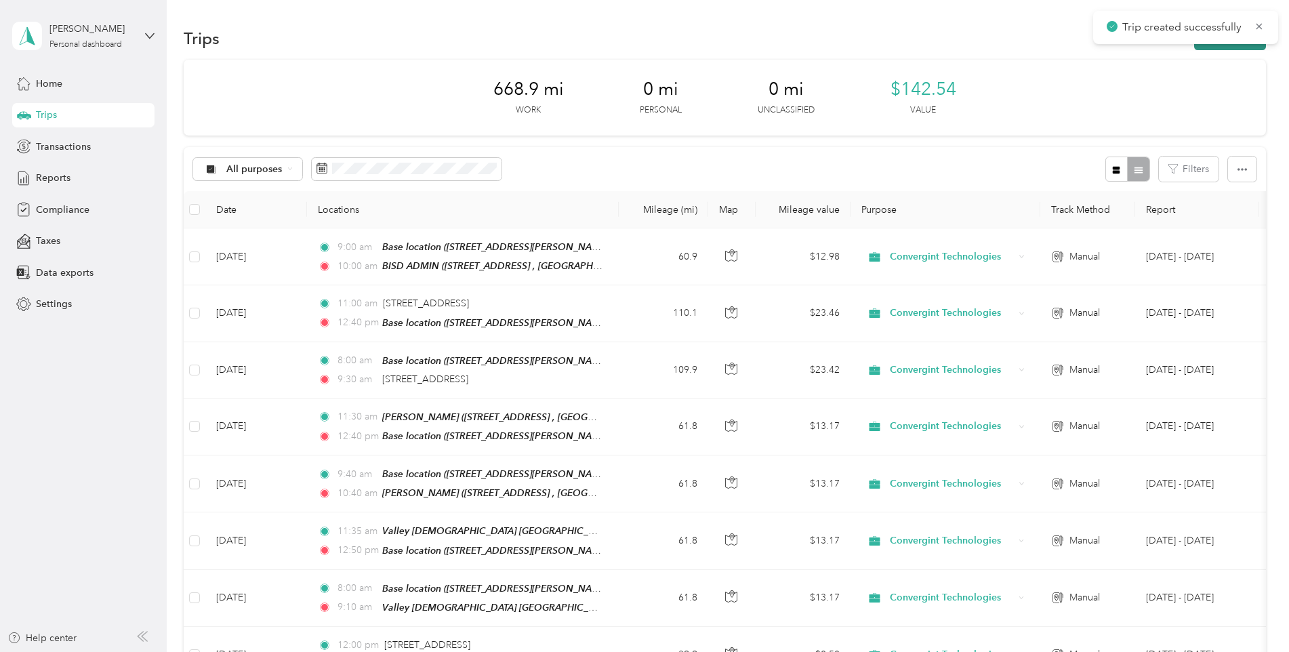
click at [1231, 47] on button "New trip" at bounding box center [1230, 38] width 72 height 24
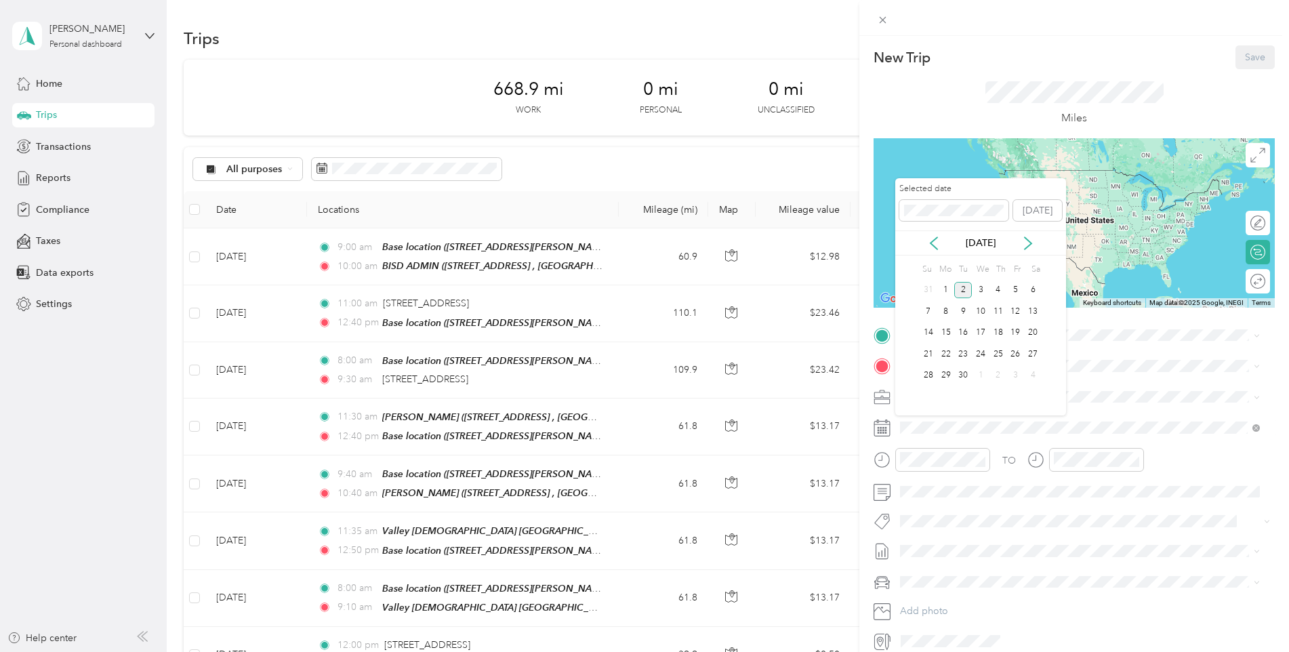
click at [936, 234] on div "Sep 2025" at bounding box center [980, 242] width 171 height 25
click at [935, 241] on icon at bounding box center [934, 243] width 14 height 14
click at [997, 329] on div "14" at bounding box center [998, 333] width 18 height 17
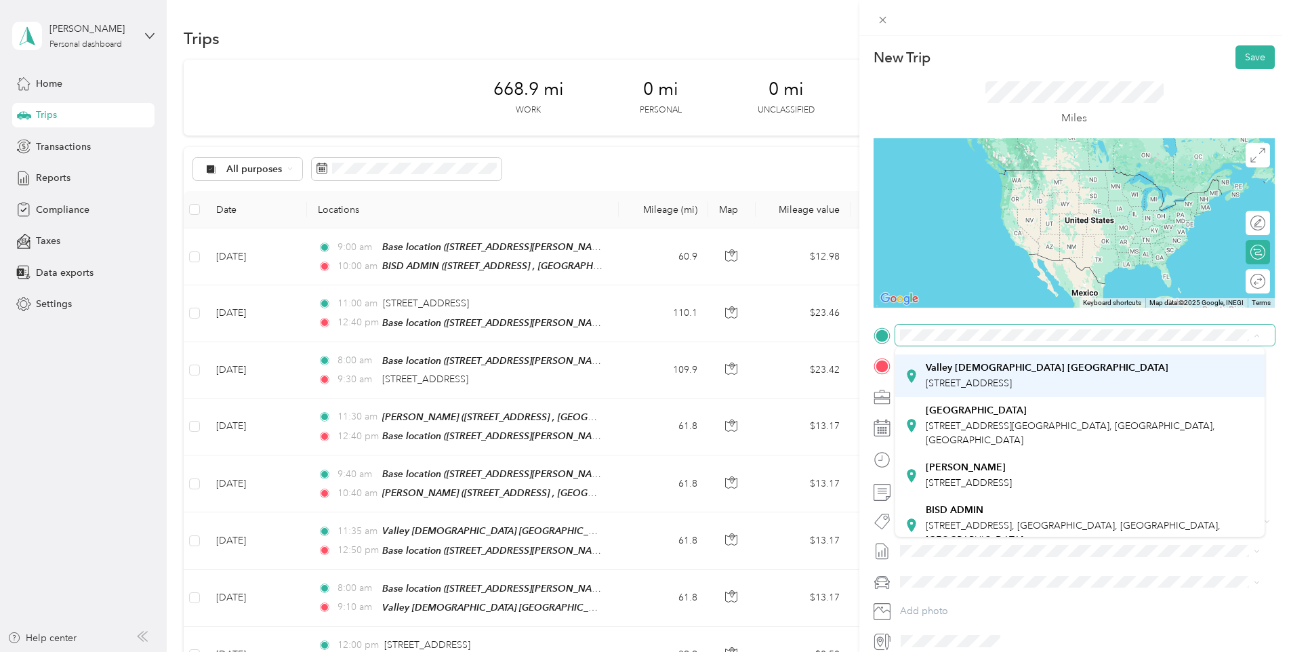
scroll to position [180, 0]
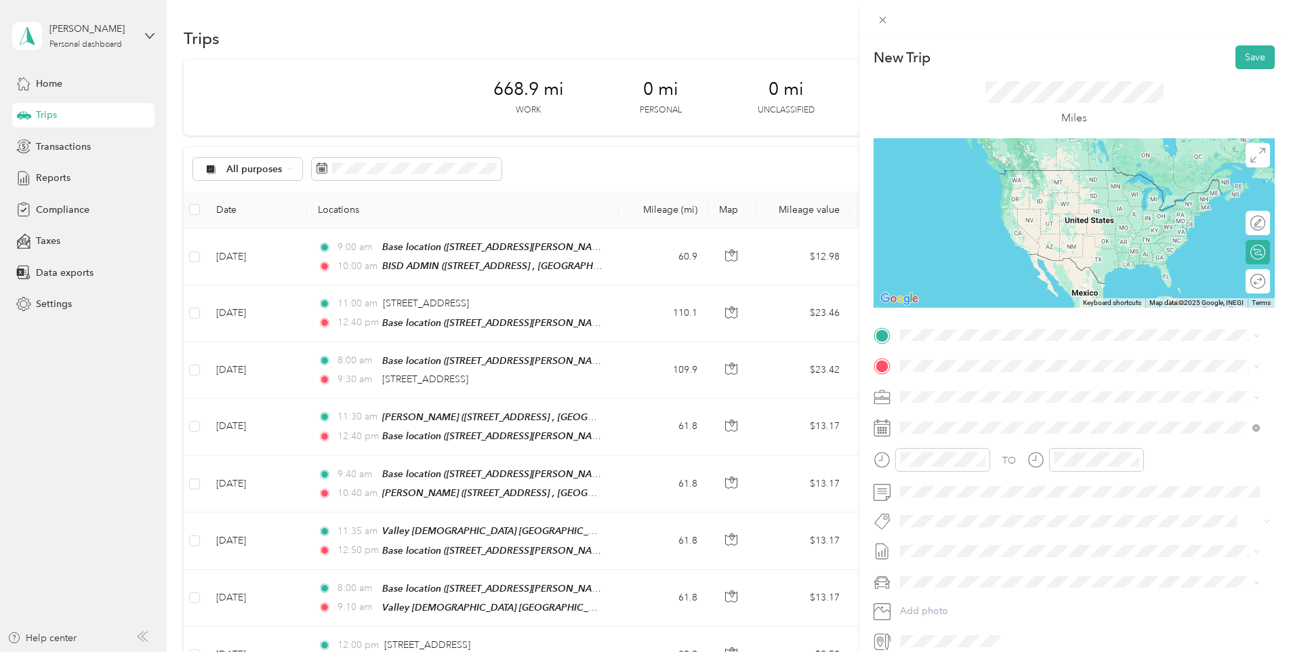
click at [1016, 440] on div "BISD ADMIN 1900 E Price Rd, Brownsville, TX, United States , 78521, Brownsville…" at bounding box center [1090, 461] width 329 height 43
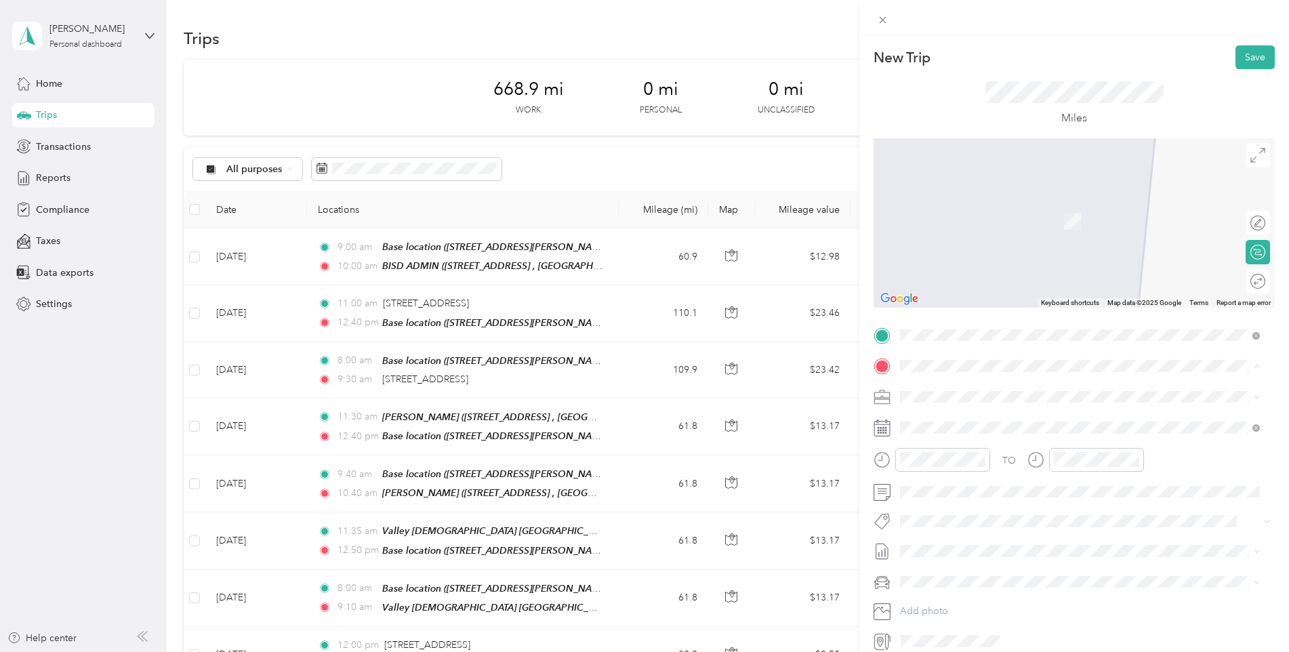
click at [988, 426] on div "Base location 1900 Martin Ave, McAllen, TX, United States , 78504, McAllen, TX,…" at bounding box center [1090, 434] width 329 height 43
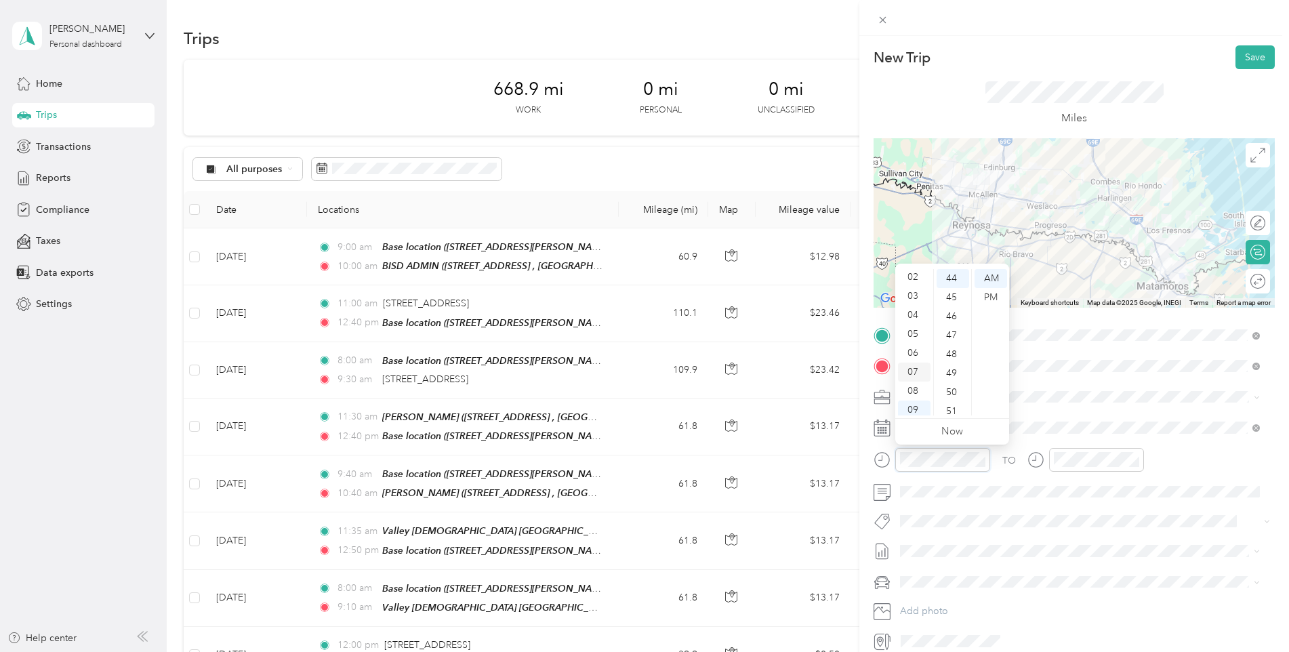
scroll to position [0, 0]
click at [917, 282] on div "12" at bounding box center [914, 278] width 33 height 19
click at [989, 298] on div "PM" at bounding box center [990, 297] width 33 height 19
click at [955, 275] on div "00" at bounding box center [952, 278] width 33 height 19
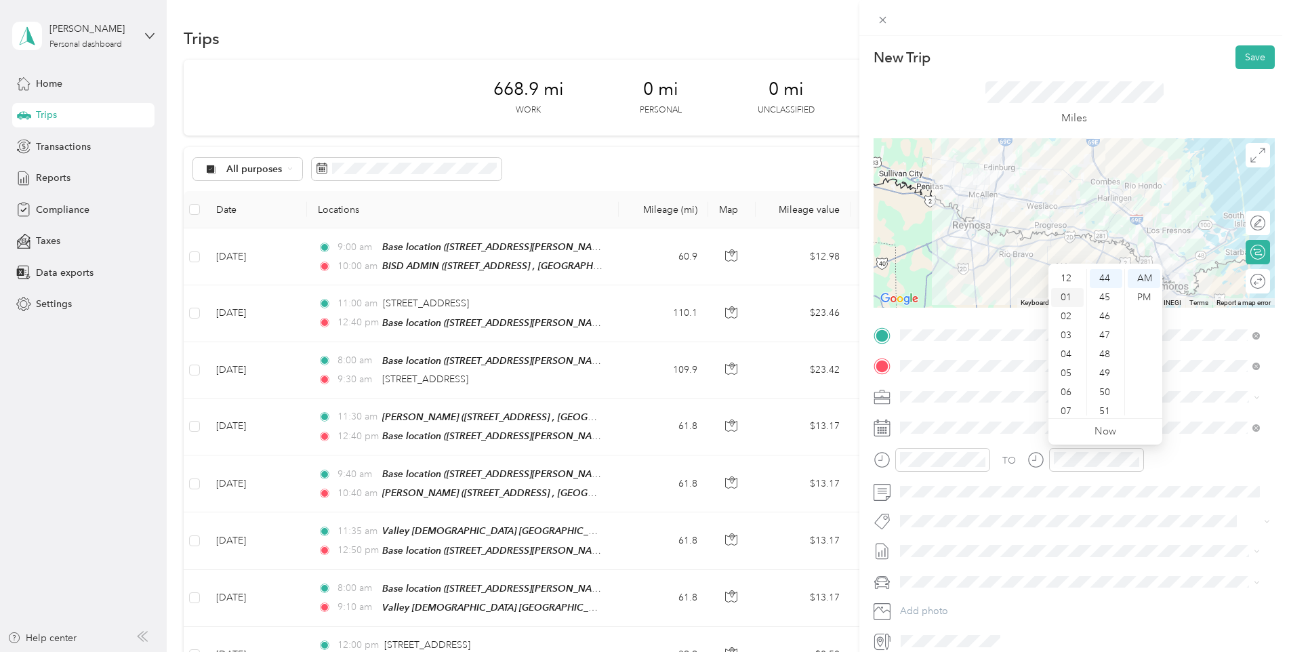
click at [1073, 300] on div "01" at bounding box center [1067, 297] width 33 height 19
click at [1139, 299] on div "PM" at bounding box center [1144, 297] width 33 height 19
click at [1104, 278] on div "00" at bounding box center [1106, 278] width 33 height 19
click at [1232, 484] on span at bounding box center [1084, 492] width 379 height 22
click at [1243, 60] on button "Save" at bounding box center [1254, 57] width 39 height 24
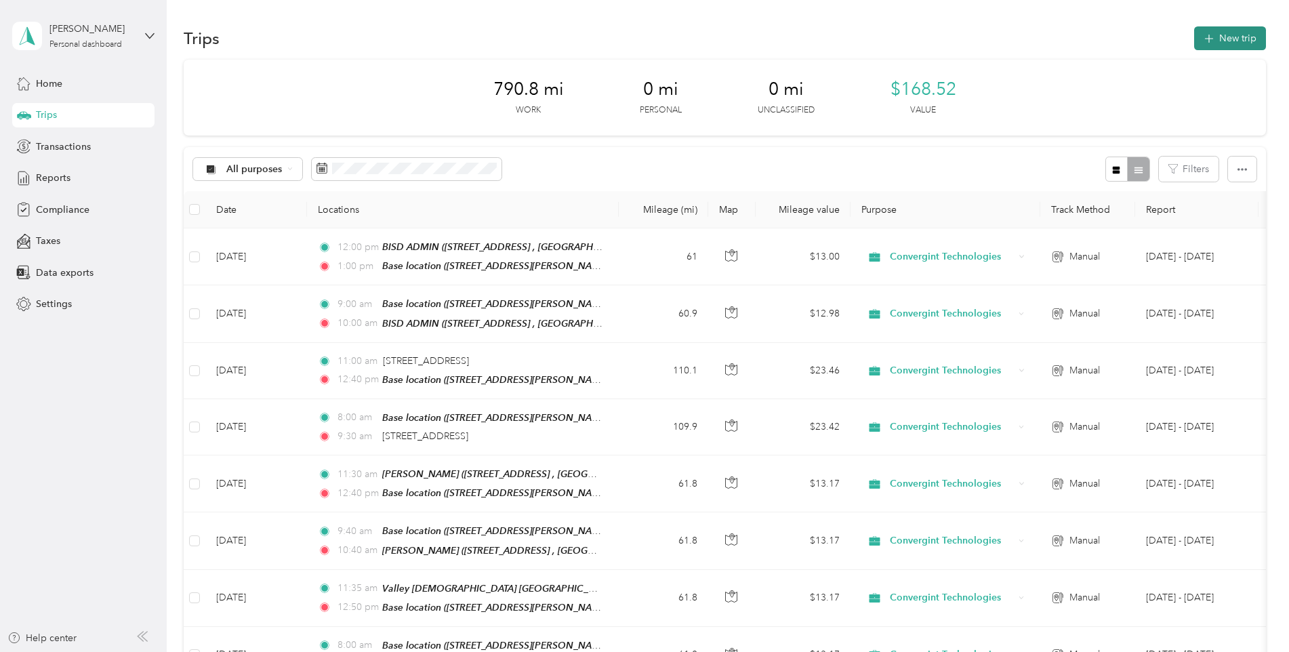
click at [1212, 37] on icon "button" at bounding box center [1209, 39] width 16 height 16
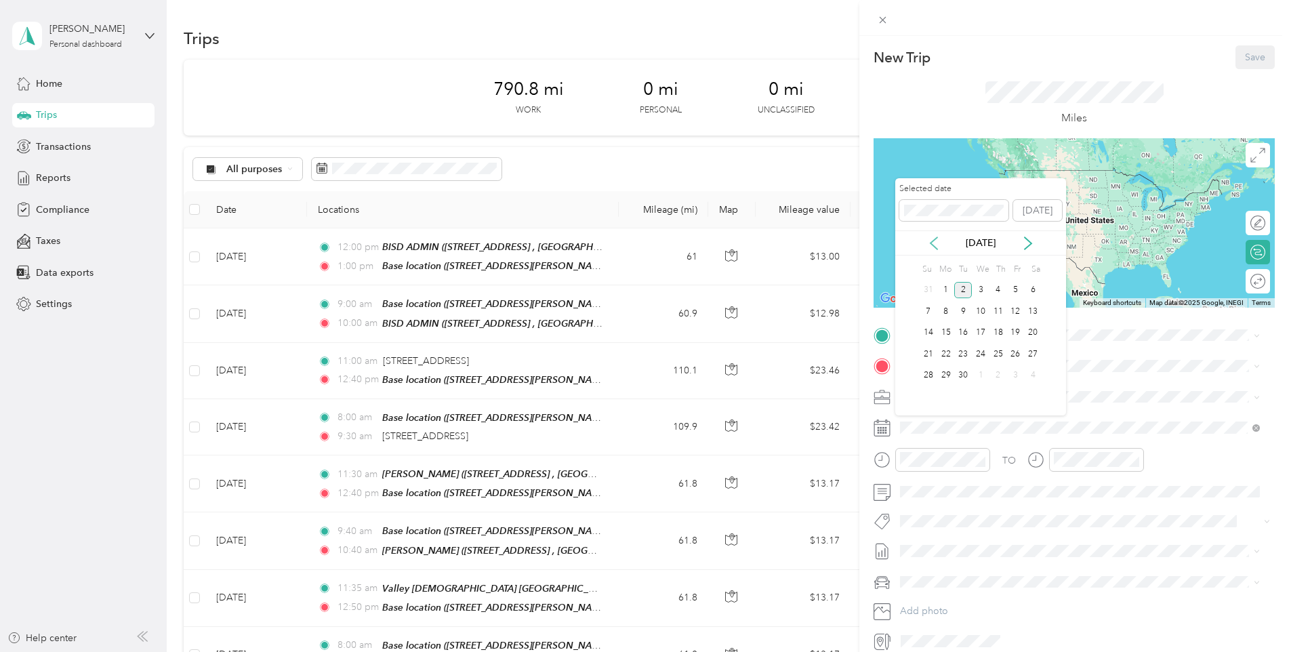
click at [939, 245] on icon at bounding box center [934, 243] width 14 height 14
click at [976, 352] on div "20" at bounding box center [981, 354] width 18 height 17
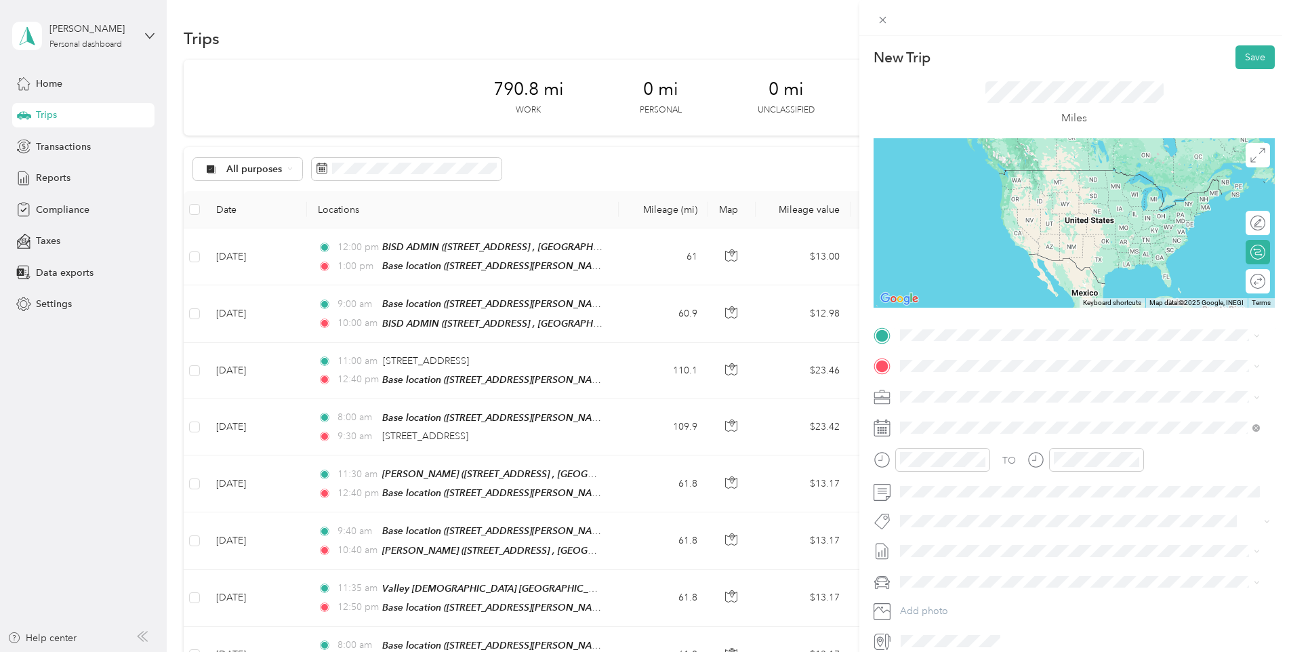
click at [967, 389] on strong "Base location" at bounding box center [956, 389] width 60 height 12
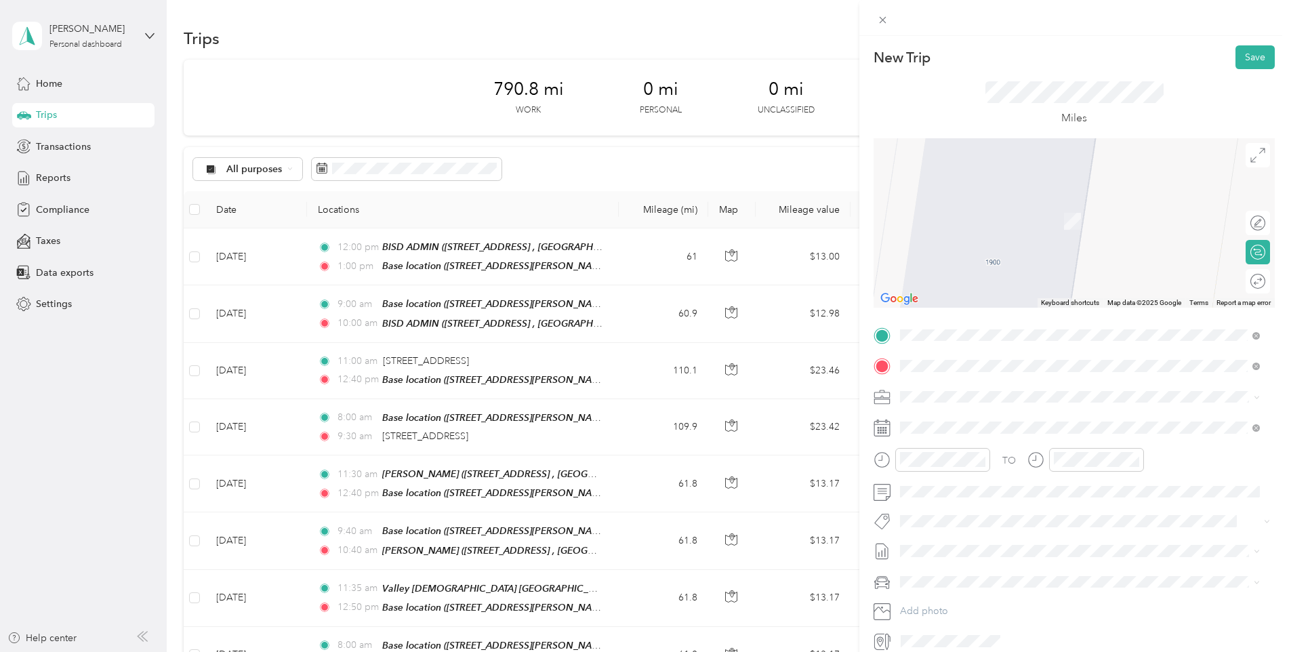
click at [985, 416] on span "5210 Bob Bullock Loop Laredo, Texas 78041, United States" at bounding box center [1031, 415] width 211 height 12
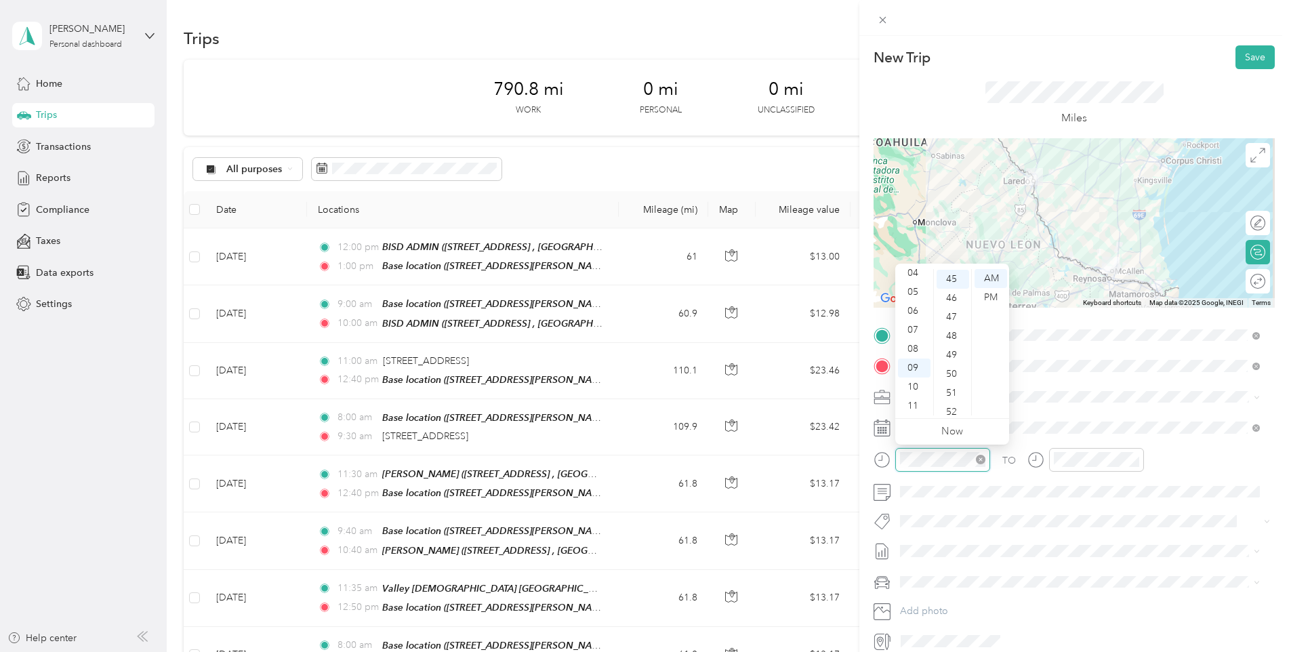
scroll to position [854, 0]
click at [913, 350] on div "08" at bounding box center [914, 348] width 33 height 19
click at [958, 274] on div "00" at bounding box center [952, 278] width 33 height 19
click at [1071, 468] on div at bounding box center [1096, 460] width 95 height 24
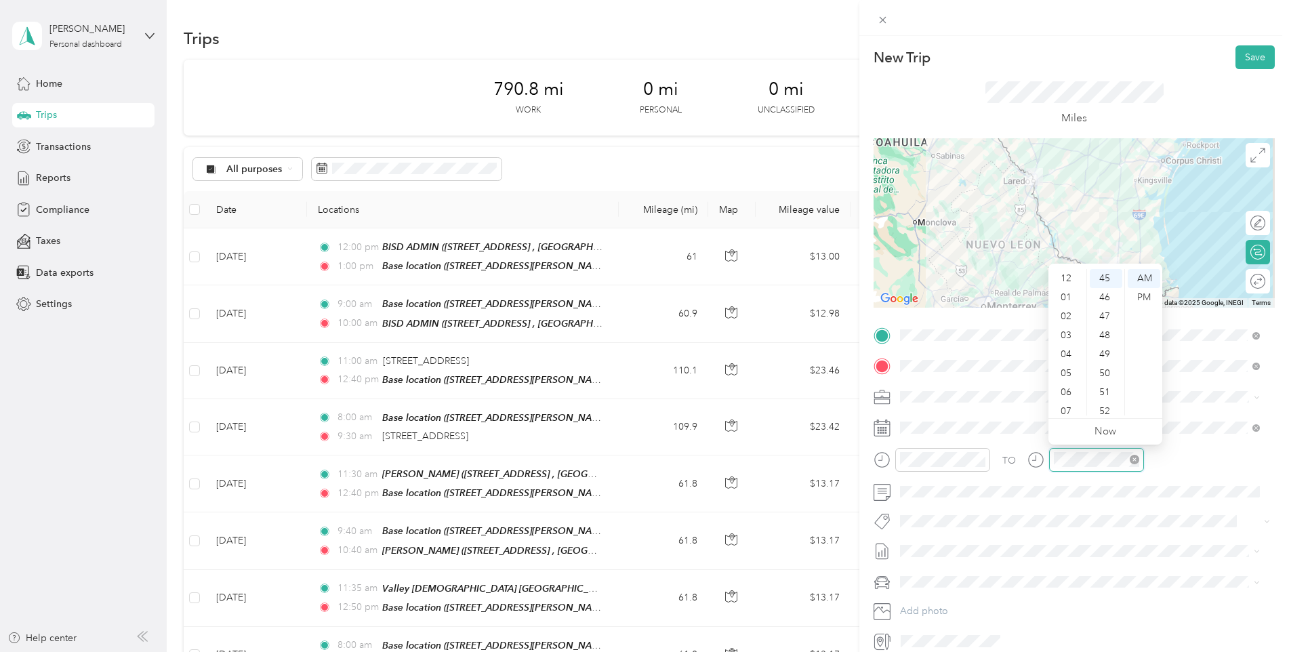
scroll to position [81, 0]
click at [1060, 390] on div "10" at bounding box center [1067, 386] width 33 height 19
click at [1238, 61] on button "Save" at bounding box center [1254, 57] width 39 height 24
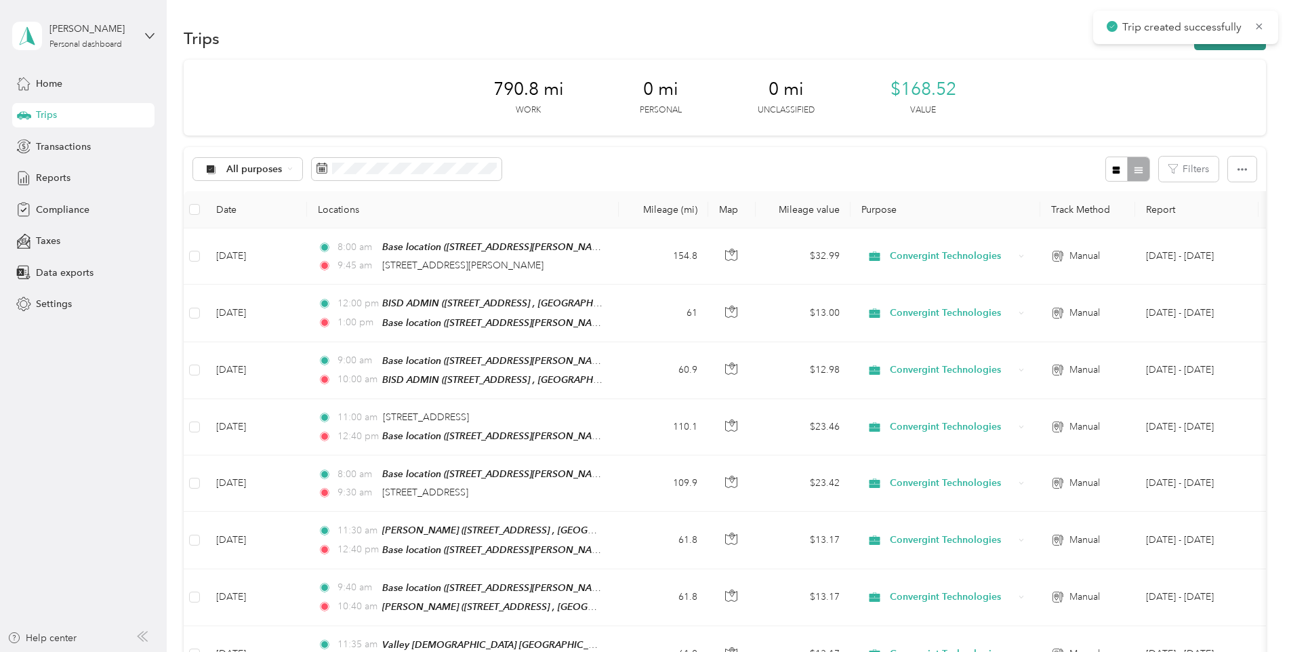
click at [1214, 46] on button "New trip" at bounding box center [1230, 38] width 72 height 24
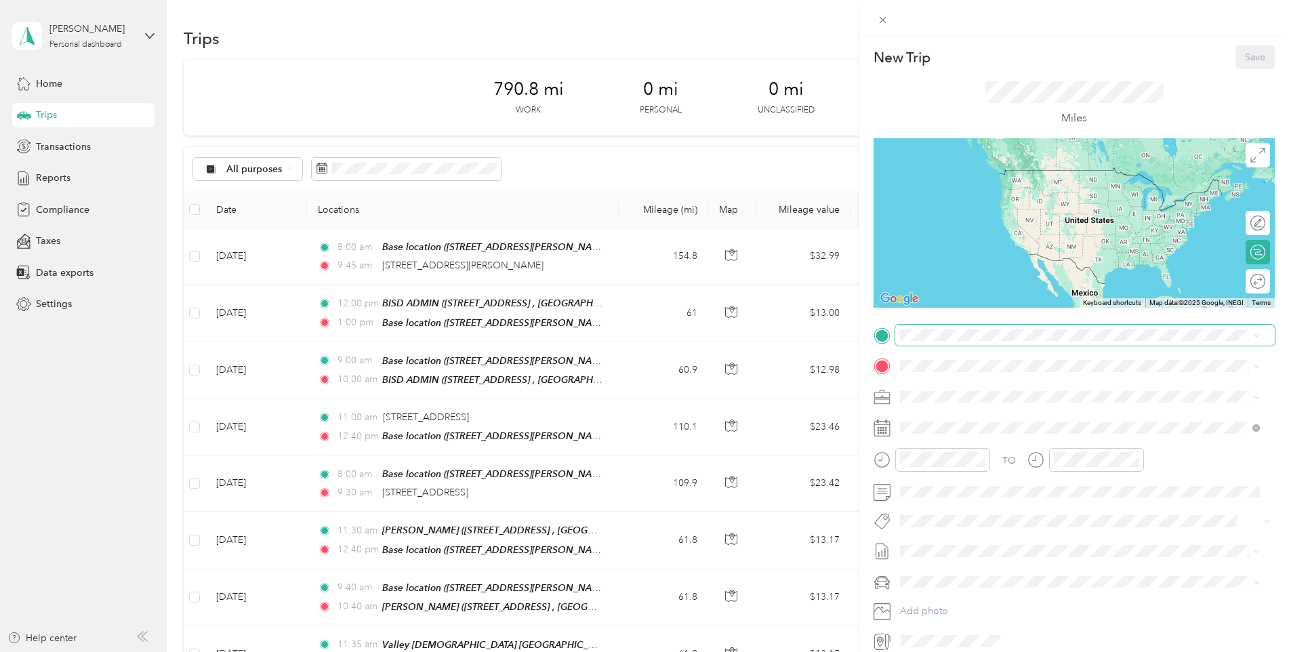
click at [977, 343] on span at bounding box center [1084, 336] width 379 height 22
click at [980, 384] on span "5210 Bob Bullock Loop Laredo, Texas 78041, United States" at bounding box center [1031, 384] width 211 height 12
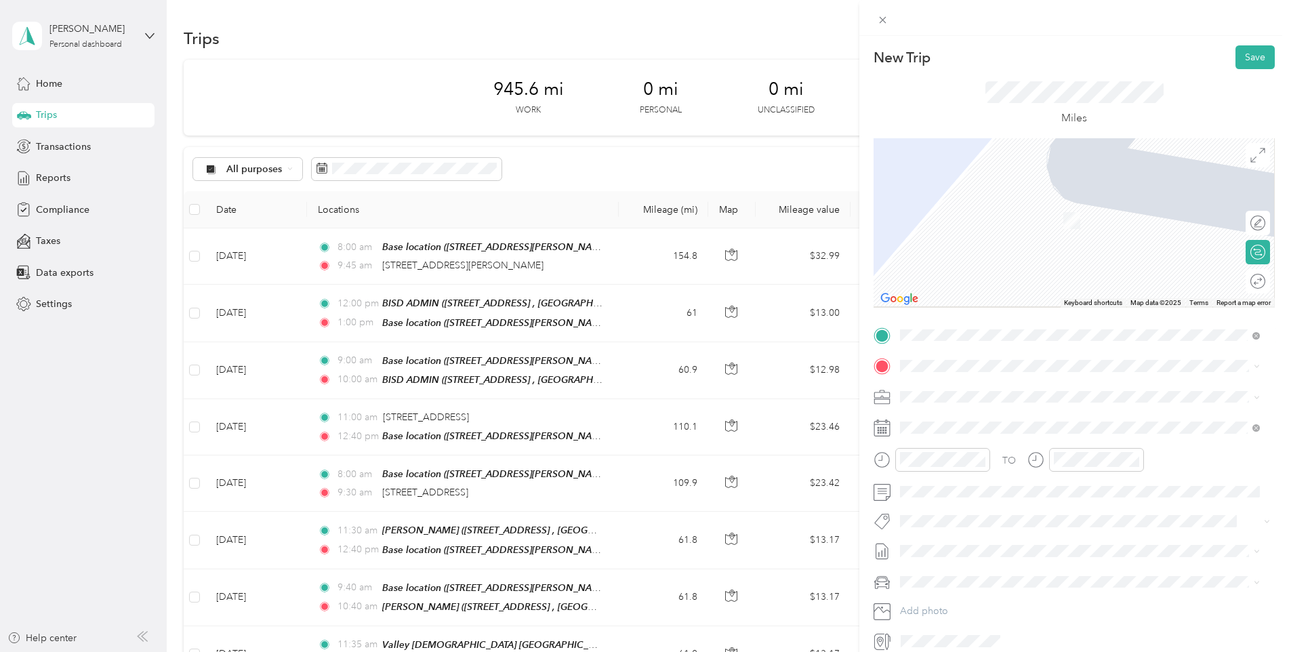
click at [948, 350] on div "TO Add photo" at bounding box center [1073, 488] width 401 height 327
click at [947, 359] on span at bounding box center [1084, 366] width 379 height 22
click at [943, 428] on div "Base location 1900 Martin Ave, McAllen, TX, United States , 78504, McAllen, TX,…" at bounding box center [1090, 434] width 329 height 43
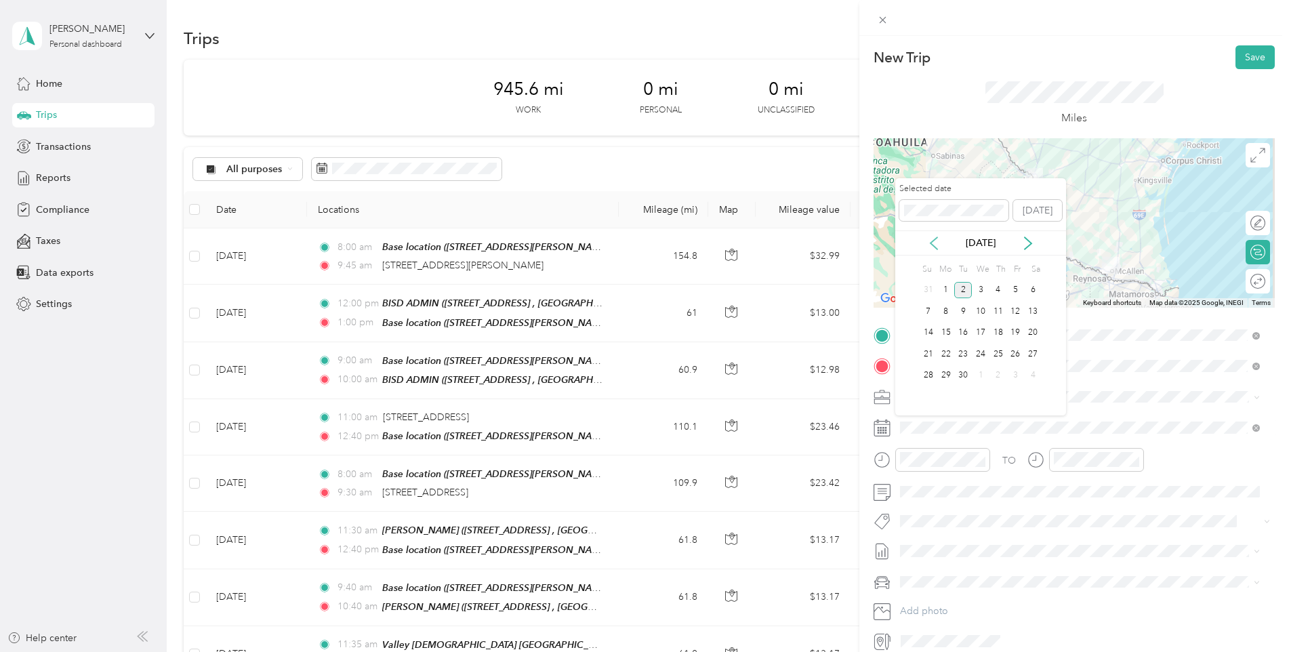
click at [931, 239] on icon at bounding box center [934, 243] width 14 height 14
click at [980, 354] on div "20" at bounding box center [981, 354] width 18 height 17
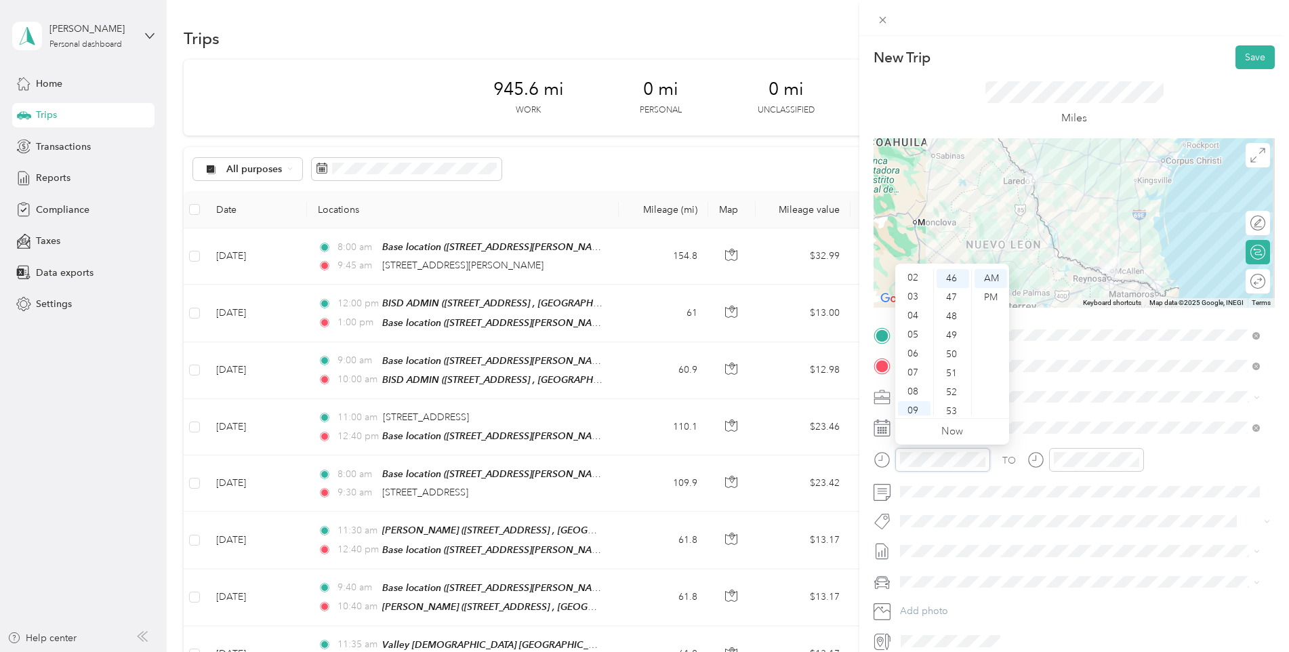
scroll to position [0, 0]
click at [914, 297] on div "01" at bounding box center [914, 297] width 33 height 19
click at [949, 276] on div "00" at bounding box center [952, 278] width 33 height 19
click at [989, 297] on div "PM" at bounding box center [990, 297] width 33 height 19
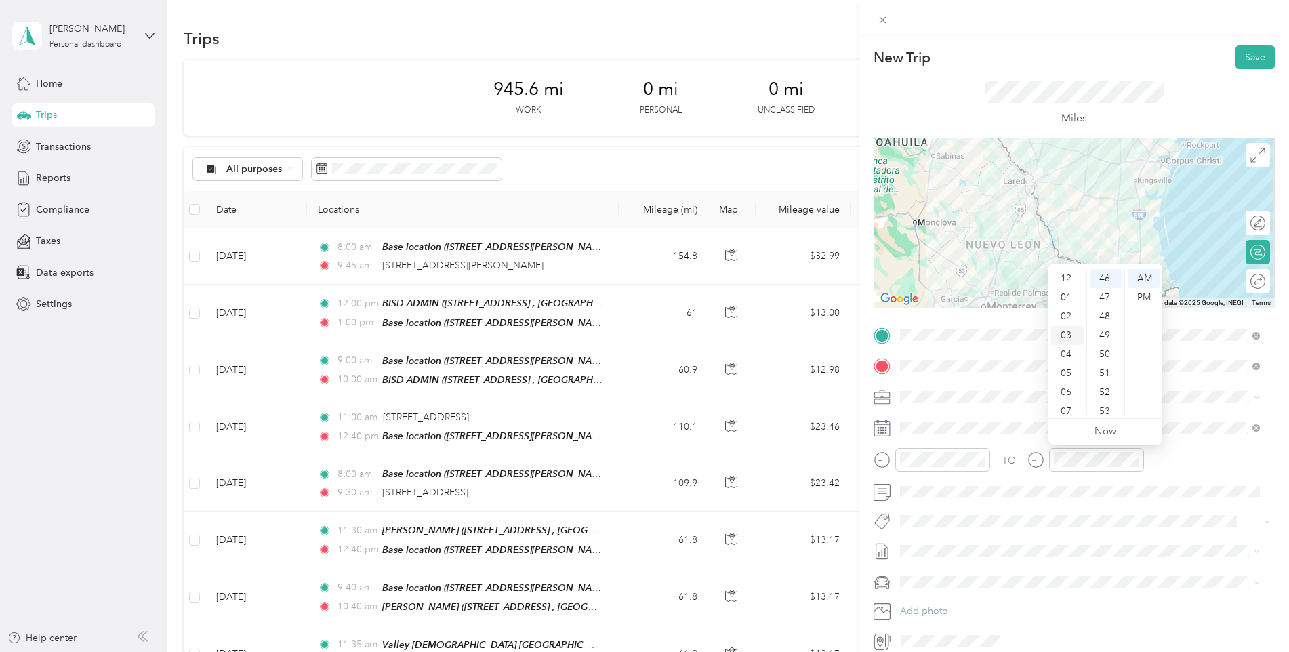
click at [1065, 336] on div "03" at bounding box center [1067, 335] width 33 height 19
click at [1104, 333] on div "38" at bounding box center [1106, 330] width 33 height 19
click at [1137, 293] on div "PM" at bounding box center [1144, 297] width 33 height 19
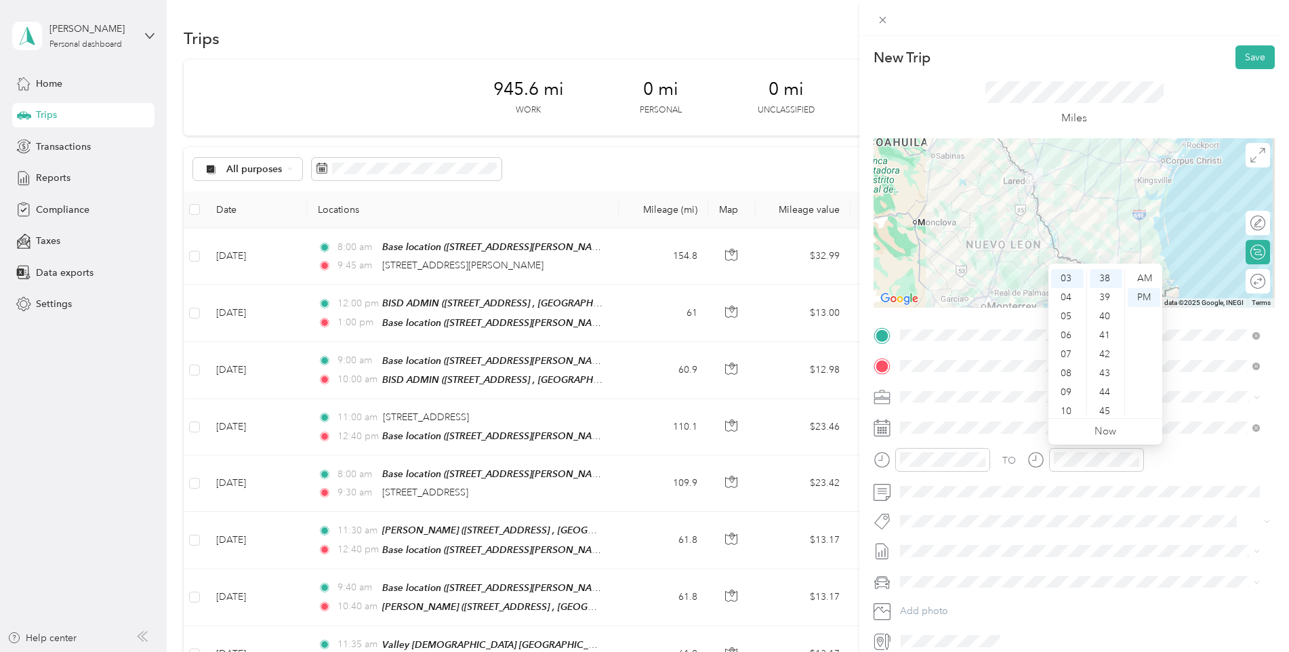
click at [1195, 459] on div "TO" at bounding box center [1073, 464] width 401 height 33
click at [1235, 58] on button "Save" at bounding box center [1254, 57] width 39 height 24
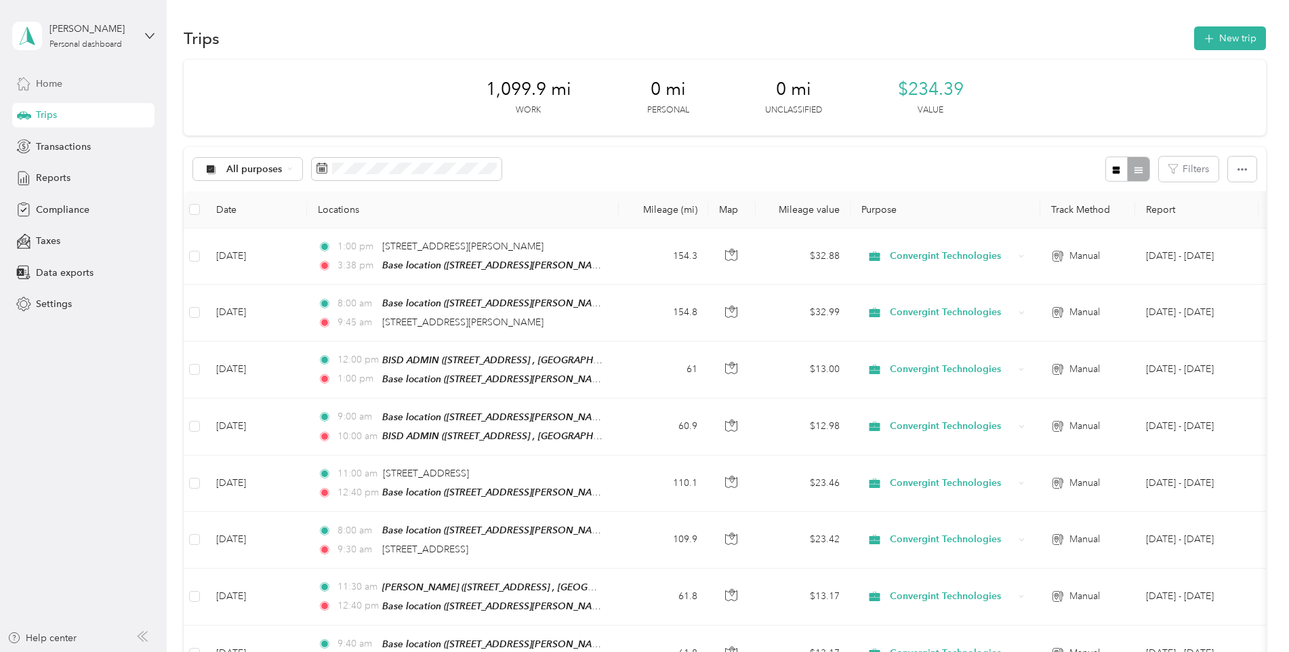
click at [47, 79] on span "Home" at bounding box center [49, 84] width 26 height 14
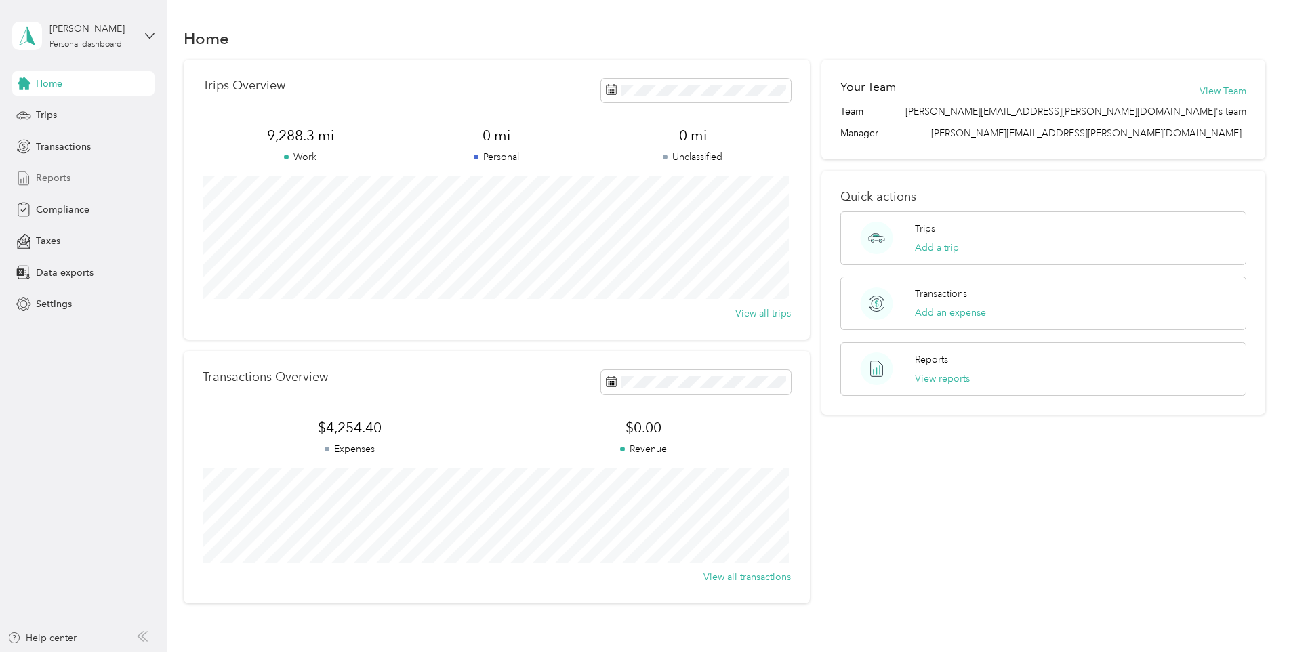
click at [59, 174] on span "Reports" at bounding box center [53, 178] width 35 height 14
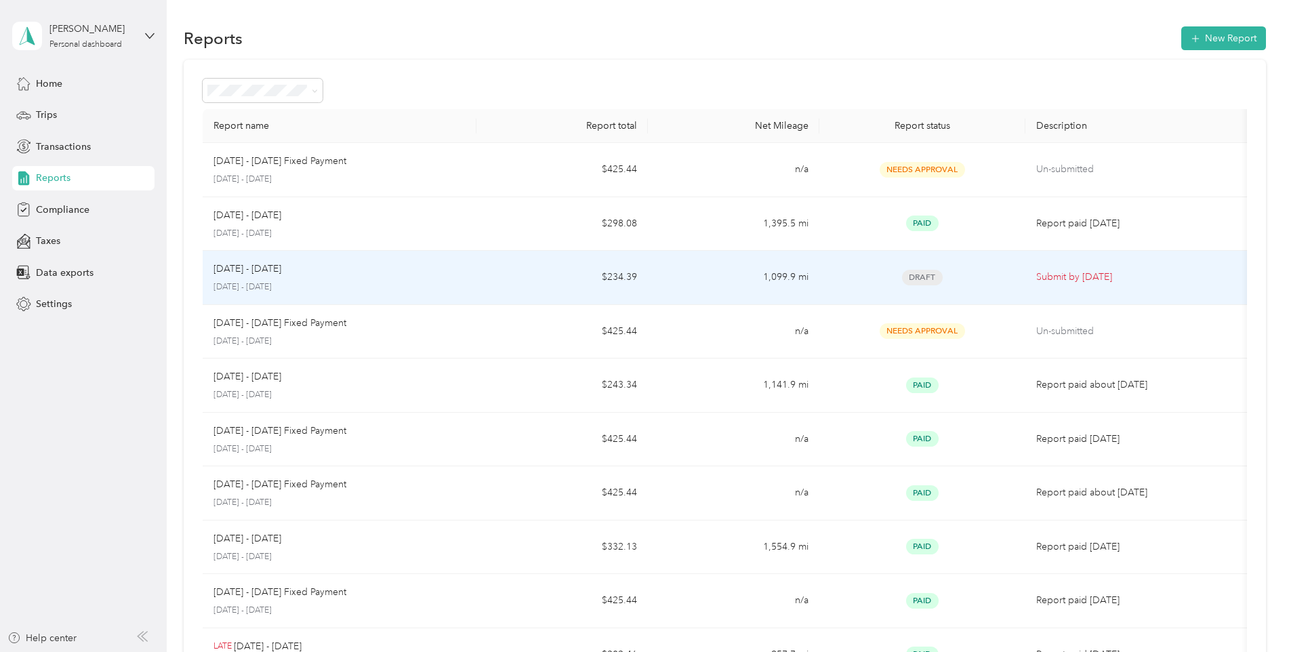
click at [1004, 270] on div "Draft" at bounding box center [922, 278] width 184 height 16
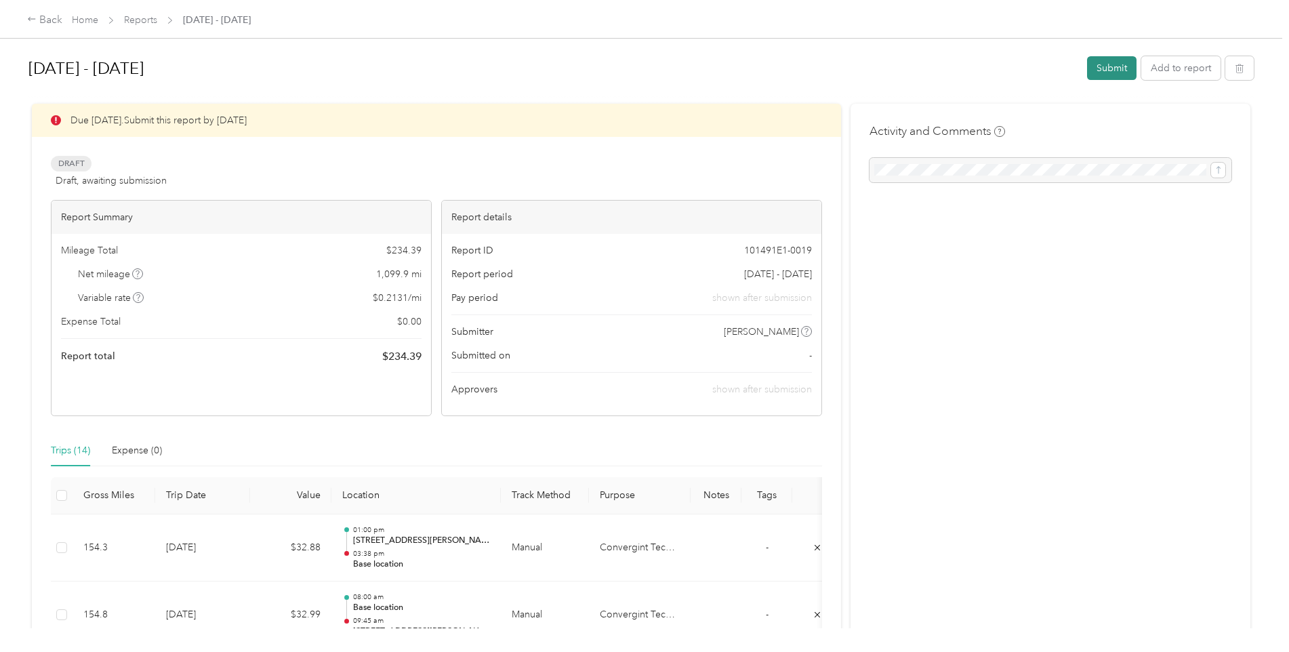
click at [1098, 71] on button "Submit" at bounding box center [1111, 68] width 49 height 24
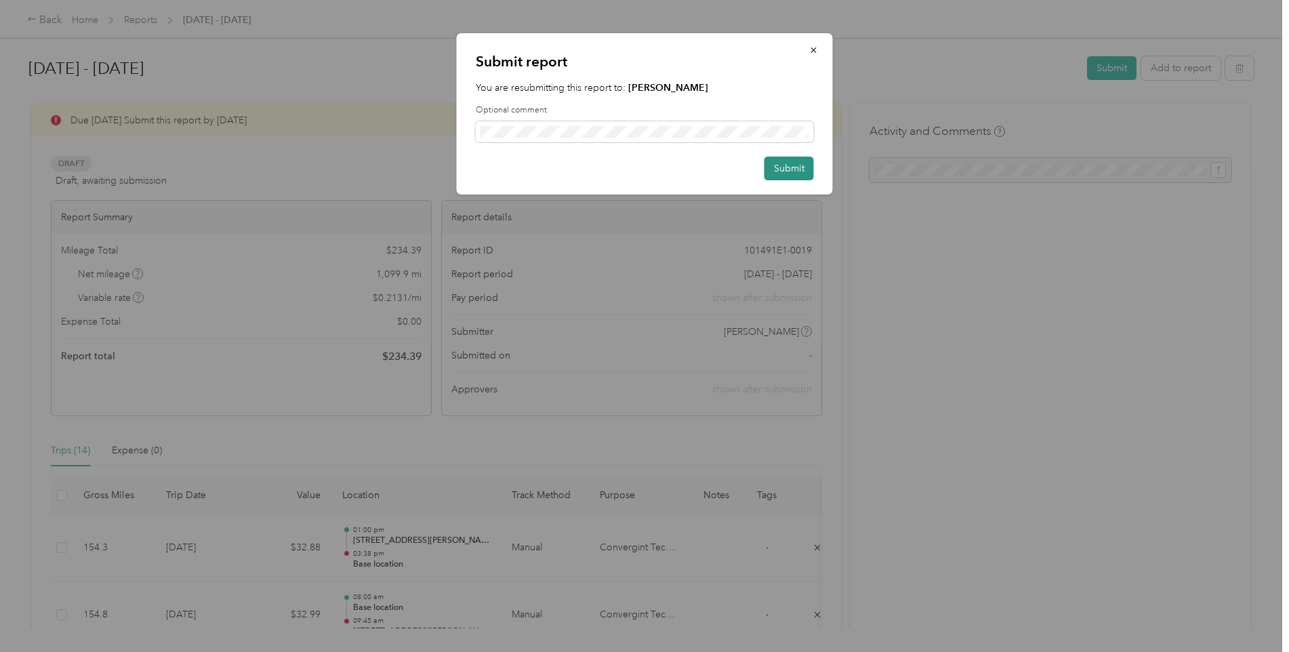
click at [774, 168] on button "Submit" at bounding box center [788, 169] width 49 height 24
